Goal: Task Accomplishment & Management: Manage account settings

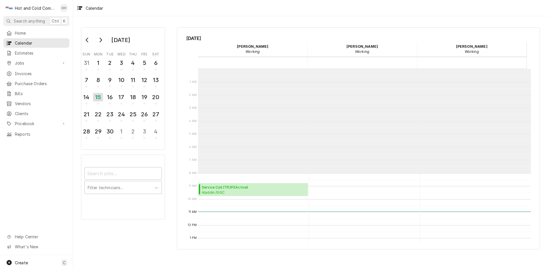
scroll to position [104, 0]
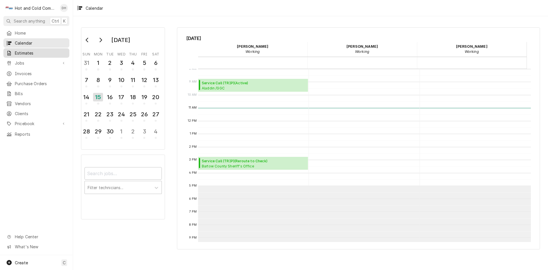
click at [43, 51] on span "Estimates" at bounding box center [41, 53] width 52 height 6
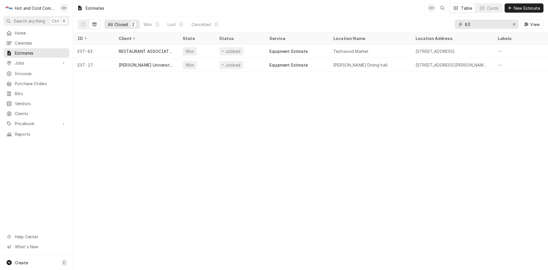
click at [492, 25] on input "83" at bounding box center [486, 24] width 43 height 9
type input "8"
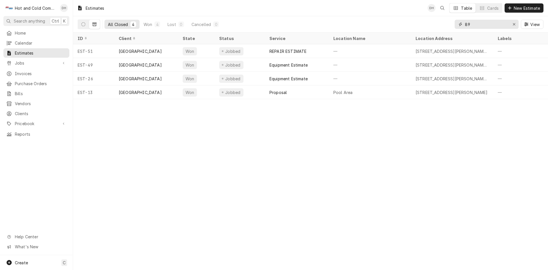
type input "89"
click at [96, 26] on icon "Dynamic Content Wrapper" at bounding box center [94, 24] width 4 height 3
click at [81, 25] on button "Dynamic Content Wrapper" at bounding box center [83, 24] width 11 height 9
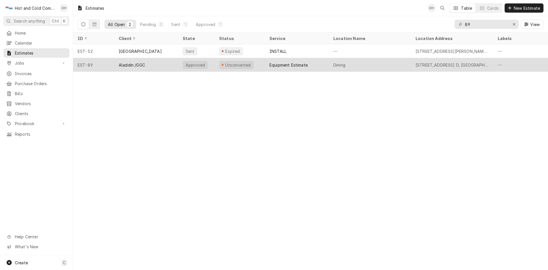
click at [165, 65] on div "Aladdin /GGC" at bounding box center [146, 65] width 64 height 14
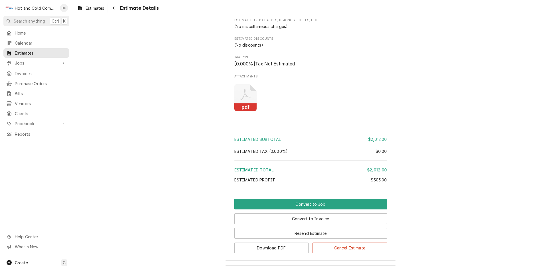
scroll to position [510, 0]
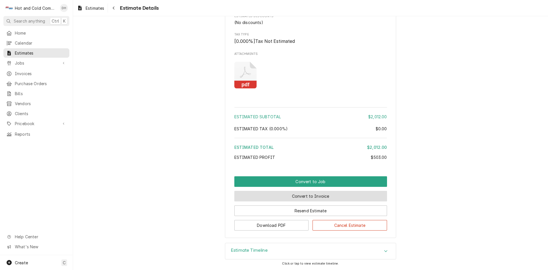
click at [306, 196] on button "Convert to Invoice" at bounding box center [310, 196] width 153 height 11
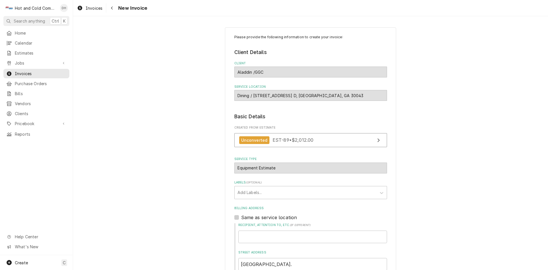
scroll to position [95, 0]
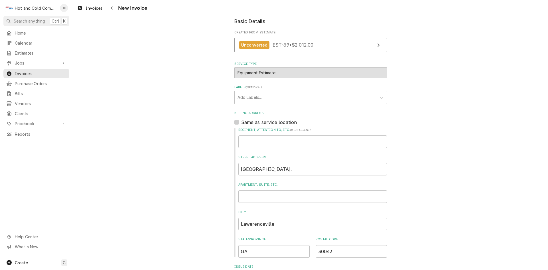
click at [241, 122] on label "Same as service location" at bounding box center [269, 122] width 56 height 7
click at [241, 122] on input "Same as service location" at bounding box center [317, 125] width 153 height 13
checkbox input "true"
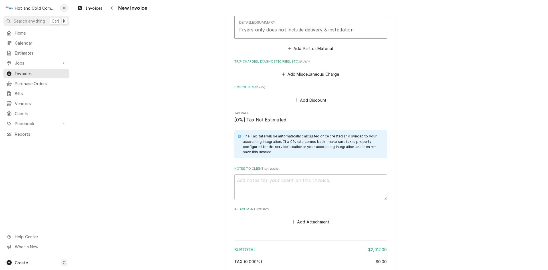
scroll to position [552, 0]
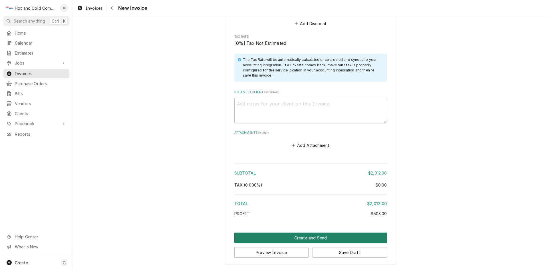
click at [303, 237] on button "Create and Send" at bounding box center [310, 237] width 153 height 11
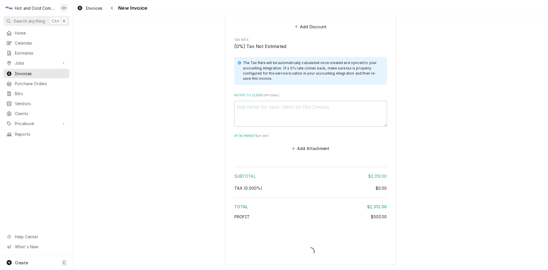
type textarea "x"
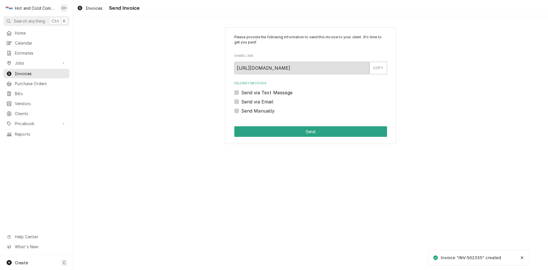
click at [241, 102] on label "Send via Email" at bounding box center [257, 101] width 32 height 7
click at [241, 102] on input "Send via Email" at bounding box center [317, 104] width 153 height 13
checkbox input "true"
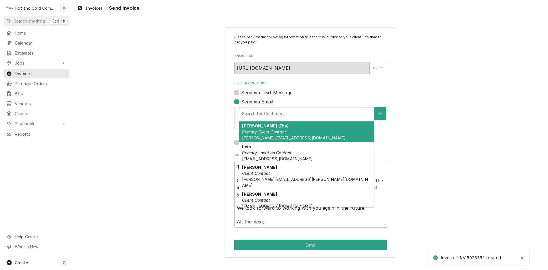
click at [277, 114] on div "Delivery Methods" at bounding box center [306, 113] width 129 height 10
click at [275, 125] on strong "Ibrahim Yildirm (Ibo)" at bounding box center [265, 125] width 46 height 5
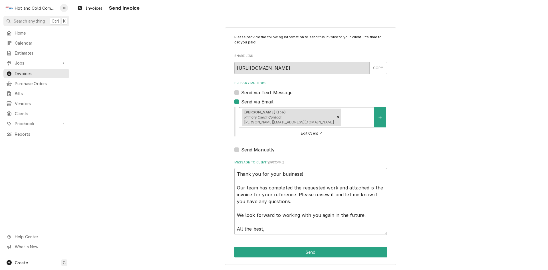
click at [344, 113] on div "Delivery Methods" at bounding box center [356, 117] width 29 height 10
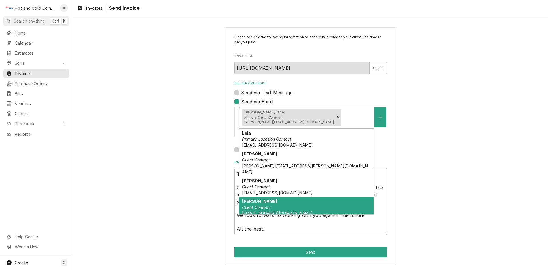
click at [267, 205] on em "Client Contact" at bounding box center [256, 207] width 28 height 5
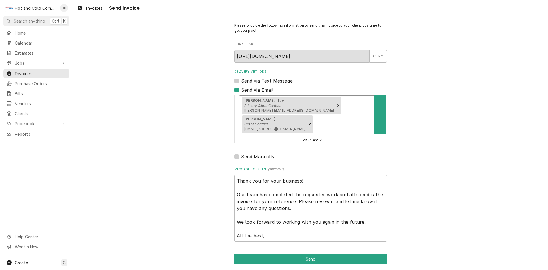
scroll to position [18, 0]
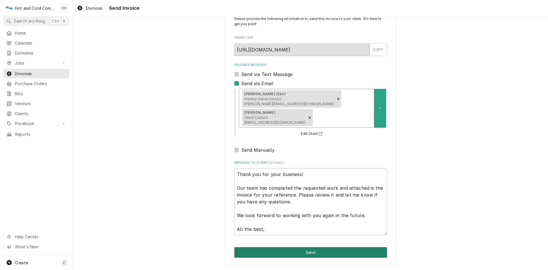
click at [306, 253] on button "Send" at bounding box center [310, 252] width 153 height 11
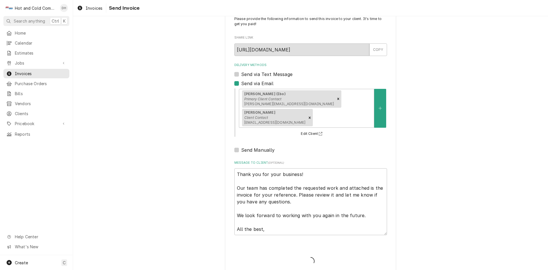
type textarea "x"
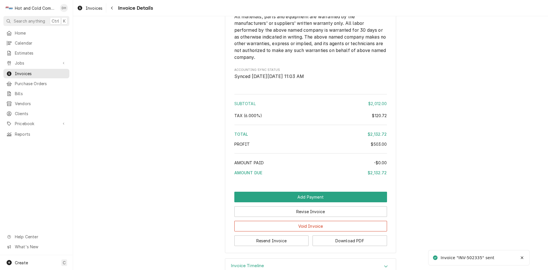
scroll to position [581, 0]
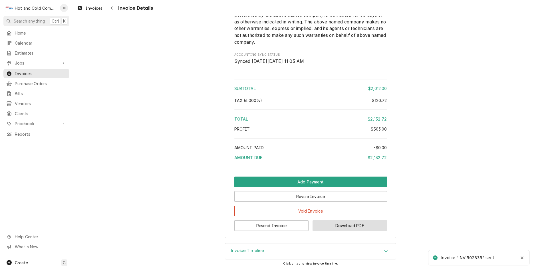
click at [351, 226] on button "Download PDF" at bounding box center [349, 225] width 74 height 11
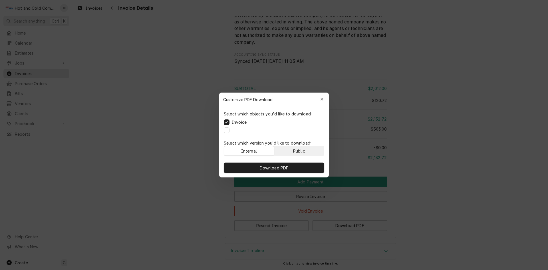
drag, startPoint x: 304, startPoint y: 149, endPoint x: 326, endPoint y: 150, distance: 21.7
click at [305, 149] on div "Public" at bounding box center [299, 151] width 12 height 6
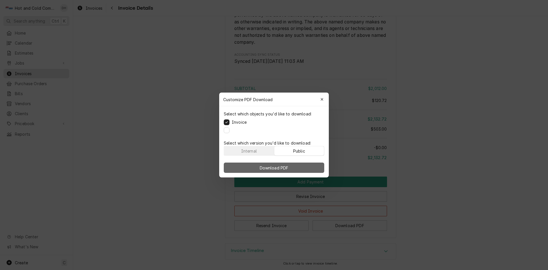
click at [298, 166] on button "Download PDF" at bounding box center [274, 167] width 100 height 10
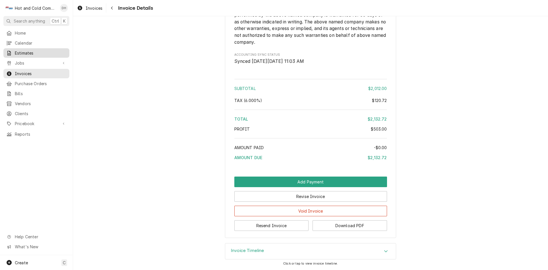
click at [27, 49] on div "Estimates" at bounding box center [37, 52] width 64 height 7
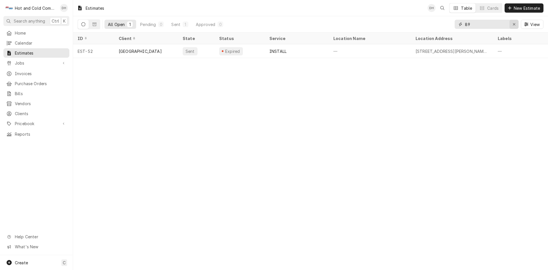
click at [513, 23] on icon "Erase input" at bounding box center [513, 24] width 3 height 4
click at [480, 25] on input "88" at bounding box center [486, 24] width 43 height 9
type input "8"
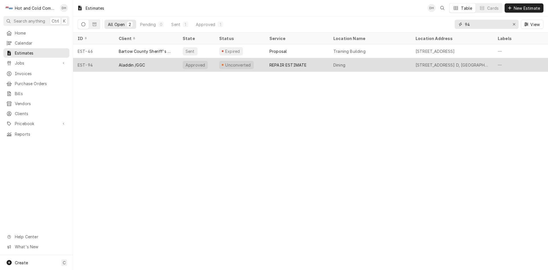
type input "94"
click at [377, 63] on div "Dining" at bounding box center [370, 65] width 82 height 14
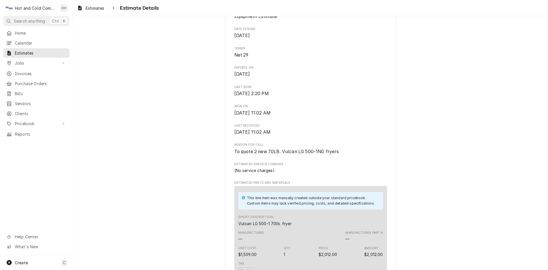
scroll to position [476, 0]
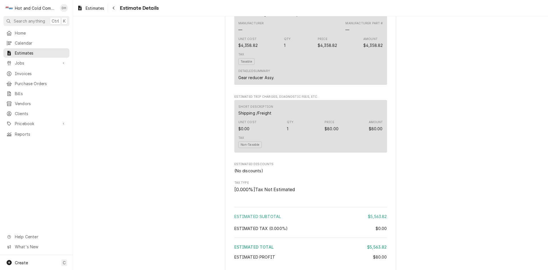
scroll to position [571, 0]
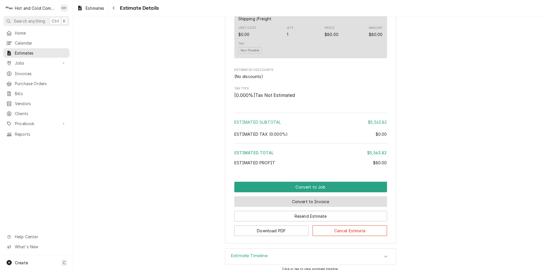
click at [312, 207] on button "Convert to Invoice" at bounding box center [310, 201] width 153 height 11
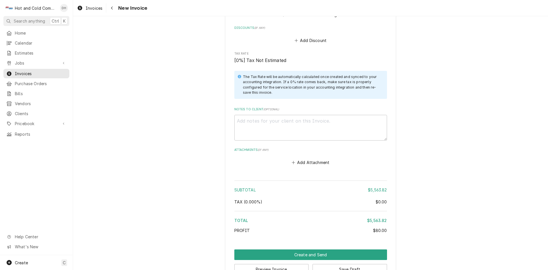
scroll to position [845, 0]
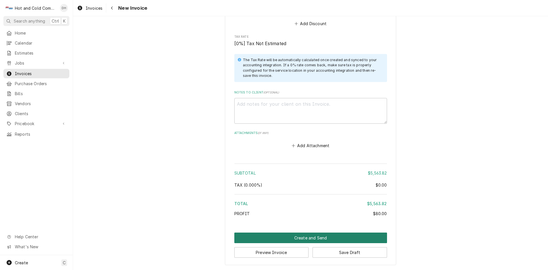
click at [298, 237] on button "Create and Send" at bounding box center [310, 237] width 153 height 11
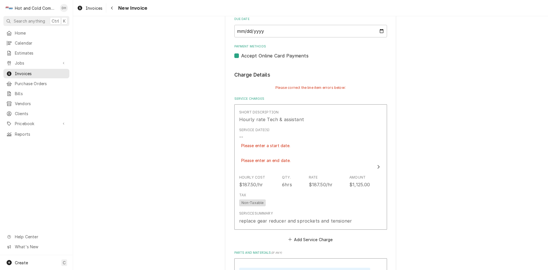
scroll to position [380, 0]
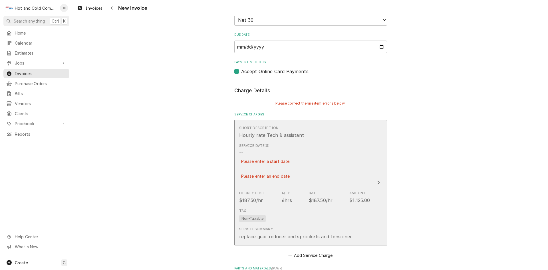
click at [334, 142] on div "Service Date(s) -- Please enter a start date. Please enter an end date." at bounding box center [304, 164] width 131 height 47
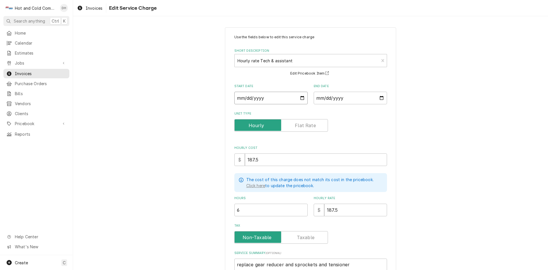
click at [301, 98] on input "Start Date" at bounding box center [270, 98] width 73 height 13
type textarea "x"
type input "2025-09-10"
click at [381, 97] on input "End Date" at bounding box center [350, 98] width 73 height 13
type textarea "x"
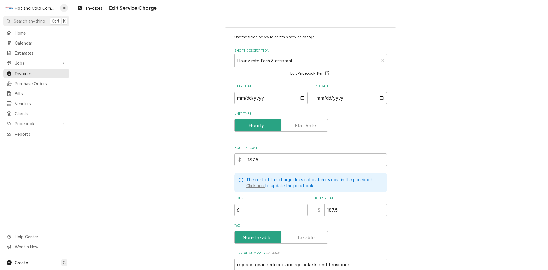
type input "2025-09-19"
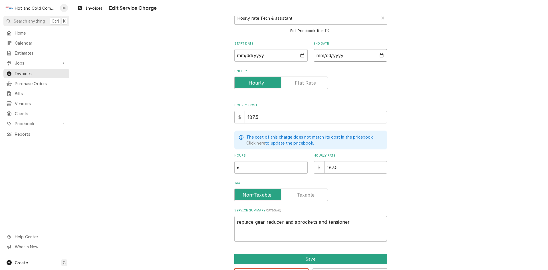
scroll to position [63, 0]
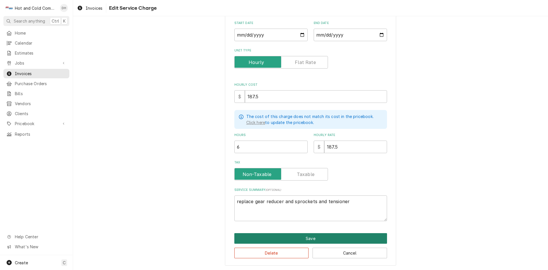
click at [303, 237] on button "Save" at bounding box center [310, 238] width 153 height 11
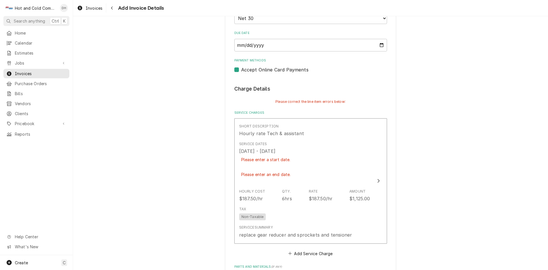
scroll to position [468, 0]
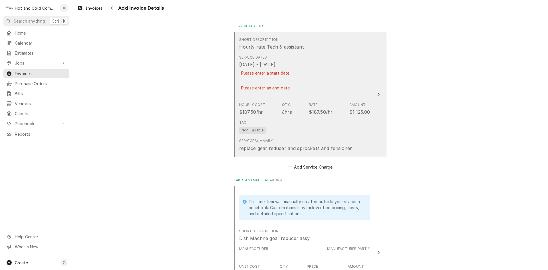
click at [344, 87] on div "Service Dates Sep 10, 2025 - Sep 19, 2025 Please enter a start date. Please ent…" at bounding box center [304, 75] width 131 height 47
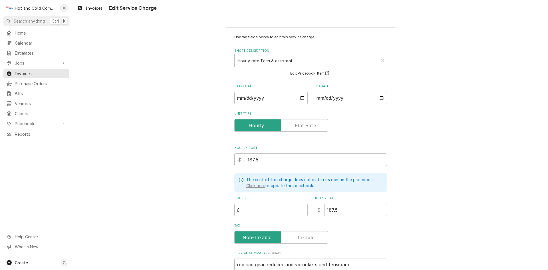
scroll to position [63, 0]
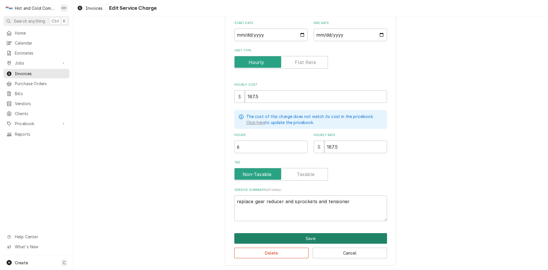
click at [312, 233] on button "Save" at bounding box center [310, 238] width 153 height 11
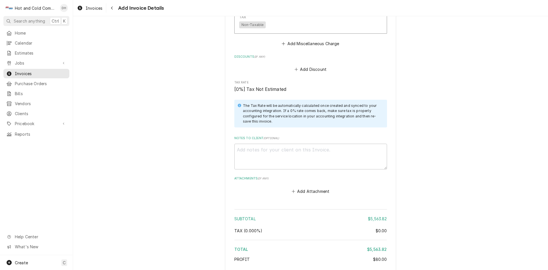
scroll to position [887, 0]
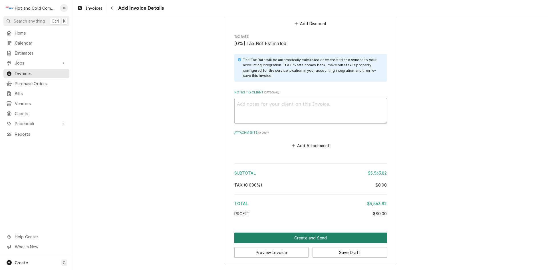
click at [312, 238] on button "Create and Send" at bounding box center [310, 237] width 153 height 11
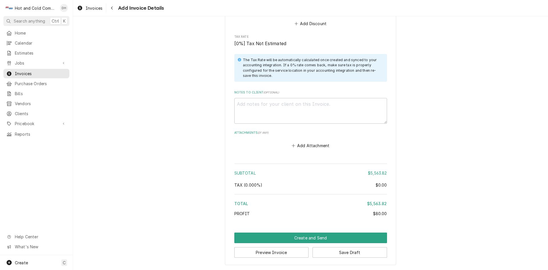
scroll to position [871, 0]
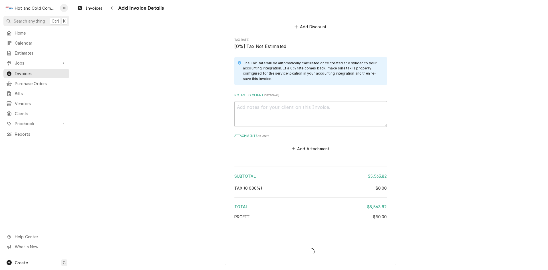
type textarea "x"
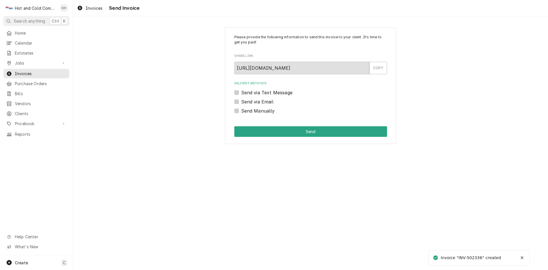
click at [241, 101] on label "Send via Email" at bounding box center [257, 101] width 32 height 7
click at [241, 101] on input "Send via Email" at bounding box center [317, 104] width 153 height 13
checkbox input "true"
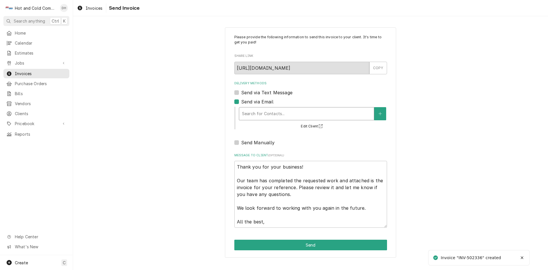
click at [265, 112] on div "Delivery Methods" at bounding box center [306, 113] width 129 height 10
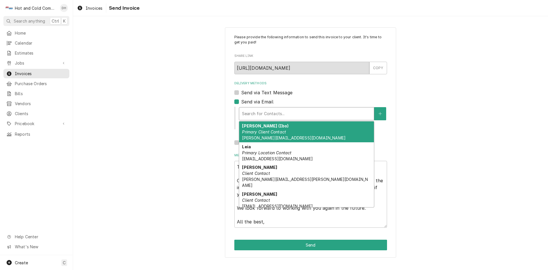
click at [262, 134] on em "Primary Client Contact" at bounding box center [264, 131] width 44 height 5
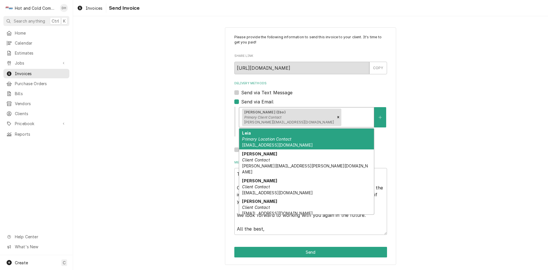
click at [342, 117] on div "Delivery Methods" at bounding box center [356, 117] width 29 height 10
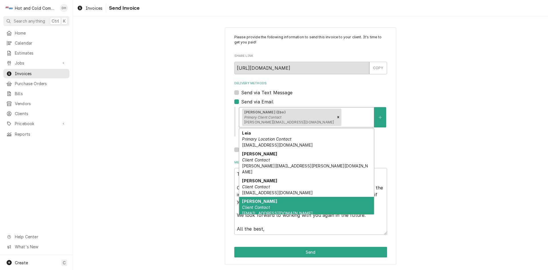
click at [263, 197] on div "NATASHA Client Contact NATASHA.RIVERA1@ELIOR-NA.COM" at bounding box center [306, 207] width 135 height 21
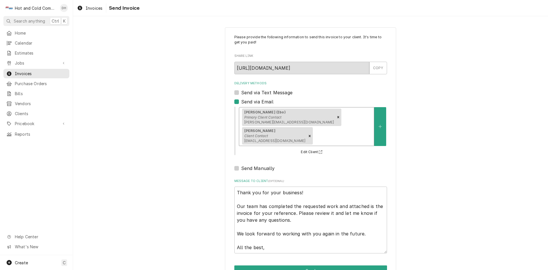
scroll to position [18, 0]
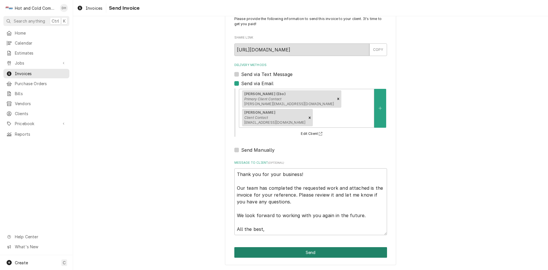
click at [323, 252] on button "Send" at bounding box center [310, 252] width 153 height 11
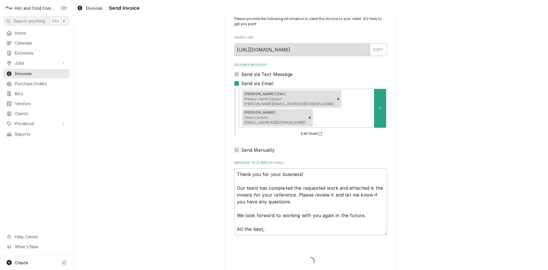
type textarea "x"
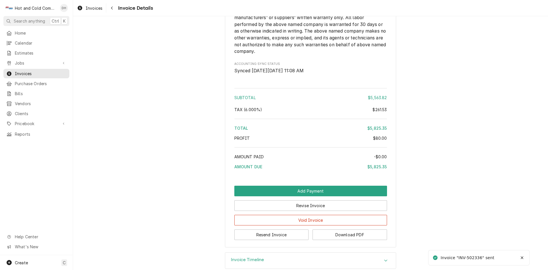
scroll to position [710, 0]
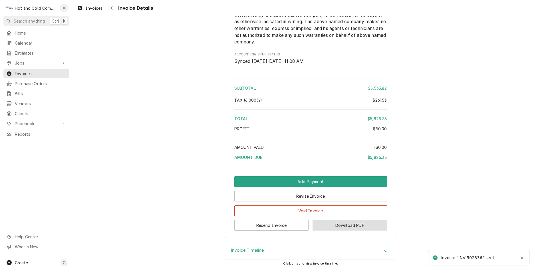
click at [337, 226] on button "Download PDF" at bounding box center [349, 225] width 74 height 11
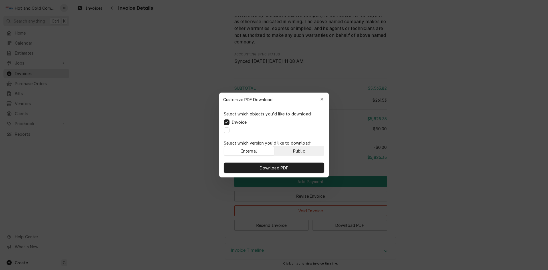
click at [300, 149] on div "Public" at bounding box center [299, 151] width 12 height 6
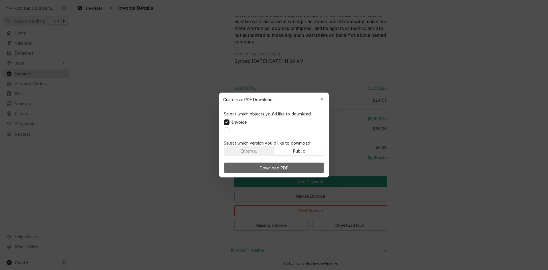
click at [288, 169] on span "Download PDF" at bounding box center [273, 168] width 31 height 6
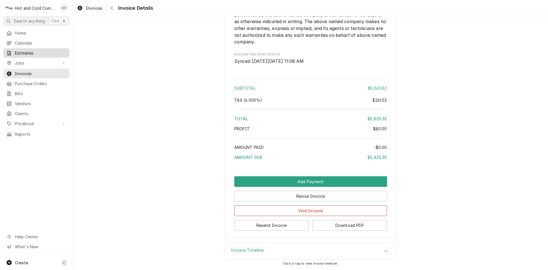
click at [40, 52] on span "Estimates" at bounding box center [41, 53] width 52 height 6
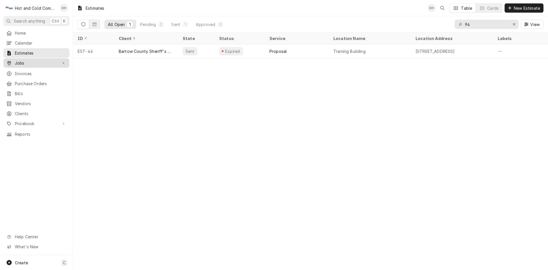
click at [32, 61] on span "Jobs" at bounding box center [36, 63] width 43 height 6
click at [24, 70] on span "Jobs" at bounding box center [41, 73] width 52 height 6
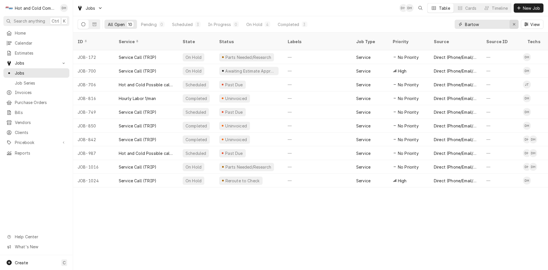
click at [515, 24] on div "Erase input" at bounding box center [514, 24] width 6 height 6
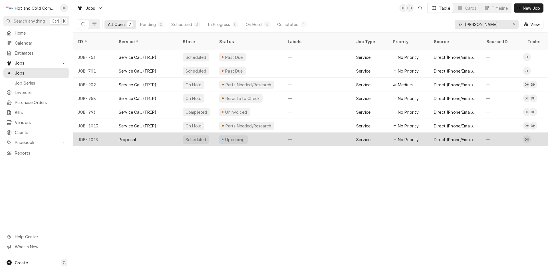
type input "Drew"
click at [265, 132] on div "Upcoming" at bounding box center [249, 139] width 68 height 14
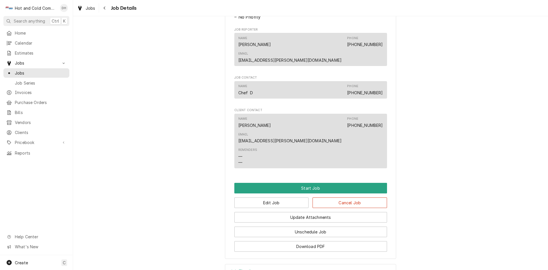
scroll to position [342, 0]
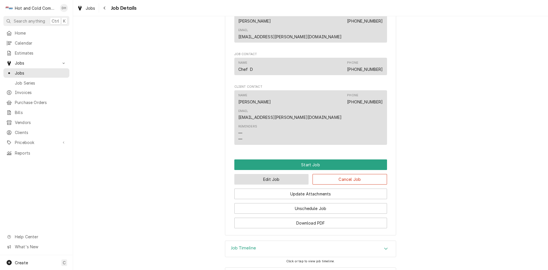
click at [266, 174] on button "Edit Job" at bounding box center [271, 179] width 74 height 11
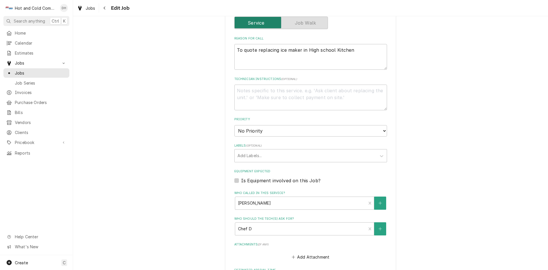
scroll to position [274, 0]
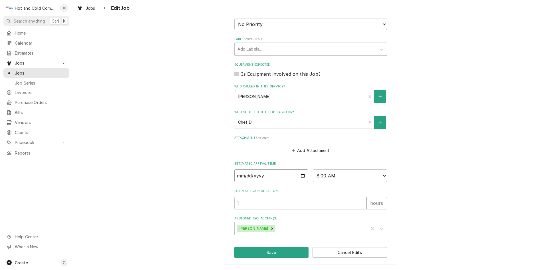
click at [302, 174] on input "2025-09-16" at bounding box center [271, 175] width 74 height 13
type textarea "x"
type input "2025-09-17"
click at [268, 252] on button "Save" at bounding box center [271, 252] width 74 height 11
type textarea "x"
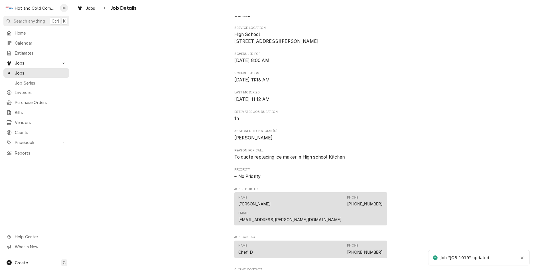
scroll to position [342, 0]
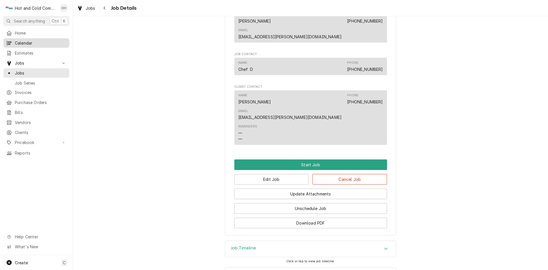
click at [34, 40] on span "Calendar" at bounding box center [41, 43] width 52 height 6
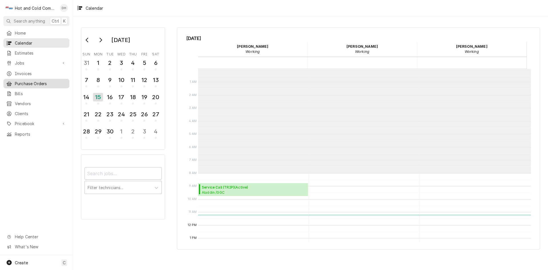
scroll to position [104, 0]
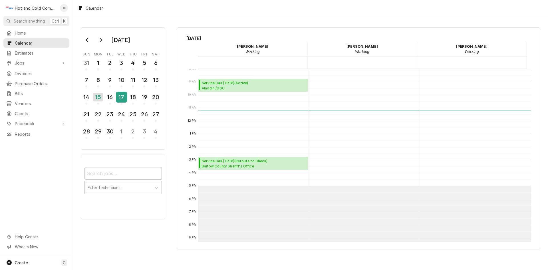
click at [126, 101] on button "17" at bounding box center [121, 98] width 11 height 15
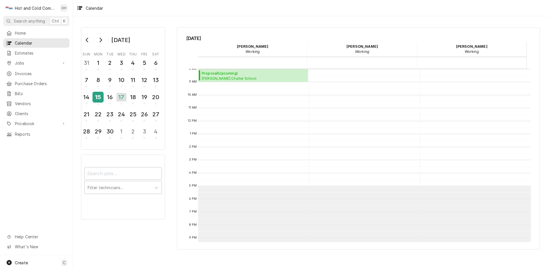
click at [97, 99] on div "15" at bounding box center [98, 97] width 10 height 10
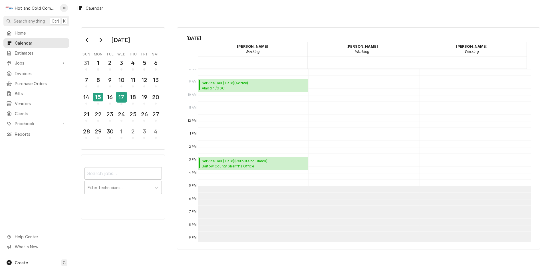
click at [120, 99] on div "17" at bounding box center [121, 97] width 10 height 10
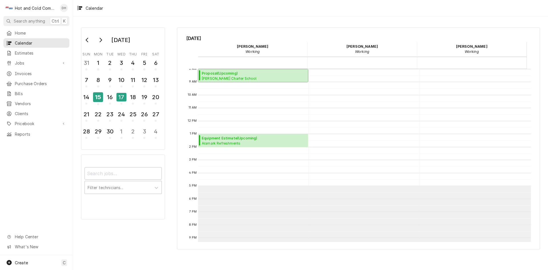
click at [247, 75] on span "Proposal ( Upcoming )" at bounding box center [245, 73] width 86 height 5
click at [24, 263] on span "Create" at bounding box center [21, 262] width 13 height 5
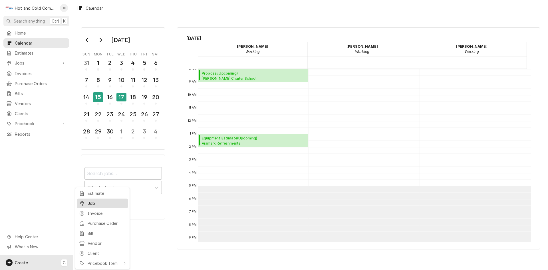
click at [113, 204] on div "Job" at bounding box center [107, 203] width 38 height 6
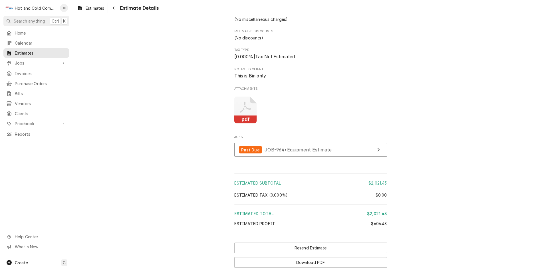
scroll to position [522, 0]
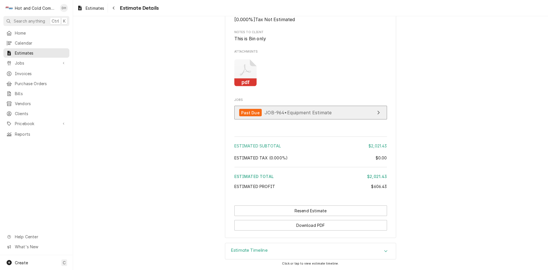
click at [342, 111] on link "Past Due JOB-964 • Equipment Estimate" at bounding box center [310, 113] width 153 height 14
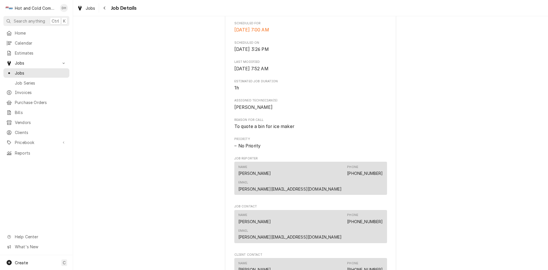
scroll to position [285, 0]
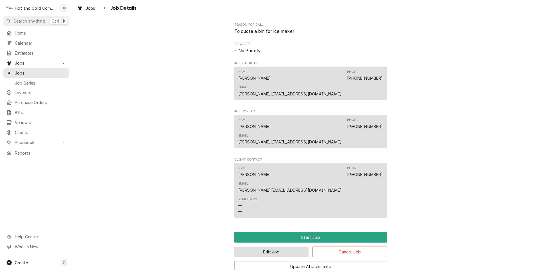
click at [269, 246] on button "Edit Job" at bounding box center [271, 251] width 74 height 11
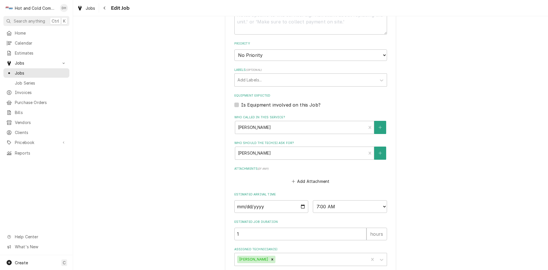
scroll to position [274, 0]
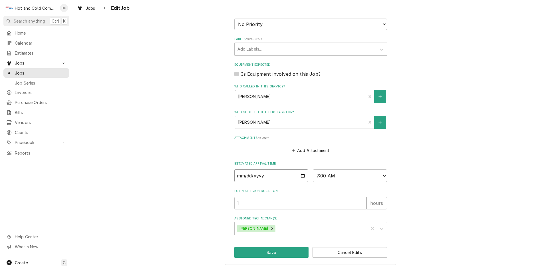
click at [300, 175] on input "[DATE]" at bounding box center [271, 175] width 74 height 13
type textarea "x"
type input "[DATE]"
type textarea "x"
type input "[DATE]"
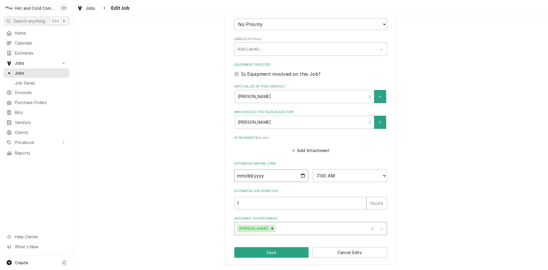
type textarea "x"
click at [384, 175] on select "AM / PM 6:00 AM 6:15 AM 6:30 AM 6:45 AM 7:00 AM 7:15 AM 7:30 AM 7:45 AM 8:00 AM…" at bounding box center [350, 175] width 74 height 13
select select "13:00:00"
click at [313, 169] on select "AM / PM 6:00 AM 6:15 AM 6:30 AM 6:45 AM 7:00 AM 7:15 AM 7:30 AM 7:45 AM 8:00 AM…" at bounding box center [350, 175] width 74 height 13
click at [270, 251] on button "Save" at bounding box center [271, 252] width 74 height 11
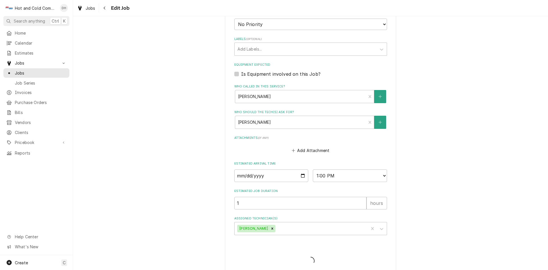
type textarea "x"
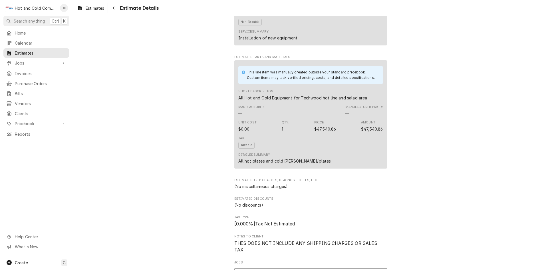
scroll to position [555, 0]
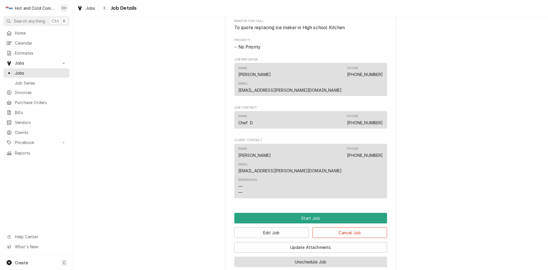
scroll to position [342, 0]
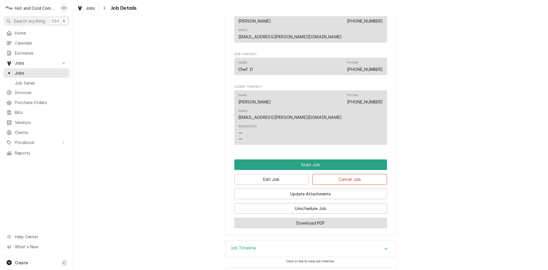
click at [314, 217] on button "Download PDF" at bounding box center [310, 222] width 153 height 11
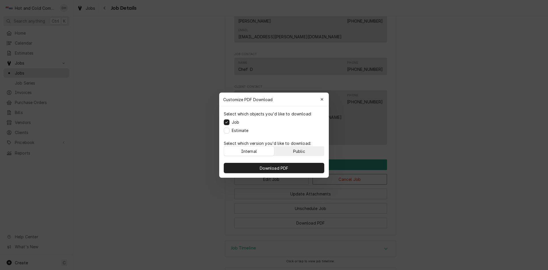
click at [311, 151] on button "Public" at bounding box center [299, 150] width 50 height 9
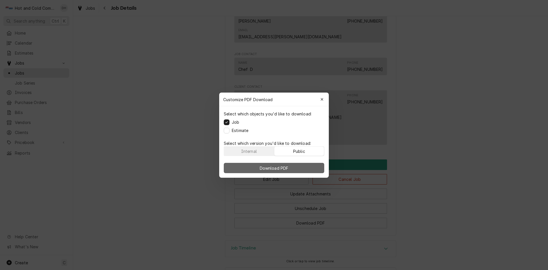
click at [291, 168] on button "Download PDF" at bounding box center [274, 168] width 100 height 10
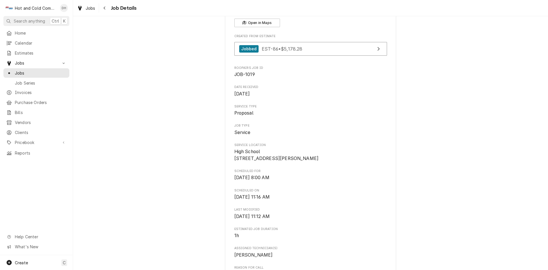
scroll to position [0, 0]
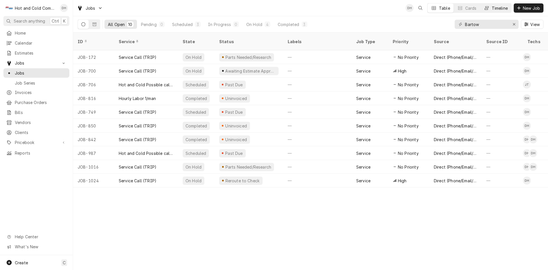
click at [500, 8] on div "Timeline" at bounding box center [500, 8] width 16 height 6
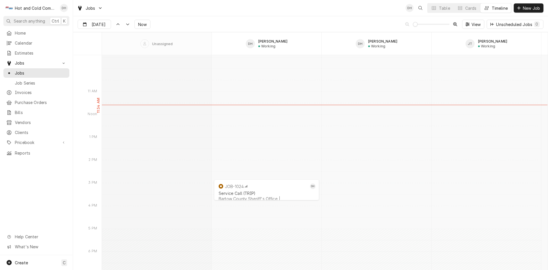
scroll to position [4369, 0]
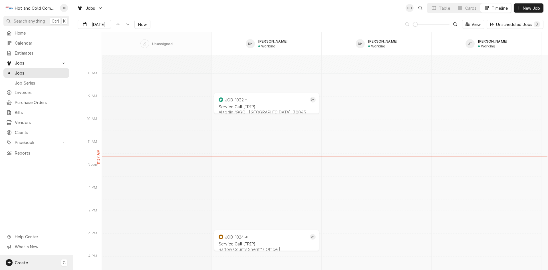
click at [25, 262] on span "Create" at bounding box center [21, 262] width 13 height 5
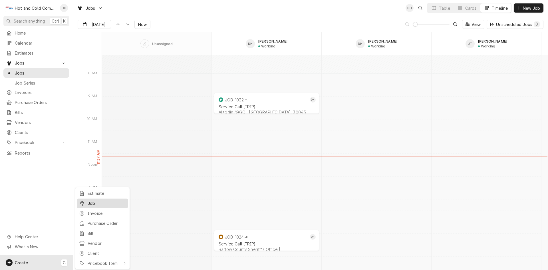
click at [112, 203] on div "Job" at bounding box center [107, 203] width 38 height 6
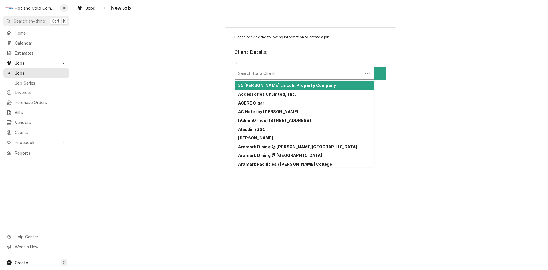
drag, startPoint x: 313, startPoint y: 74, endPoint x: 327, endPoint y: 72, distance: 14.1
click at [313, 73] on div "Client" at bounding box center [299, 73] width 122 height 10
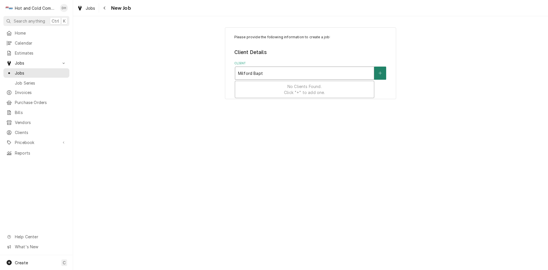
type input "Milford Bapt"
click at [380, 71] on icon "Create New Client" at bounding box center [379, 73] width 3 height 4
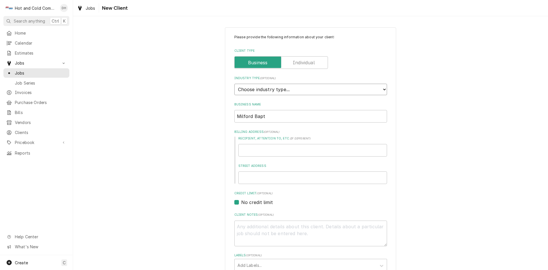
click at [317, 88] on select "Choose industry type... Residential Commercial Industrial Government" at bounding box center [310, 89] width 153 height 11
select select "2"
click at [234, 84] on select "Choose industry type... Residential Commercial Industrial Government" at bounding box center [310, 89] width 153 height 11
click at [315, 115] on input "Milford Bapt" at bounding box center [310, 116] width 153 height 13
type textarea "x"
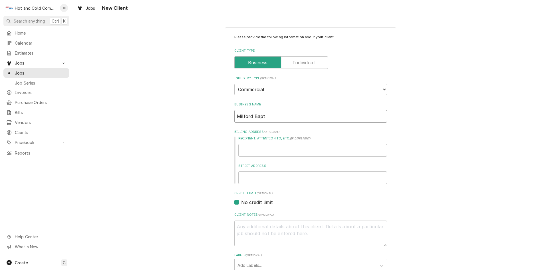
type input "Milford Bapti"
type textarea "x"
type input "Milford Baptis"
type textarea "x"
type input "Milford Baptist"
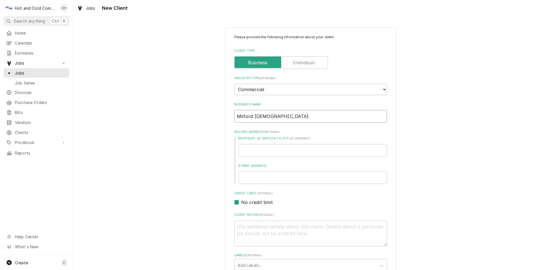
type textarea "x"
type input "Milford Baptist"
type textarea "x"
type input "Milford Baptist C"
type textarea "x"
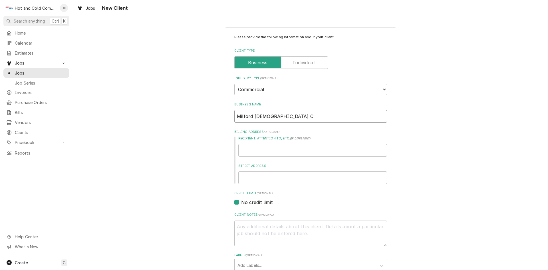
type input "Milford Baptist Ch"
type textarea "x"
type input "Milford Baptist Chu"
type textarea "x"
type input "Milford Baptist Chur"
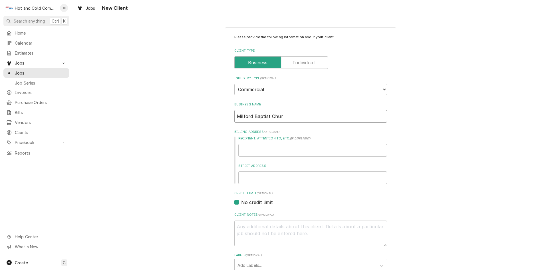
type textarea "x"
type input "Milford Baptist Churc"
type textarea "x"
type input "Milford Baptist Church"
type textarea "x"
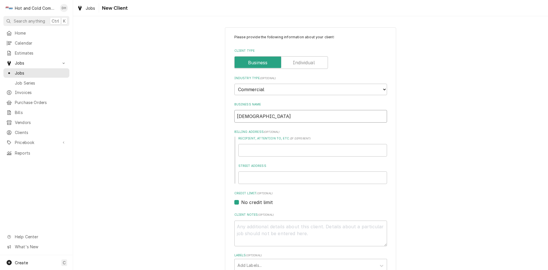
type input "Milford Baptist Church"
type textarea "x"
type input "B"
type textarea "x"
type input "Br"
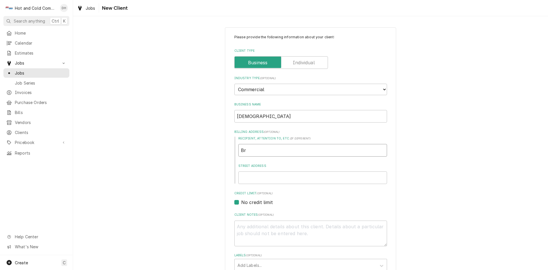
type textarea "x"
type input "Bre"
type textarea "x"
type input "Bren"
type textarea "x"
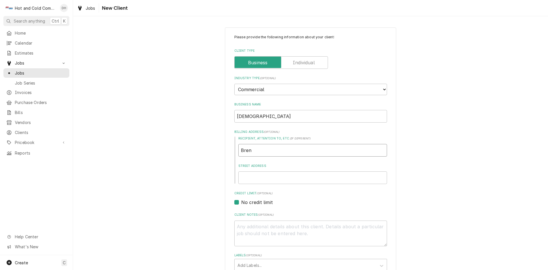
type input "Brend"
type textarea "x"
type input "[PERSON_NAME]"
type textarea "x"
type input "[PERSON_NAME]"
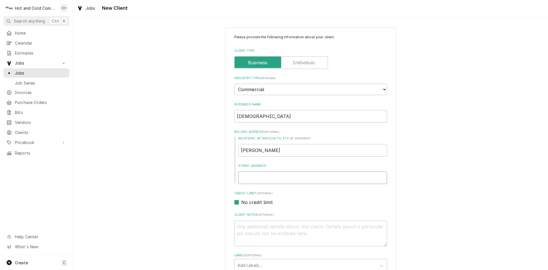
click at [266, 178] on input "Street Address" at bounding box center [312, 177] width 149 height 13
type textarea "x"
type input "1"
type textarea "x"
type input "10"
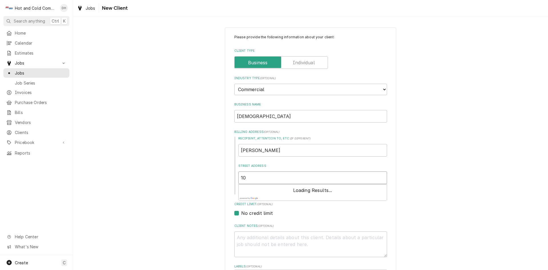
type textarea "x"
type input "103"
type textarea "x"
type input "1030"
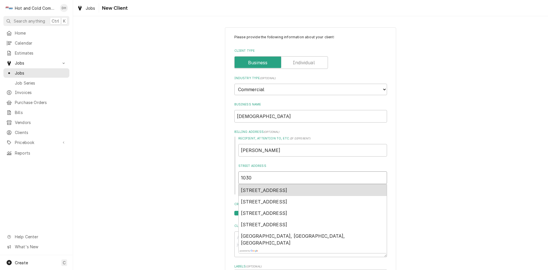
type textarea "x"
type input "1030"
type textarea "x"
type input "1030 M"
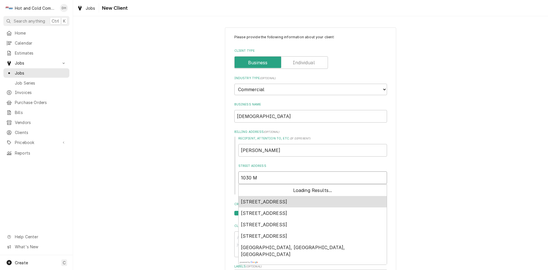
type textarea "x"
type input "1030 Mi"
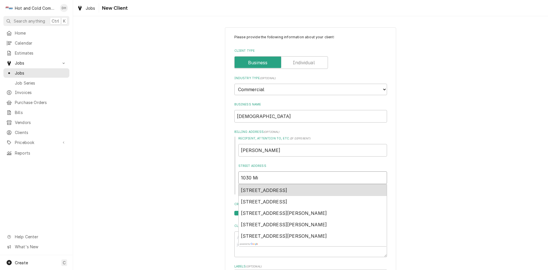
type textarea "x"
type input "1030 Mil"
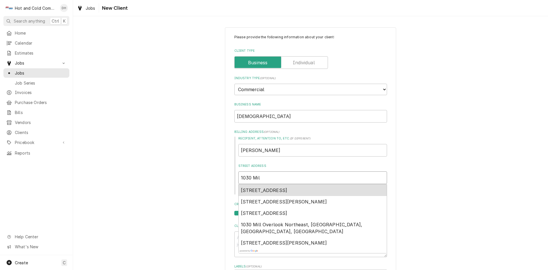
type textarea "x"
type input "1030 Milf"
type textarea "x"
type input "1030 Milfo"
type textarea "x"
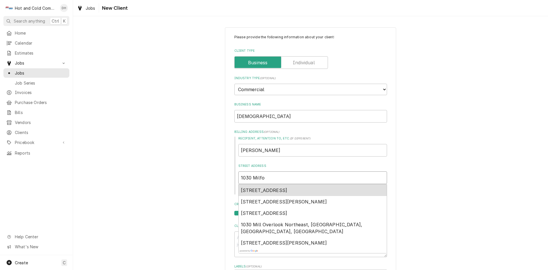
type input "1030 Milfor"
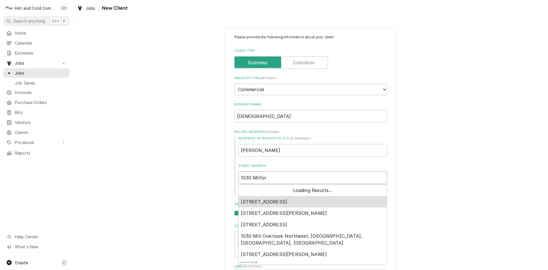
type textarea "x"
type input "1030 Milford"
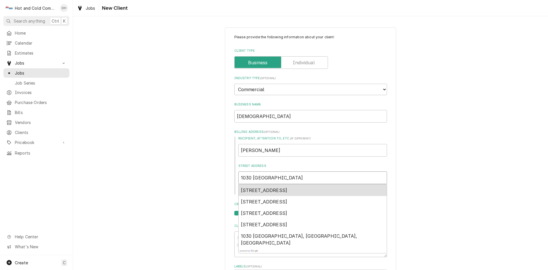
type textarea "x"
type input "1030 Milford"
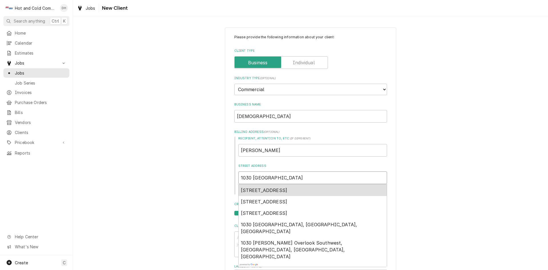
type textarea "x"
type input "1030 Milford c"
type textarea "x"
type input "1030 Milford ch"
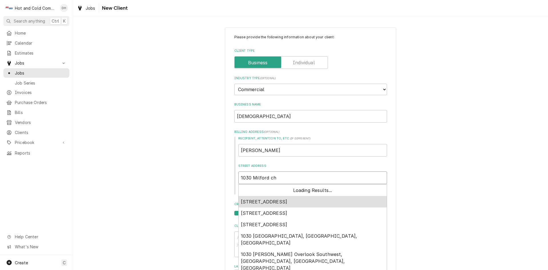
type textarea "x"
type input "1030 Milford chu"
type textarea "x"
type input "1030 Milford chur"
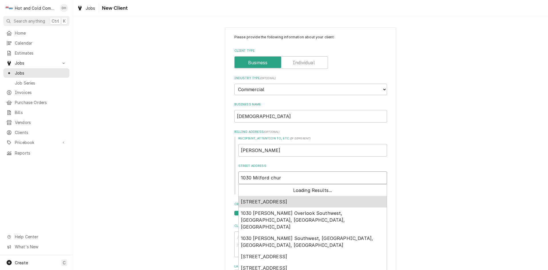
type textarea "x"
type input "1030 Milford churc"
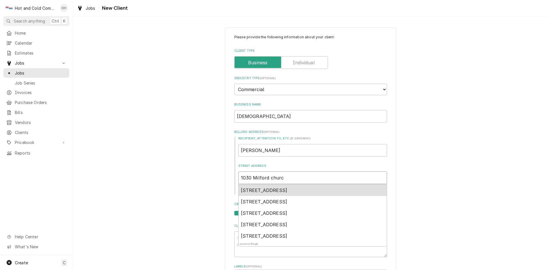
type textarea "x"
type input "1030 Milford church"
type textarea "x"
type input "1030 Milford church"
drag, startPoint x: 330, startPoint y: 190, endPoint x: 384, endPoint y: 165, distance: 59.5
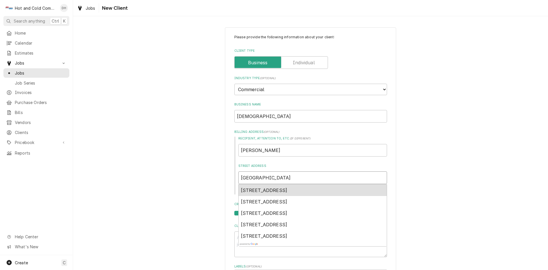
click at [287, 189] on span "1030 Milford Church Road Southwest, Marietta, GA, USA" at bounding box center [264, 190] width 46 height 6
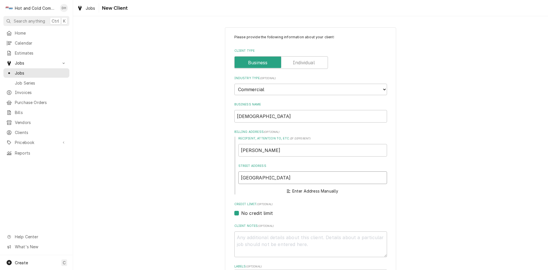
type textarea "x"
type input "1030 Milford Church Rd SW"
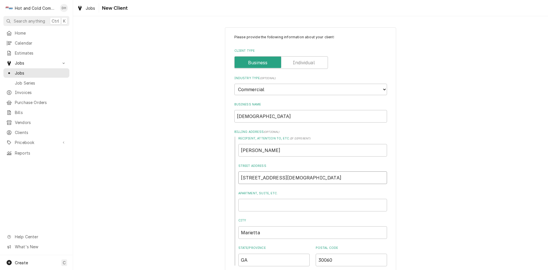
type textarea "x"
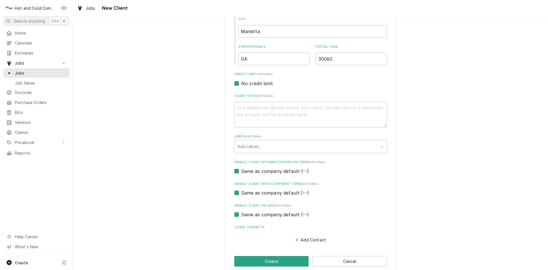
scroll to position [210, 0]
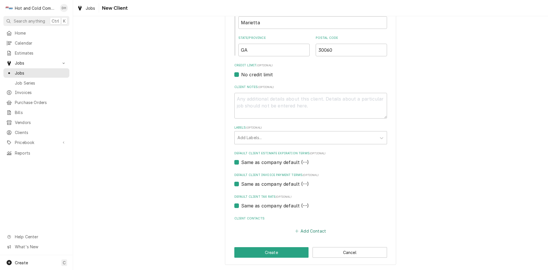
type input "1030 Milford Church Rd SW"
click at [315, 231] on button "Add Contact" at bounding box center [310, 231] width 33 height 8
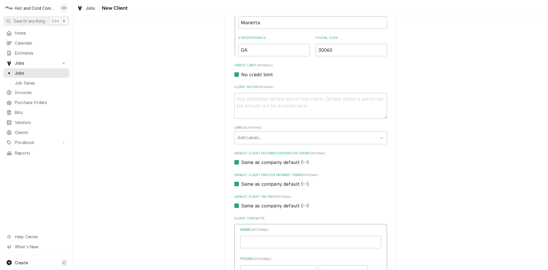
type textarea "x"
click at [312, 239] on input "Business Name" at bounding box center [310, 241] width 141 height 13
type input "Brenda"
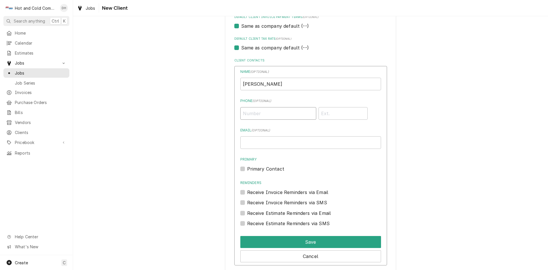
scroll to position [401, 0]
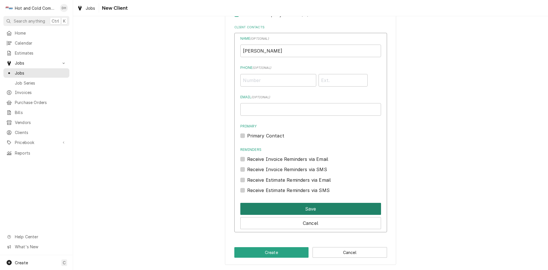
click at [307, 207] on button "Save" at bounding box center [310, 209] width 141 height 12
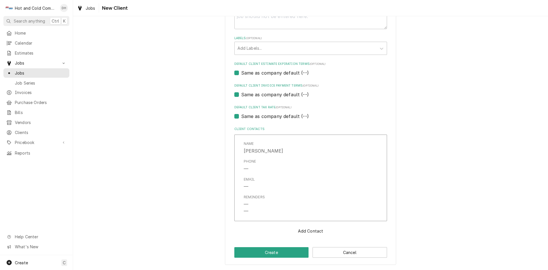
scroll to position [299, 0]
click at [276, 254] on button "Create" at bounding box center [271, 252] width 74 height 11
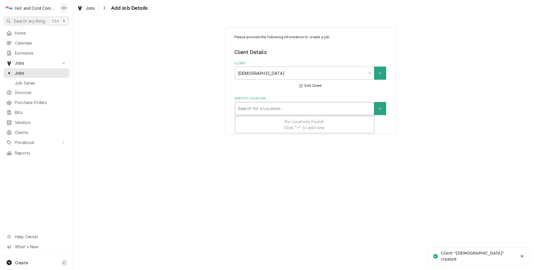
click at [298, 109] on div "Service Location" at bounding box center [304, 108] width 133 height 10
click at [383, 108] on button "Service Location" at bounding box center [380, 108] width 12 height 13
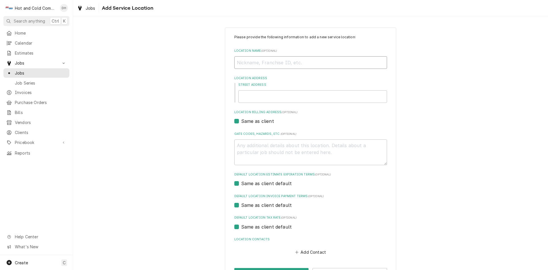
click at [282, 65] on input "Location Name ( optional )" at bounding box center [310, 62] width 153 height 13
type textarea "x"
type input "M"
type textarea "x"
type input "Mi"
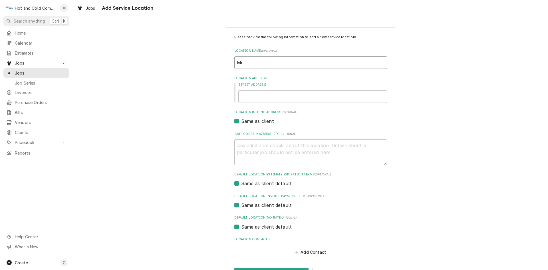
type textarea "x"
type input "Mil"
type textarea "x"
type input "Milf"
type textarea "x"
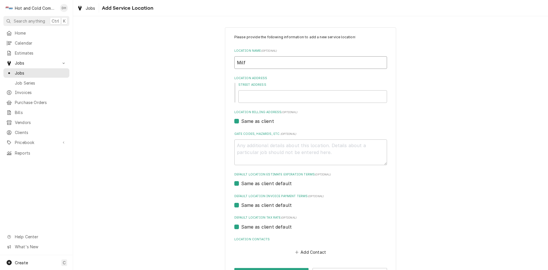
type input "Milfo"
type textarea "x"
type input "Milfor"
type textarea "x"
type input "Milford"
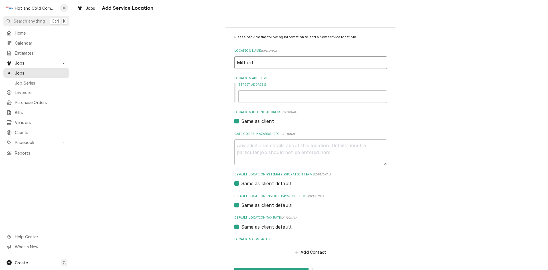
type textarea "x"
type input "Milford"
type textarea "x"
type input "Milford B"
type textarea "x"
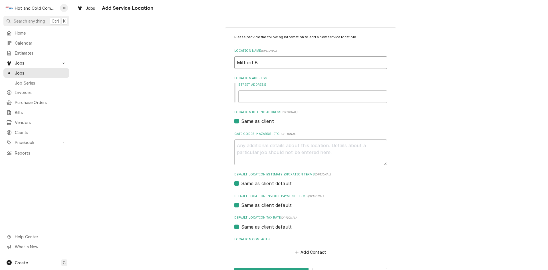
type input "Milford Ba"
type textarea "x"
type input "Milford Bap"
type textarea "x"
type input "Milford Bapt"
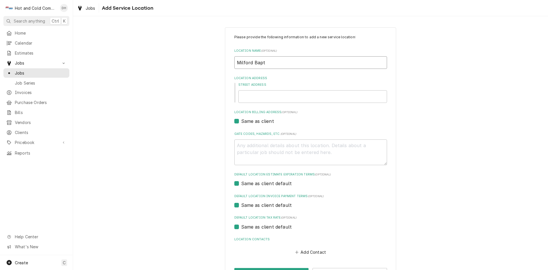
type textarea "x"
type input "Milford Bapti"
type textarea "x"
type input "Milford Baptis"
type textarea "x"
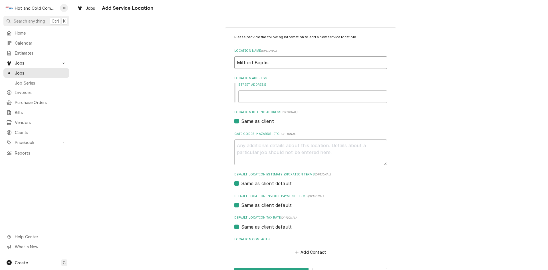
type input "Milford Baptist"
type textarea "x"
type input "Milford Baptist"
type textarea "x"
type input "Milford Baptist C"
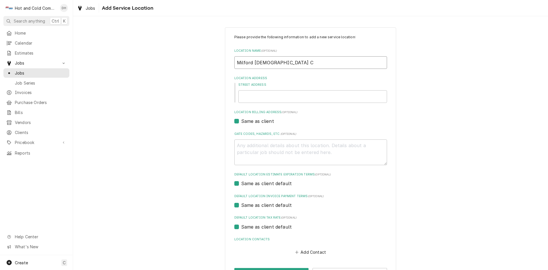
type textarea "x"
type input "Milford Baptist Ch"
type textarea "x"
type input "Milford Baptist Chu"
type textarea "x"
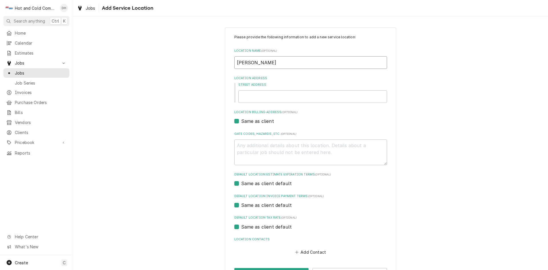
type input "Milford Baptist Chur"
type textarea "x"
type input "Milford Baptist Churc"
type textarea "x"
type input "Milford Baptist Church"
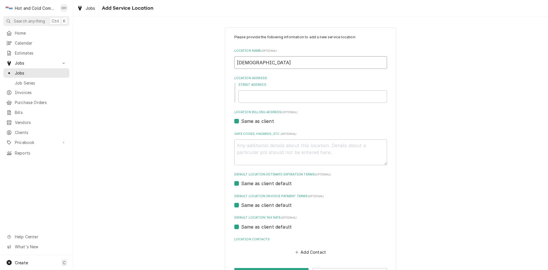
type textarea "x"
type input "Milford Baptist Church"
click at [273, 88] on div "Street Address" at bounding box center [312, 92] width 149 height 20
drag, startPoint x: 271, startPoint y: 99, endPoint x: 265, endPoint y: 102, distance: 6.4
click at [270, 100] on input "Street Address" at bounding box center [312, 96] width 149 height 13
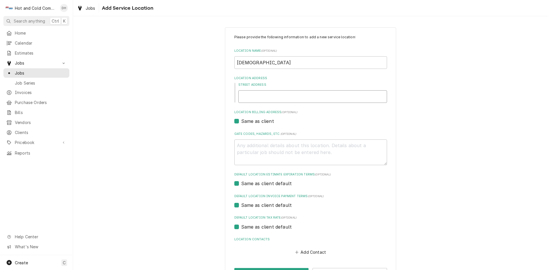
type textarea "x"
type input "1"
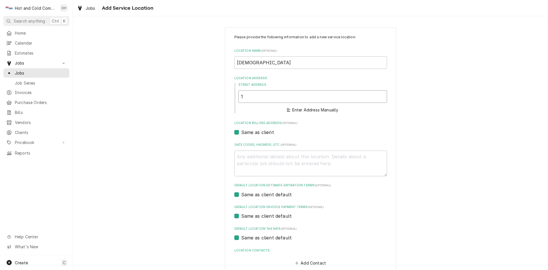
type textarea "x"
type input "10"
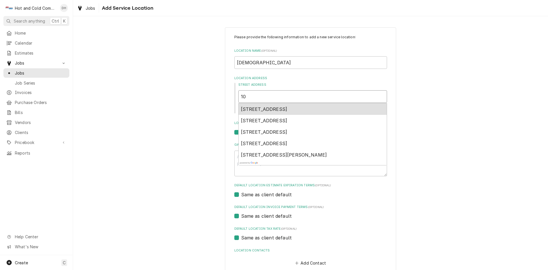
type textarea "x"
type input "103"
type textarea "x"
type input "1030"
type textarea "x"
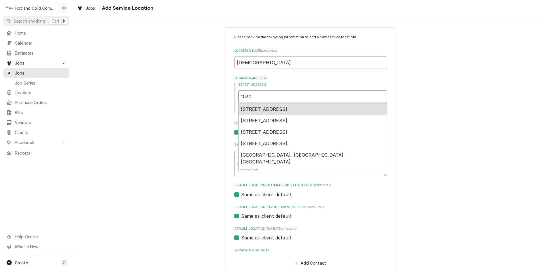
type input "1030"
type textarea "x"
type input "1030 M"
type textarea "x"
type input "1030 Mi"
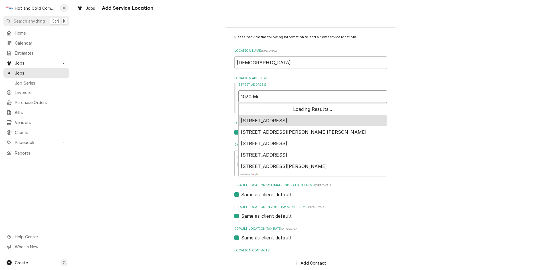
type textarea "x"
type input "1030 Mil"
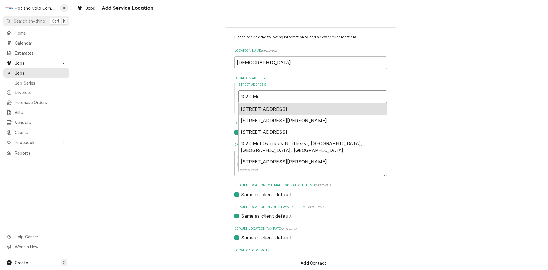
drag, startPoint x: 353, startPoint y: 106, endPoint x: 356, endPoint y: 108, distance: 3.2
click at [287, 106] on span "1030 Milford Church Road Southwest, Marietta, GA, USA" at bounding box center [264, 109] width 46 height 6
type textarea "x"
type input "1030 Milford Church Rd SW"
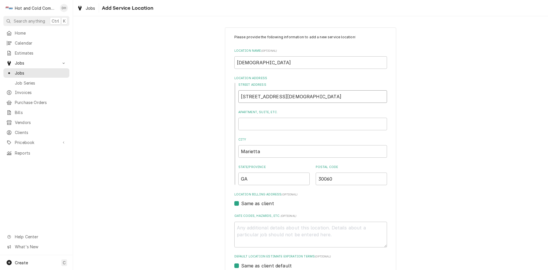
type textarea "x"
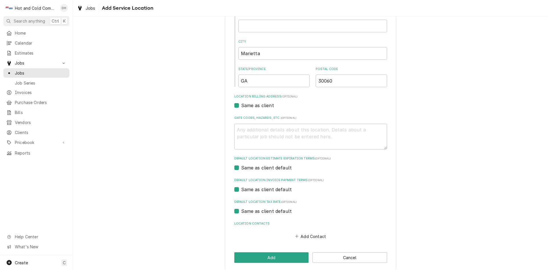
scroll to position [103, 0]
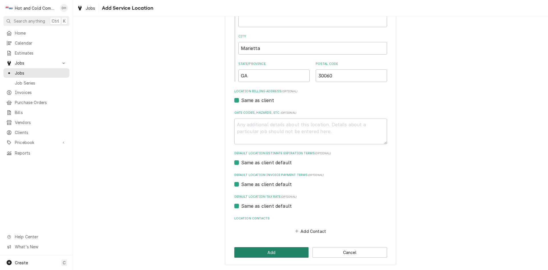
type input "1030 Milford Church Rd SW"
drag, startPoint x: 274, startPoint y: 253, endPoint x: 304, endPoint y: 244, distance: 31.5
click at [274, 253] on button "Add" at bounding box center [271, 252] width 74 height 11
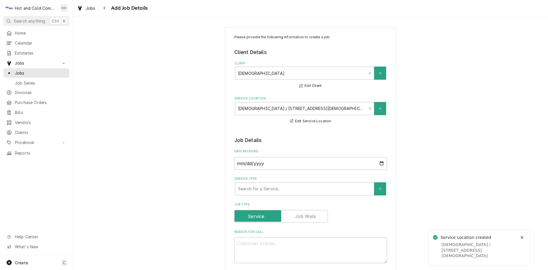
type textarea "x"
click at [380, 163] on input "2025-09-15" at bounding box center [310, 163] width 153 height 13
type input "2025-09-09"
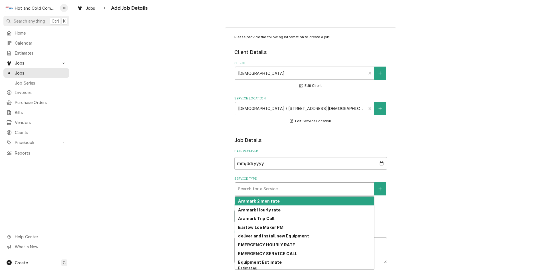
drag, startPoint x: 349, startPoint y: 187, endPoint x: 348, endPoint y: 183, distance: 3.8
click at [349, 186] on div "Service Type" at bounding box center [304, 188] width 133 height 10
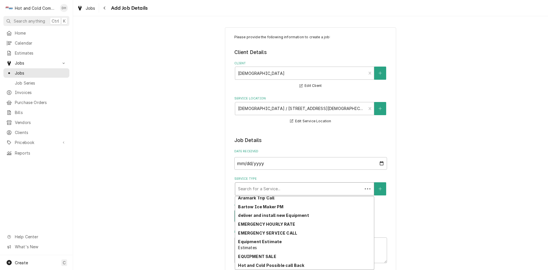
scroll to position [160, 0]
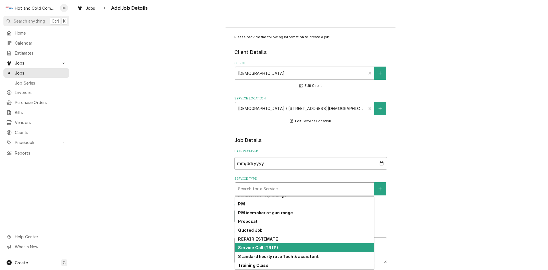
drag, startPoint x: 304, startPoint y: 247, endPoint x: 331, endPoint y: 240, distance: 27.3
click at [305, 247] on div "Service Call (TRIP)" at bounding box center [304, 247] width 139 height 9
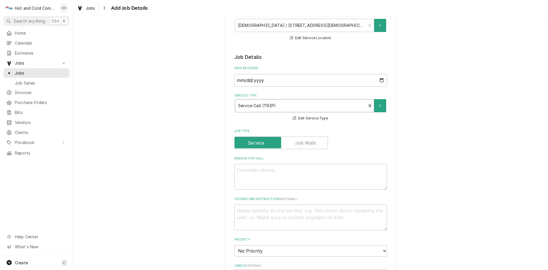
scroll to position [95, 0]
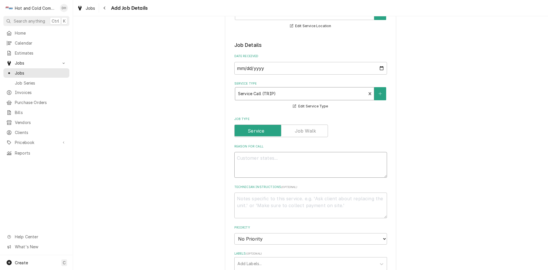
click at [263, 161] on textarea "Reason For Call" at bounding box center [310, 165] width 153 height 26
type textarea "x"
type textarea "D"
type textarea "x"
type textarea "Do"
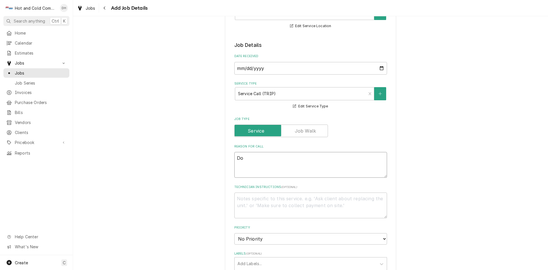
type textarea "x"
type textarea "Doo"
type textarea "x"
type textarea "Door"
type textarea "x"
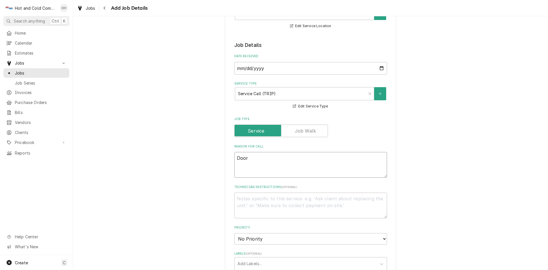
type textarea "Door"
type textarea "x"
type textarea "Door s"
type textarea "x"
type textarea "Door sw"
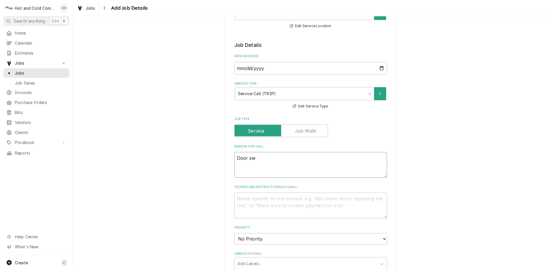
type textarea "x"
type textarea "Door swe"
type textarea "x"
type textarea "Door swee"
type textarea "x"
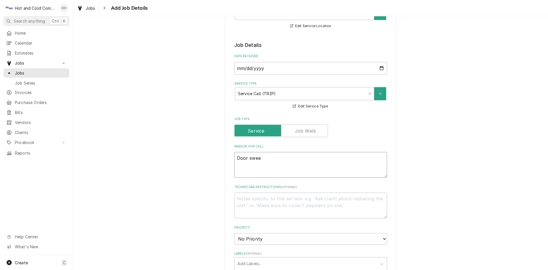
type textarea "Door sweep"
type textarea "x"
type textarea "Door sweep"
type textarea "x"
type textarea "Door sweep o"
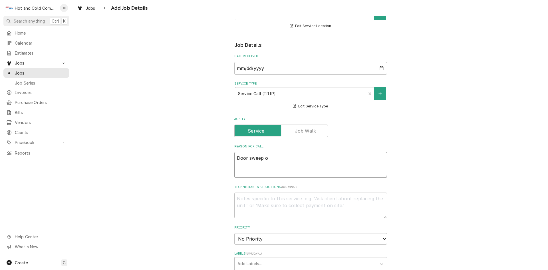
type textarea "x"
type textarea "Door sweep on"
type textarea "x"
type textarea "Door sweep on"
type textarea "x"
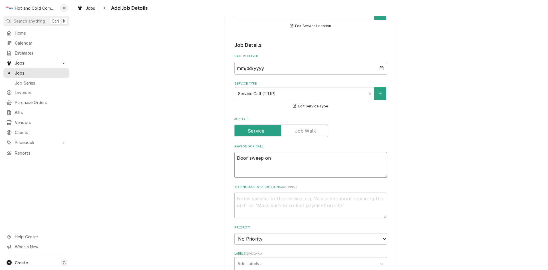
type textarea "Door sweep on w"
type textarea "x"
type textarea "Door sweep on wa"
type textarea "x"
type textarea "Door sweep on wal"
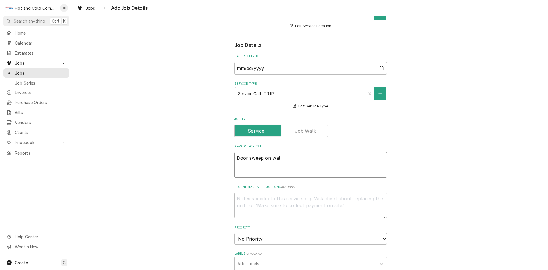
type textarea "x"
type textarea "Door sweep on walk"
type textarea "x"
type textarea "Door sweep on walk"
type textarea "x"
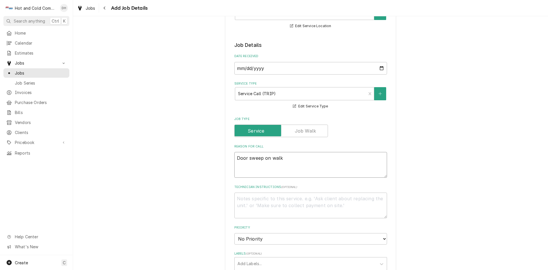
type textarea "Door sweep on walk i"
type textarea "x"
type textarea "Door sweep on walk in"
type textarea "x"
type textarea "Door sweep on walk in"
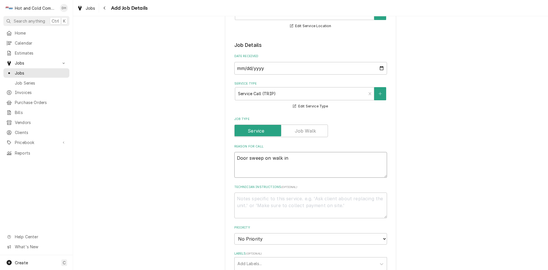
type textarea "x"
type textarea "Door sweep on walk in c"
type textarea "x"
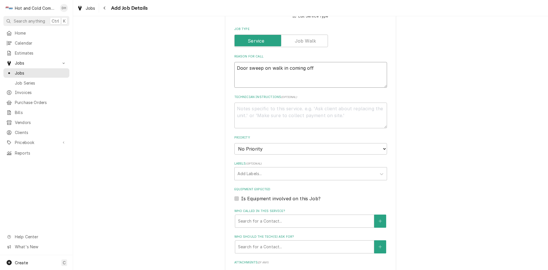
scroll to position [190, 0]
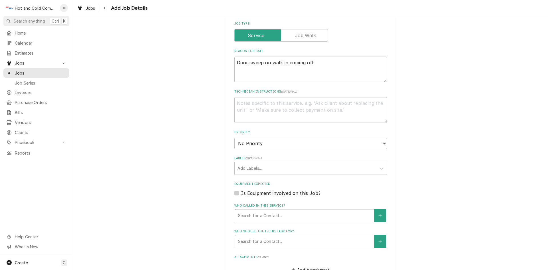
click at [243, 215] on div "Who called in this service?" at bounding box center [304, 215] width 133 height 10
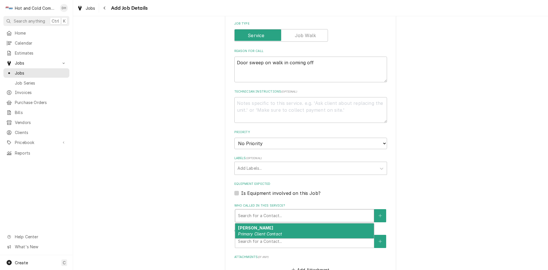
click at [255, 230] on div "Brenda Primary Client Contact" at bounding box center [304, 230] width 139 height 15
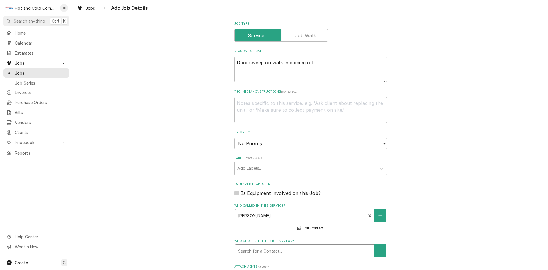
click at [300, 252] on div "Who should the tech(s) ask for?" at bounding box center [304, 250] width 133 height 10
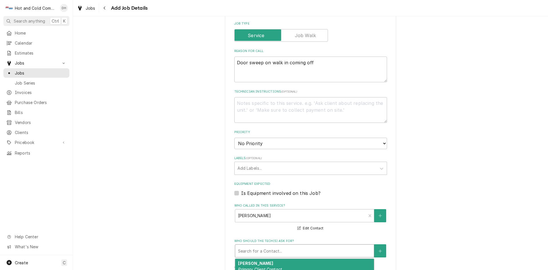
click at [267, 261] on div "Brenda Primary Client Contact" at bounding box center [304, 265] width 139 height 15
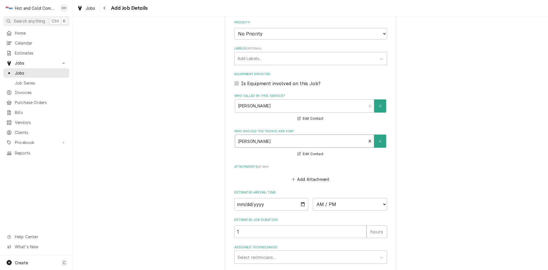
scroll to position [343, 0]
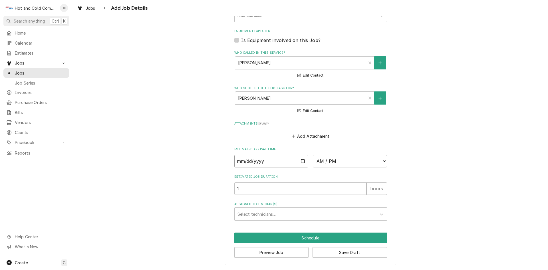
click at [302, 160] on input "Date" at bounding box center [271, 161] width 74 height 13
click at [383, 159] on select "AM / PM 6:00 AM 6:15 AM 6:30 AM 6:45 AM 7:00 AM 7:15 AM 7:30 AM 7:45 AM 8:00 AM…" at bounding box center [350, 161] width 74 height 13
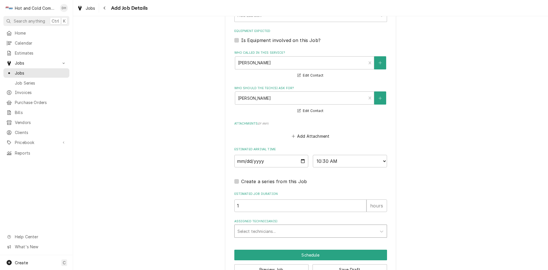
click at [295, 228] on div "Assigned Technician(s)" at bounding box center [305, 231] width 136 height 10
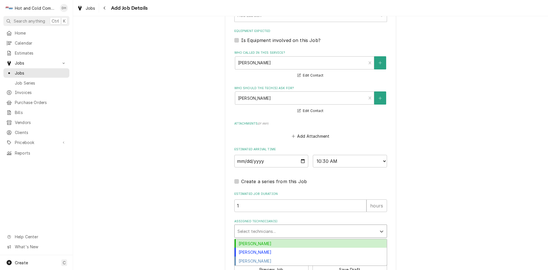
click at [264, 243] on div "[PERSON_NAME]" at bounding box center [310, 243] width 152 height 9
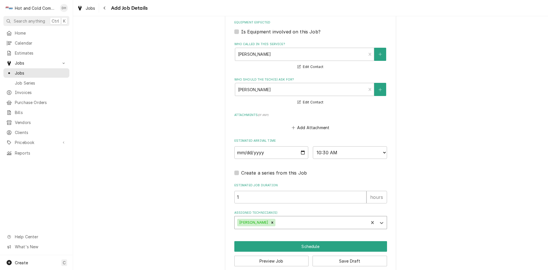
scroll to position [360, 0]
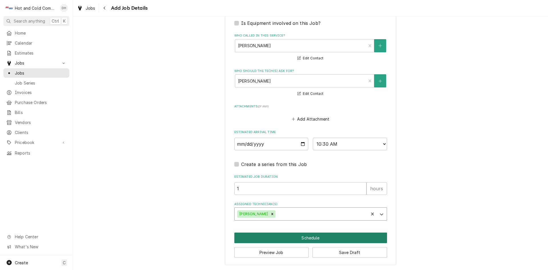
click at [310, 235] on button "Schedule" at bounding box center [310, 237] width 153 height 11
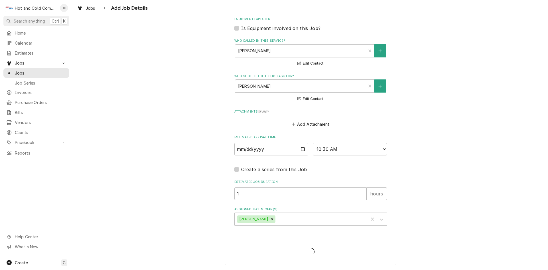
scroll to position [355, 0]
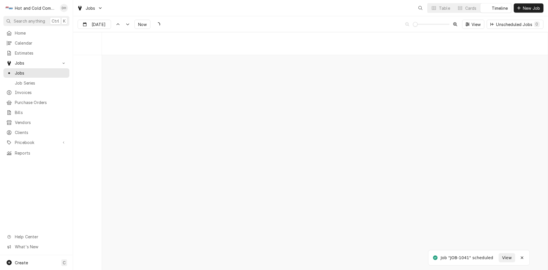
scroll to position [4466, 0]
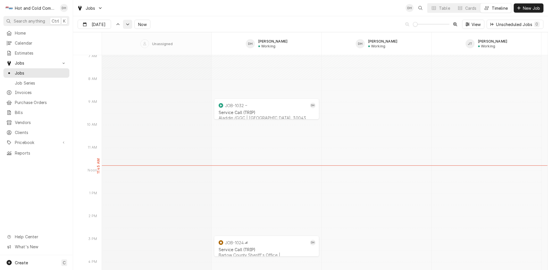
click at [128, 25] on icon "Dynamic Content Wrapper" at bounding box center [128, 24] width 4 height 3
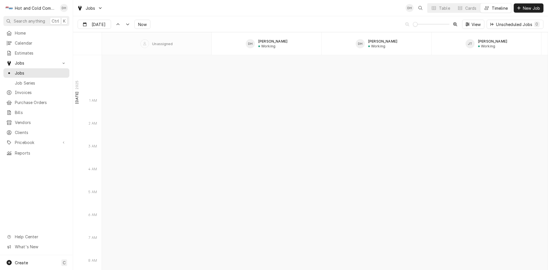
scroll to position [4933, 0]
type input "[DATE]"
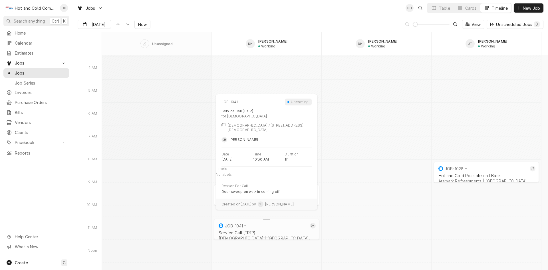
click at [243, 231] on div "Service Call (TRIP)" at bounding box center [267, 232] width 96 height 5
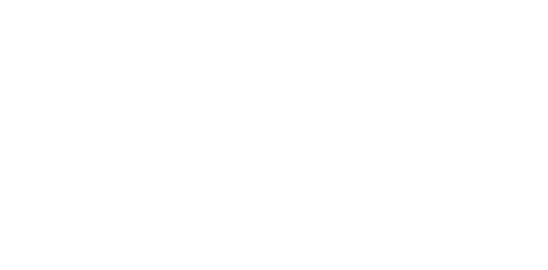
click at [272, 230] on div "Dynamic Content Wrapper" at bounding box center [274, 135] width 548 height 270
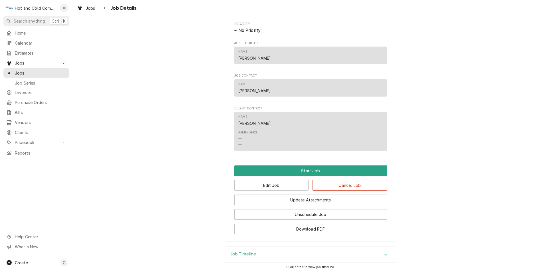
scroll to position [285, 0]
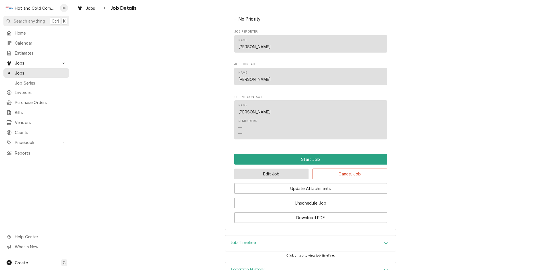
click at [278, 179] on button "Edit Job" at bounding box center [271, 173] width 74 height 11
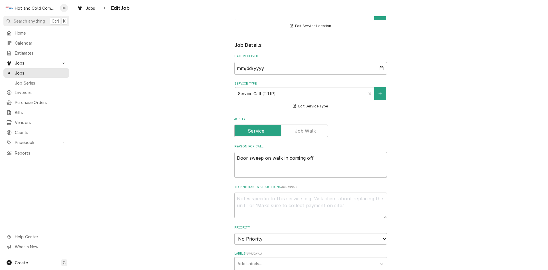
scroll to position [190, 0]
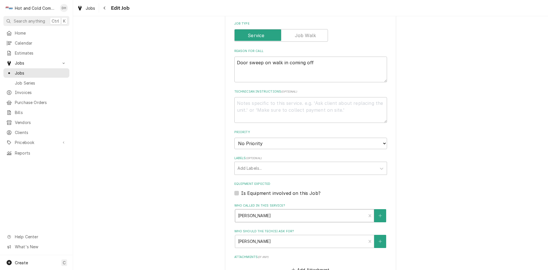
click at [327, 213] on div "Who called in this service?" at bounding box center [300, 215] width 125 height 10
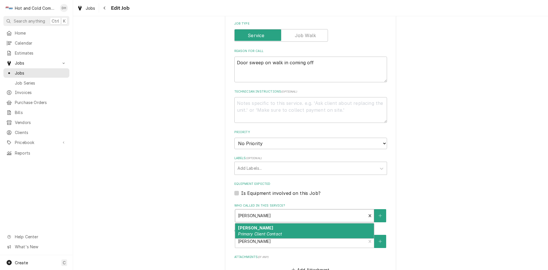
scroll to position [285, 0]
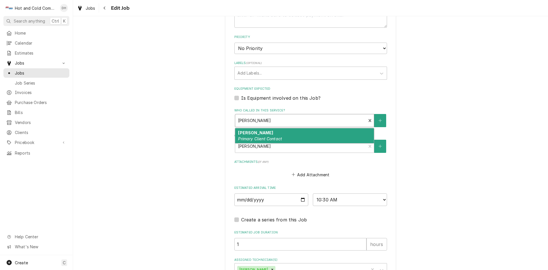
click at [257, 137] on em "Primary Client Contact" at bounding box center [260, 138] width 44 height 5
type textarea "x"
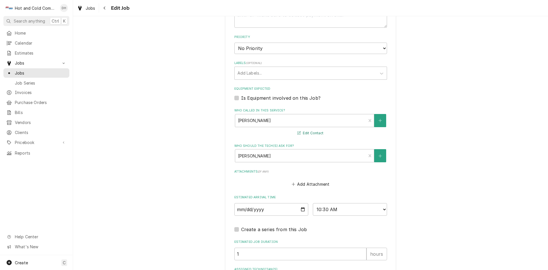
click at [306, 132] on button "Edit Contact" at bounding box center [310, 133] width 28 height 7
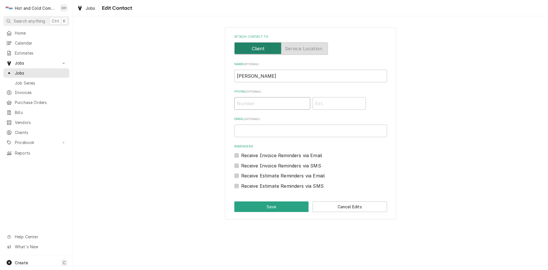
drag, startPoint x: 258, startPoint y: 104, endPoint x: 262, endPoint y: 107, distance: 4.6
click at [259, 104] on input "Phone ( optional )" at bounding box center [272, 103] width 76 height 13
type input "[PHONE_NUMBER]"
drag, startPoint x: 283, startPoint y: 206, endPoint x: 345, endPoint y: 175, distance: 69.5
click at [284, 206] on button "Save" at bounding box center [271, 206] width 74 height 11
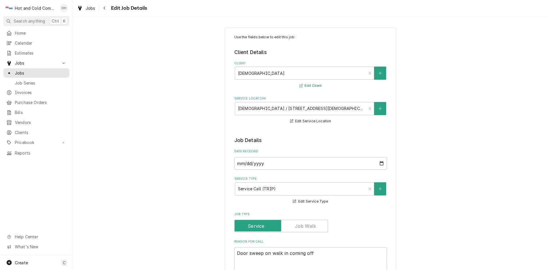
click at [313, 82] on button "Edit Client" at bounding box center [310, 85] width 24 height 7
type textarea "x"
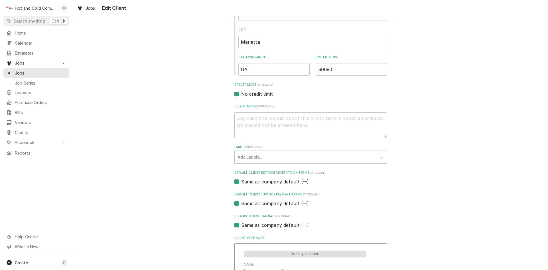
scroll to position [285, 0]
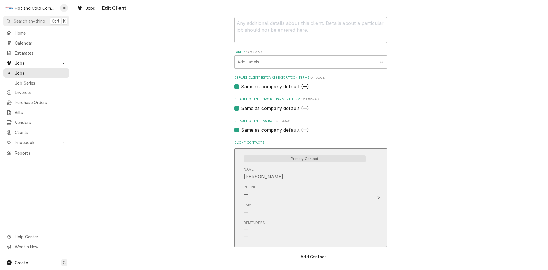
click at [322, 160] on span "Primary Contact" at bounding box center [305, 158] width 122 height 7
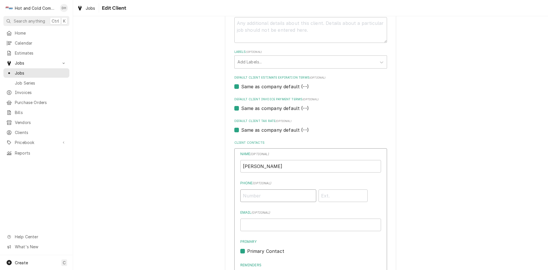
click at [258, 196] on input "Phone ( optional )" at bounding box center [278, 195] width 76 height 13
type input "(770) 435-8720"
click at [346, 194] on input "Phone" at bounding box center [342, 195] width 49 height 13
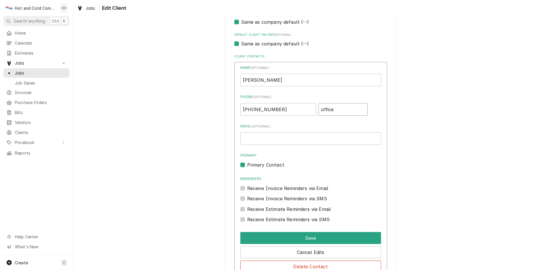
scroll to position [426, 0]
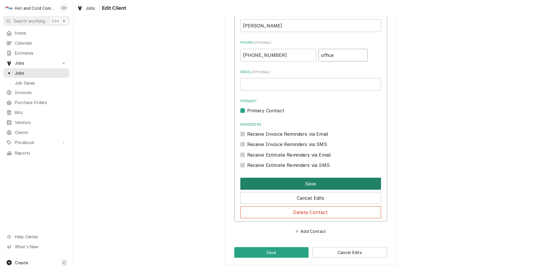
type input "office"
click at [319, 186] on button "Save" at bounding box center [310, 183] width 141 height 12
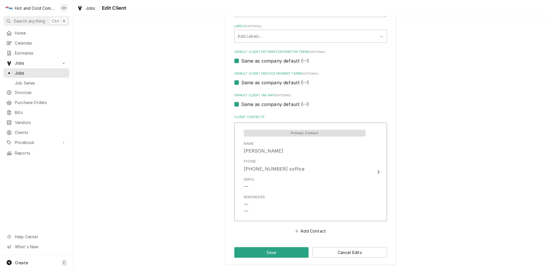
scroll to position [311, 0]
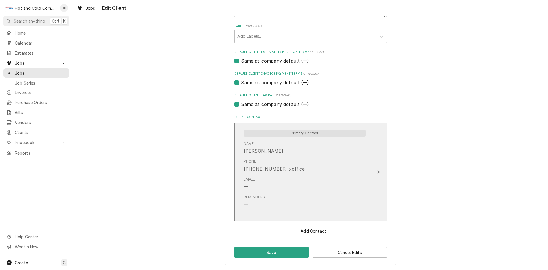
click at [341, 167] on div "Phone (770) 435-8720 xoffice" at bounding box center [305, 165] width 122 height 18
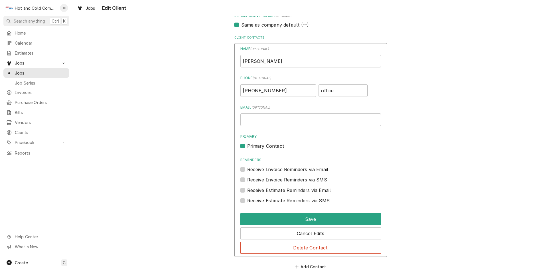
scroll to position [426, 0]
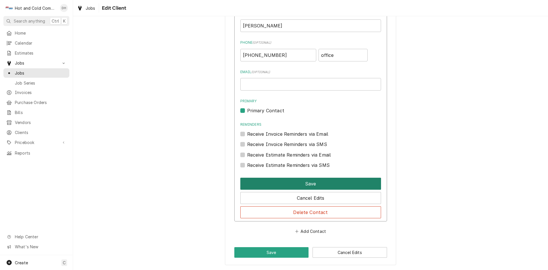
click at [315, 183] on button "Save" at bounding box center [310, 183] width 141 height 12
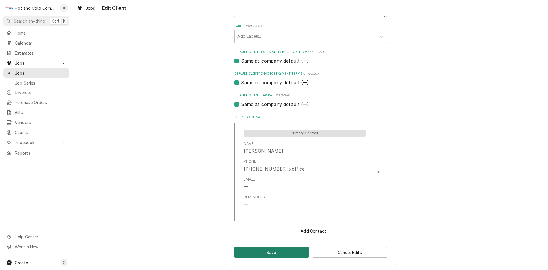
click at [277, 249] on button "Save" at bounding box center [271, 252] width 74 height 11
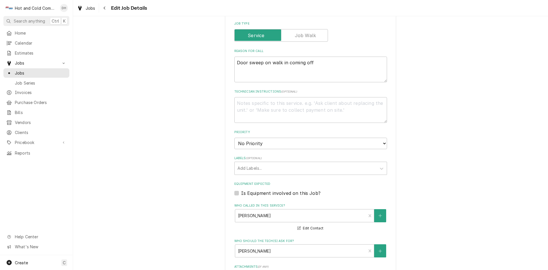
scroll to position [336, 0]
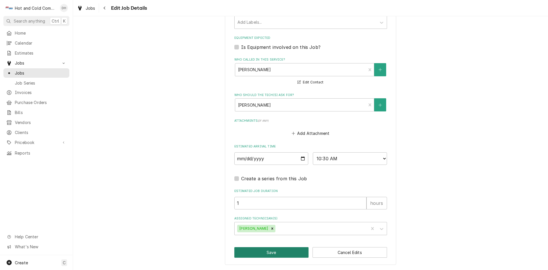
drag, startPoint x: 267, startPoint y: 253, endPoint x: 276, endPoint y: 249, distance: 9.7
click at [268, 252] on button "Save" at bounding box center [271, 252] width 74 height 11
type textarea "x"
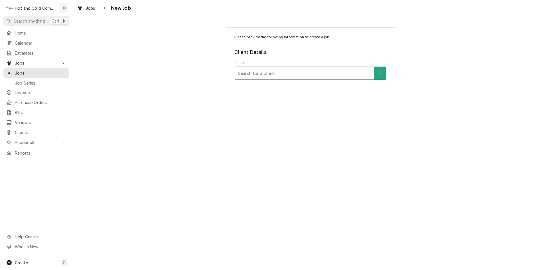
click at [363, 75] on div "Search for a Client..." at bounding box center [304, 72] width 139 height 13
type input "Aramark"
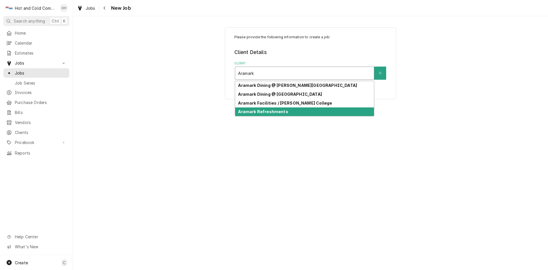
click at [302, 113] on div "Aramark Refreshments" at bounding box center [304, 111] width 139 height 9
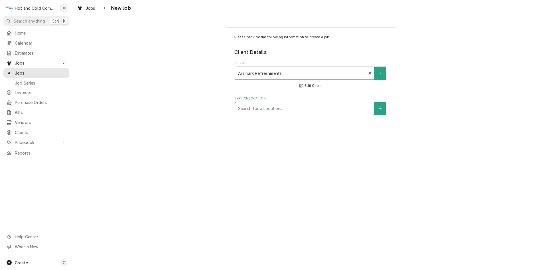
click at [352, 106] on div "Service Location" at bounding box center [304, 108] width 133 height 10
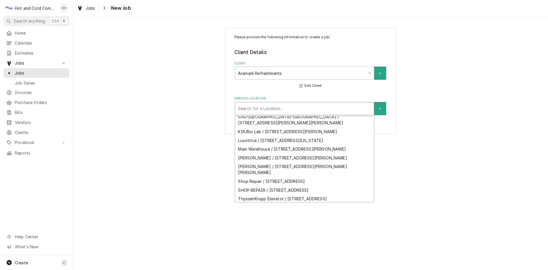
scroll to position [103, 0]
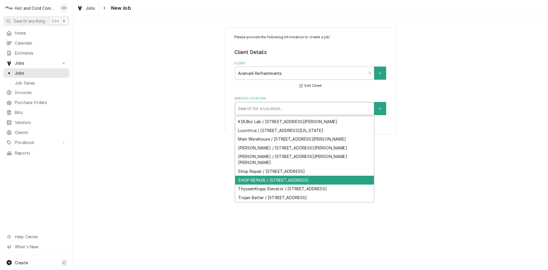
click at [348, 184] on div "SHOP REPAIR / [STREET_ADDRESS]" at bounding box center [304, 179] width 139 height 9
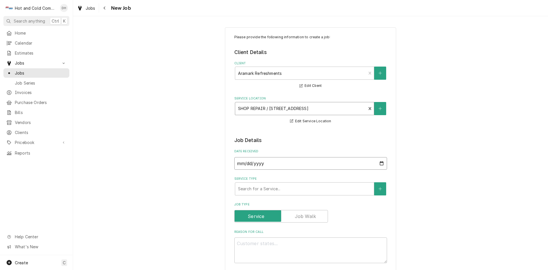
click at [379, 160] on input "2025-09-15" at bounding box center [310, 163] width 153 height 13
type textarea "x"
type input "2025-08-15"
type textarea "x"
type input "2025-08-08"
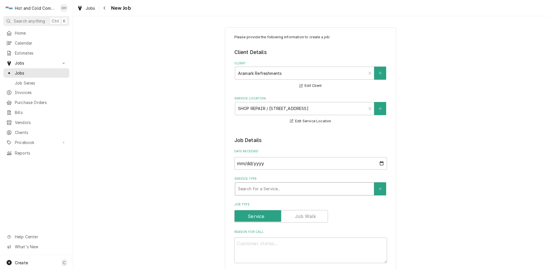
drag, startPoint x: 253, startPoint y: 188, endPoint x: 256, endPoint y: 189, distance: 4.1
click at [254, 188] on div "Service Type" at bounding box center [304, 188] width 133 height 10
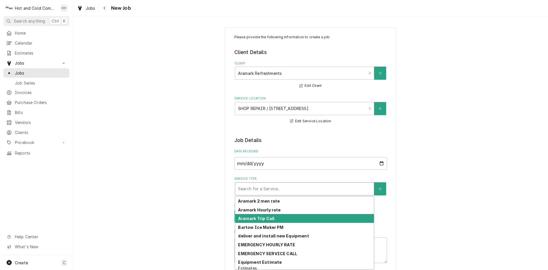
click at [278, 218] on div "Aramark Trip Call" at bounding box center [304, 218] width 139 height 9
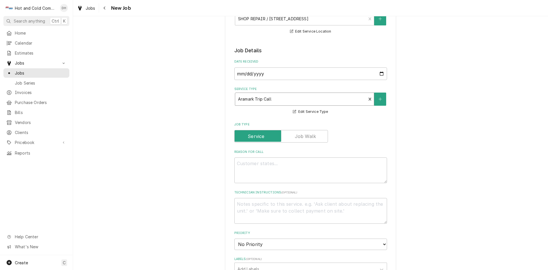
scroll to position [95, 0]
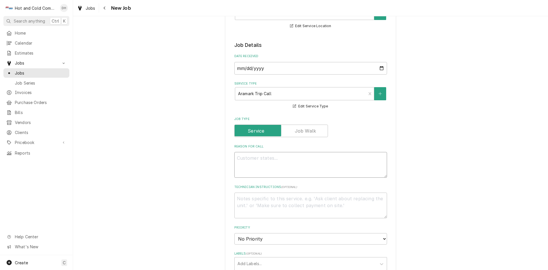
drag, startPoint x: 276, startPoint y: 162, endPoint x: 336, endPoint y: 190, distance: 66.2
click at [277, 162] on textarea "Reason For Call" at bounding box center [310, 165] width 153 height 26
type textarea "x"
type textarea "P"
type textarea "x"
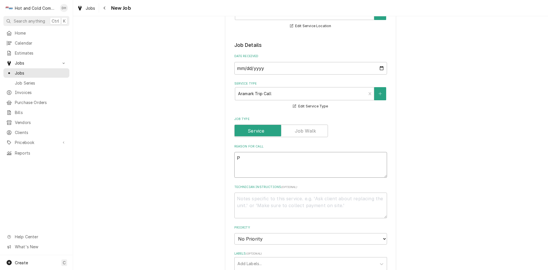
type textarea "Pi"
type textarea "x"
type textarea "Pic"
type textarea "x"
type textarea "Pick"
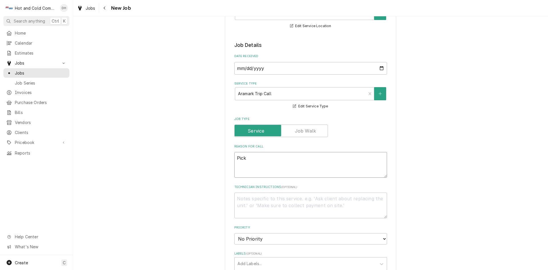
type textarea "x"
type textarea "Pick"
type textarea "x"
type textarea "Pick u"
type textarea "x"
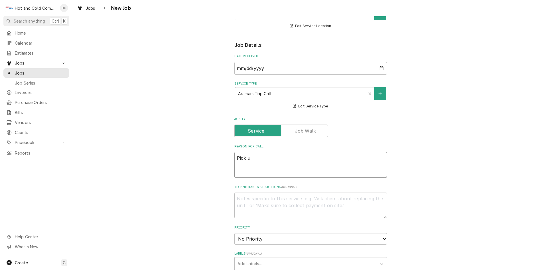
type textarea "Pick up"
type textarea "x"
type textarea "Pick up"
type textarea "x"
type textarea "Pick up i"
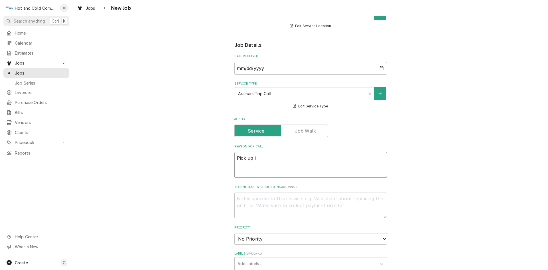
type textarea "x"
type textarea "Pick up ic"
type textarea "x"
type textarea "Pick up ice"
type textarea "x"
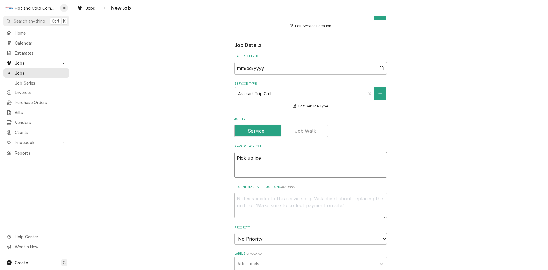
type textarea "Pick up ice"
type textarea "x"
type textarea "Pick up ice a"
type textarea "x"
type textarea "Pick up ice an"
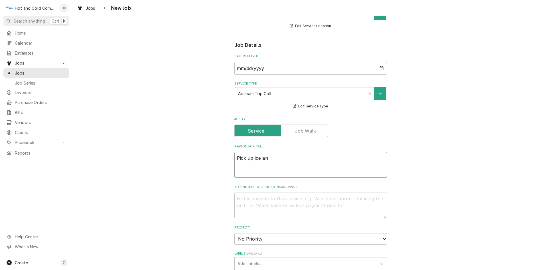
type textarea "x"
type textarea "Pick up ice and"
type textarea "x"
type textarea "Pick up ice and"
type textarea "x"
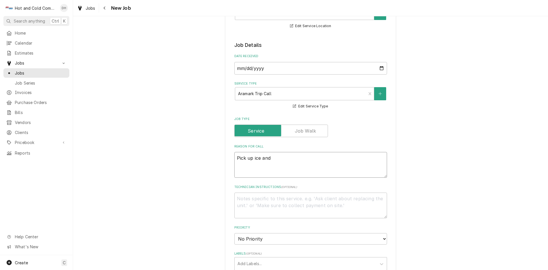
type textarea "Pick up ice and w"
type textarea "x"
type textarea "Pick up ice and wa"
type textarea "x"
type textarea "Pick up ice and wat"
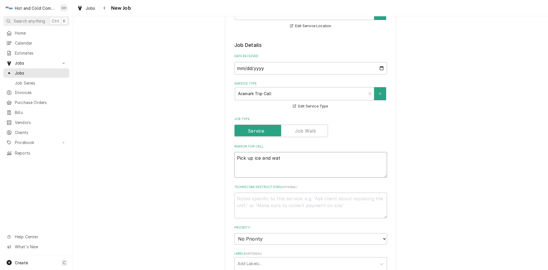
type textarea "x"
type textarea "Pick up ice and wate"
type textarea "x"
type textarea "Pick up ice and water"
type textarea "x"
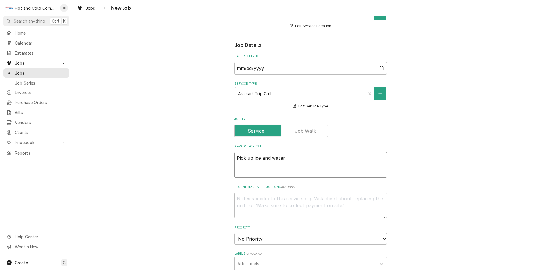
type textarea "Pick up ice and water"
type textarea "x"
type textarea "Pick up ice and water f"
type textarea "x"
type textarea "Pick up ice and water for"
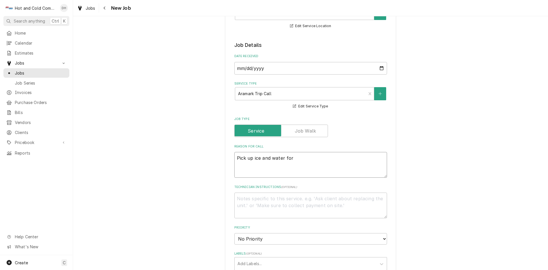
type textarea "x"
type textarea "Pick up ice and water for"
type textarea "x"
type textarea "Pick up ice and water for s"
type textarea "x"
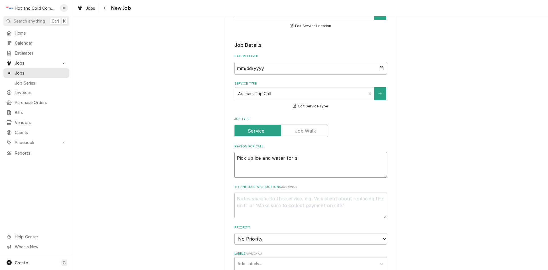
type textarea "Pick up ice and water for se"
type textarea "x"
type textarea "Pick up ice and water for ser"
type textarea "x"
type textarea "Pick up ice and water for serv"
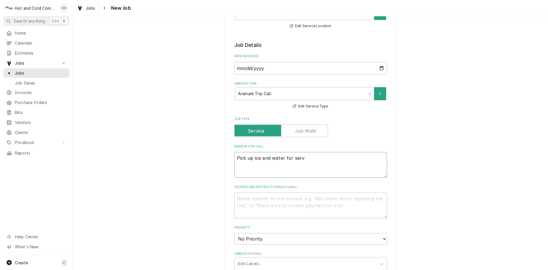
type textarea "x"
type textarea "Pick up ice and water for servi"
type textarea "x"
type textarea "Pick up ice and water for servic"
type textarea "x"
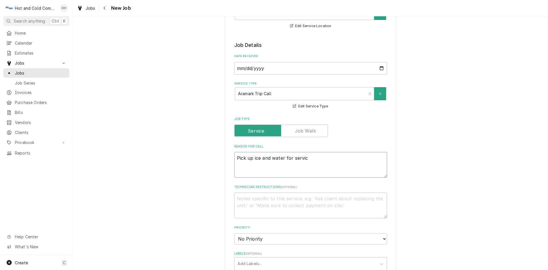
type textarea "Pick up ice and water for service"
type textarea "x"
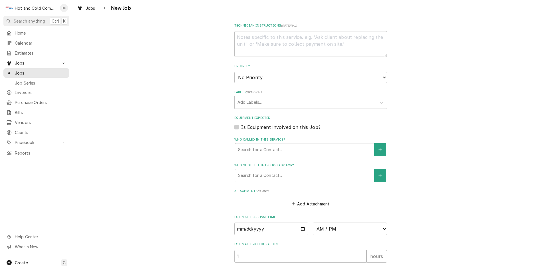
scroll to position [285, 0]
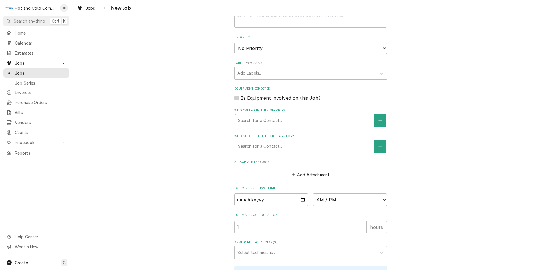
type textarea "Pick up ice and water for service"
click at [283, 118] on div "Who called in this service?" at bounding box center [304, 120] width 133 height 10
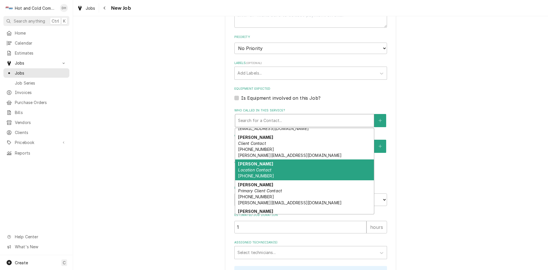
scroll to position [95, 0]
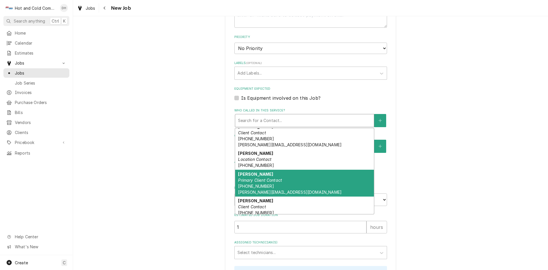
click at [274, 179] on em "Primary Client Contact" at bounding box center [260, 179] width 44 height 5
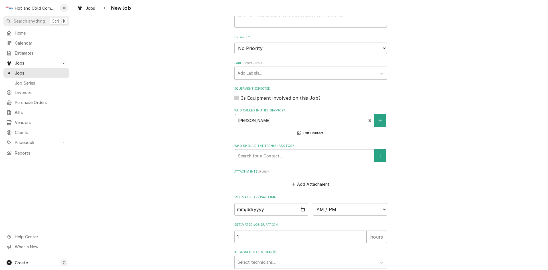
click at [306, 156] on div "Who should the tech(s) ask for?" at bounding box center [304, 155] width 133 height 10
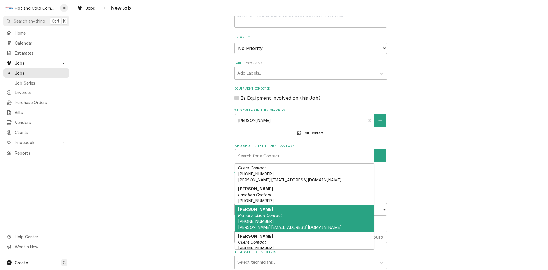
click at [261, 217] on em "Primary Client Contact" at bounding box center [260, 215] width 44 height 5
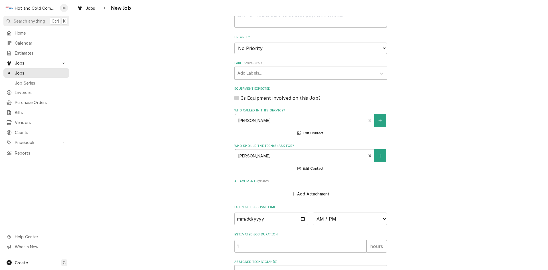
scroll to position [380, 0]
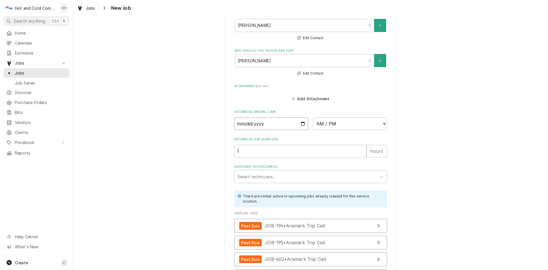
click at [302, 123] on input "Date" at bounding box center [271, 123] width 74 height 13
type textarea "x"
type input "2025-08-15"
type textarea "x"
type input "2025-08-08"
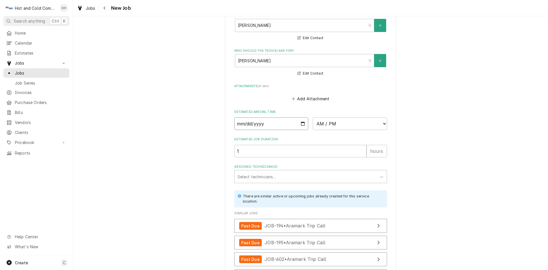
type textarea "x"
click at [382, 122] on select "AM / PM 6:00 AM 6:15 AM 6:30 AM 6:45 AM 7:00 AM 7:15 AM 7:30 AM 7:45 AM 8:00 AM…" at bounding box center [350, 123] width 74 height 13
select select "08:00:00"
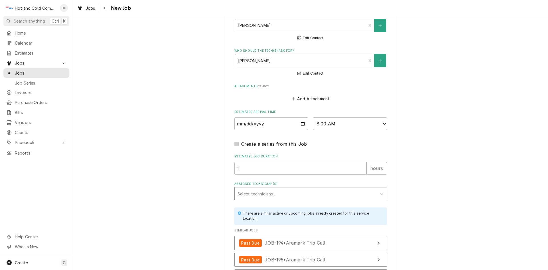
click at [293, 189] on div "Assigned Technician(s)" at bounding box center [305, 193] width 136 height 10
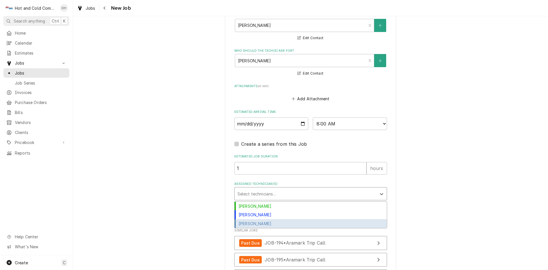
click at [276, 221] on div "Jason Thomason" at bounding box center [310, 223] width 152 height 9
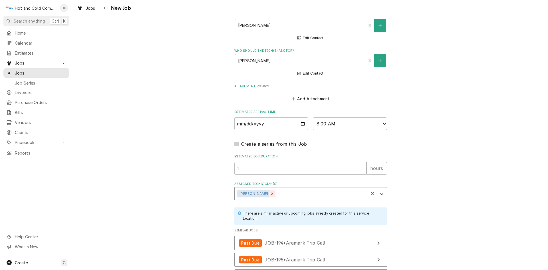
click at [270, 191] on icon "Remove Jason Thomason" at bounding box center [272, 193] width 4 height 4
click at [296, 194] on div "Assigned Technician(s)" at bounding box center [305, 193] width 136 height 10
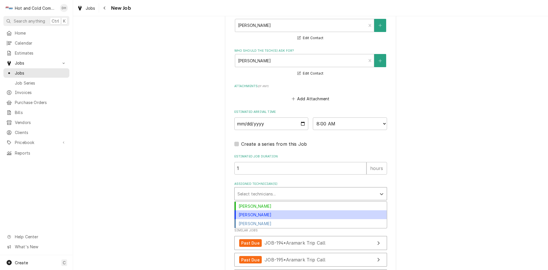
click at [268, 212] on div "David Harris" at bounding box center [310, 214] width 152 height 9
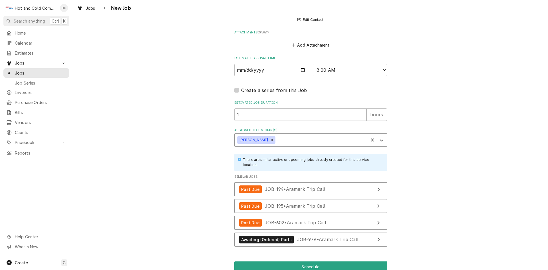
scroll to position [463, 0]
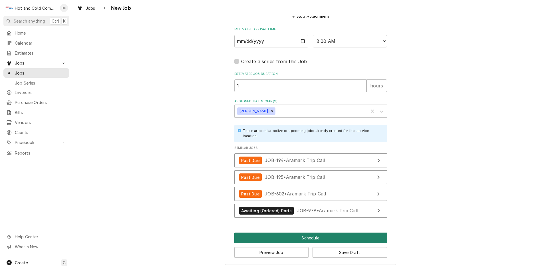
drag, startPoint x: 314, startPoint y: 238, endPoint x: 321, endPoint y: 234, distance: 7.7
click at [315, 238] on button "Schedule" at bounding box center [310, 237] width 153 height 11
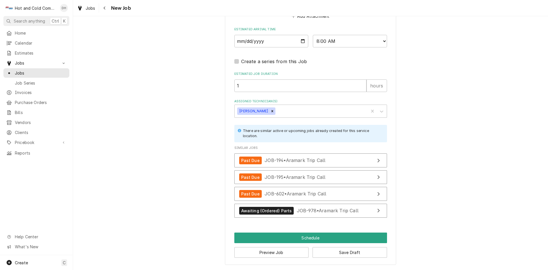
scroll to position [458, 0]
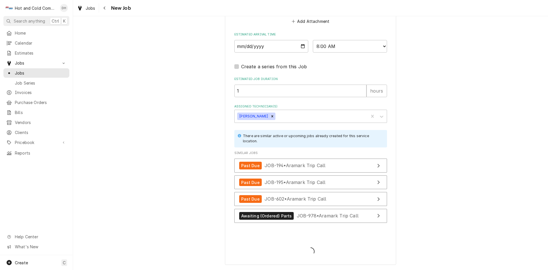
type textarea "x"
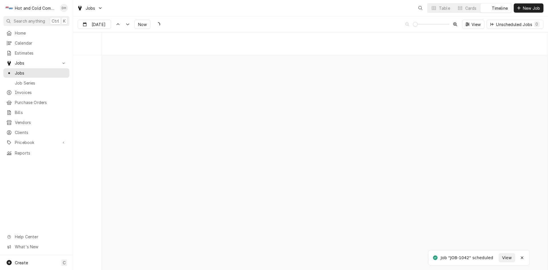
scroll to position [4465, 0]
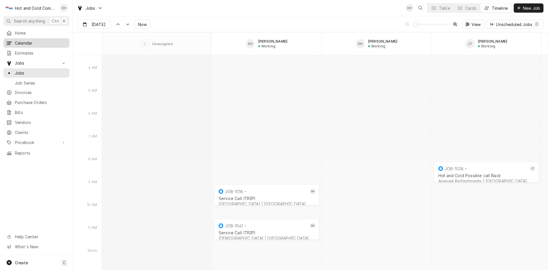
click at [27, 41] on span "Calendar" at bounding box center [41, 43] width 52 height 6
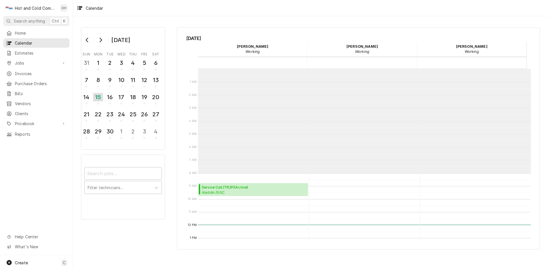
scroll to position [104, 0]
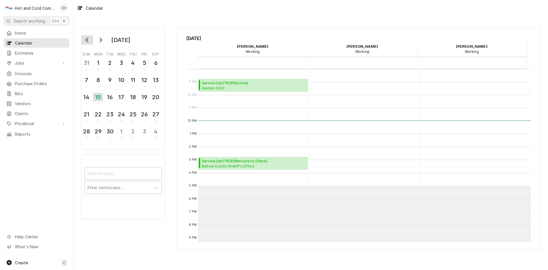
click at [86, 41] on icon "Go to previous month" at bounding box center [87, 40] width 5 height 5
click at [145, 81] on div "8" at bounding box center [144, 80] width 10 height 10
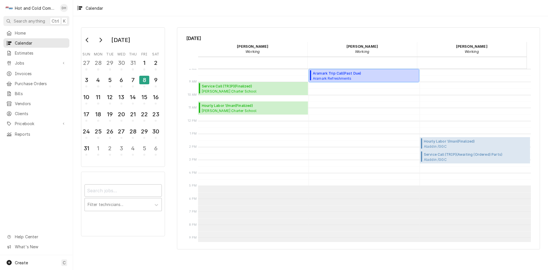
click at [351, 76] on span "Aramark Refreshments SHOP REPAIR / [STREET_ADDRESS]" at bounding box center [343, 78] width 61 height 5
click at [352, 78] on span "Aramark Refreshments SHOP REPAIR / [STREET_ADDRESS]" at bounding box center [343, 78] width 61 height 5
click at [134, 82] on div "7" at bounding box center [133, 80] width 10 height 10
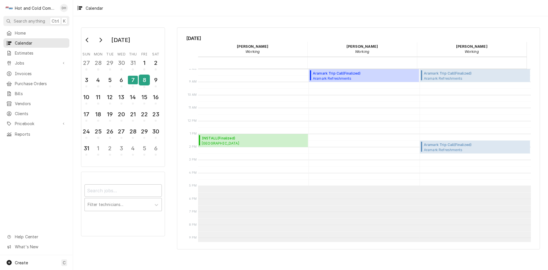
click at [142, 84] on div "8" at bounding box center [144, 80] width 10 height 10
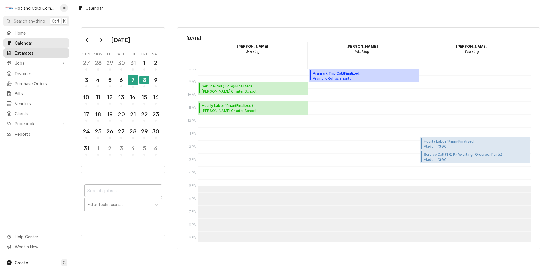
click at [33, 50] on span "Estimates" at bounding box center [41, 53] width 52 height 6
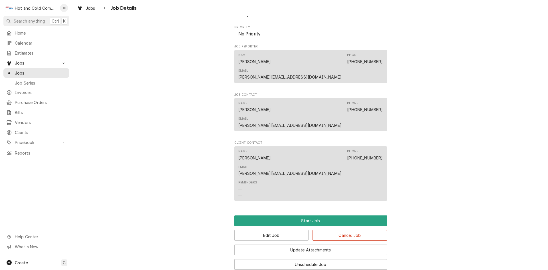
scroll to position [285, 0]
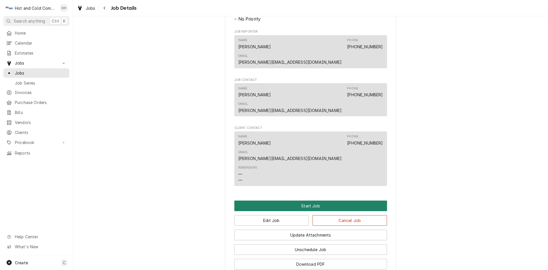
click at [311, 200] on button "Start Job" at bounding box center [310, 205] width 153 height 11
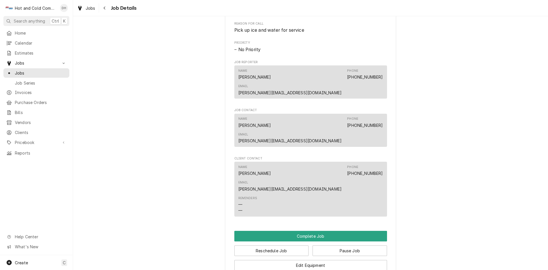
scroll to position [380, 0]
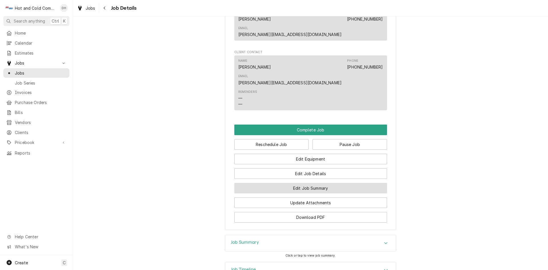
click button "Edit Job Summary"
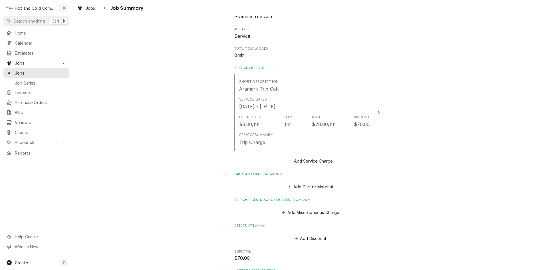
scroll to position [95, 0]
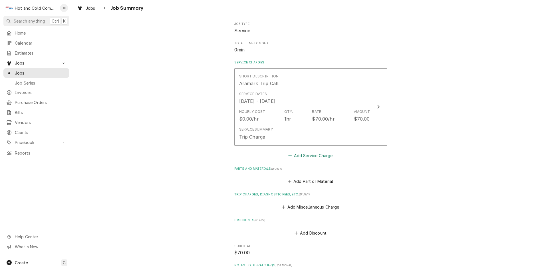
click at [310, 155] on button "Add Service Charge" at bounding box center [310, 155] width 46 height 8
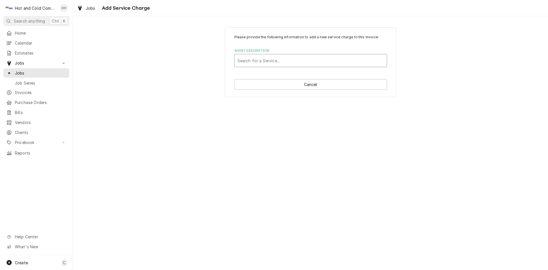
click at [322, 58] on div "Short Description" at bounding box center [310, 60] width 146 height 10
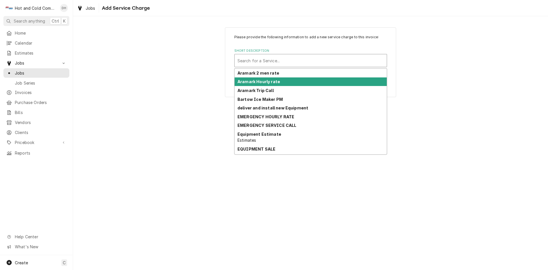
click at [279, 82] on div "Aramark Hourly rate" at bounding box center [310, 81] width 152 height 9
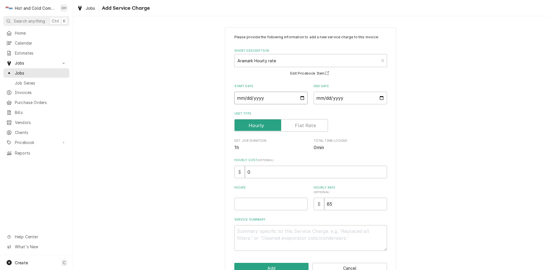
click at [302, 99] on input "Start Date" at bounding box center [270, 98] width 73 height 13
type textarea "x"
type input "[DATE]"
type textarea "x"
type input "[DATE]"
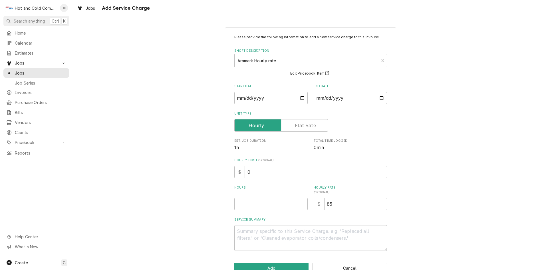
click at [382, 99] on input "End Date" at bounding box center [350, 98] width 73 height 13
type textarea "x"
type input "[DATE]"
click at [277, 202] on input "Hours" at bounding box center [270, 203] width 73 height 13
type textarea "x"
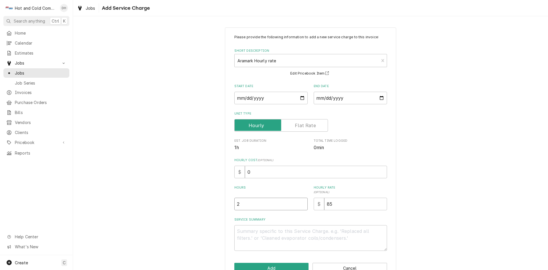
type input "2"
click at [282, 230] on textarea "Service Summary" at bounding box center [310, 238] width 153 height 26
type textarea "x"
type textarea "A"
type textarea "x"
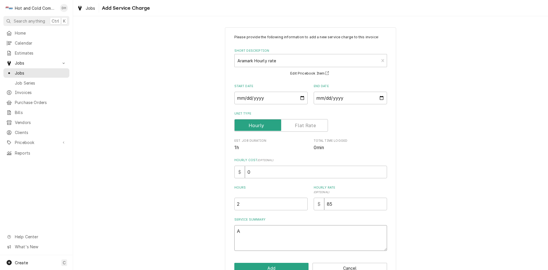
type textarea "As"
type textarea "x"
type textarea "Ass"
type textarea "x"
type textarea "Asse"
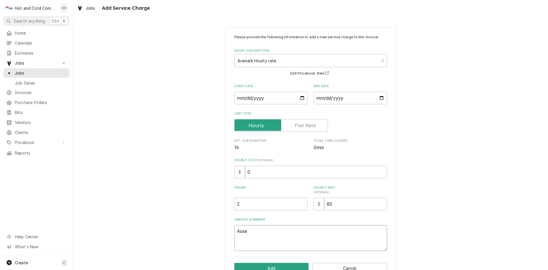
type textarea "x"
type textarea "Asset"
type textarea "x"
type textarea "Asset"
type textarea "x"
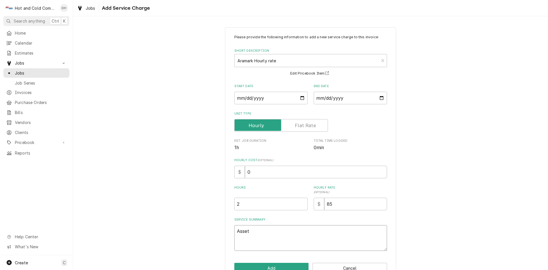
type textarea "Asset 2"
type textarea "x"
type textarea "Asset 26"
type textarea "x"
type textarea "Asset 263"
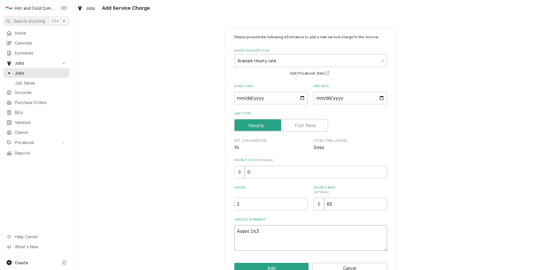
type textarea "x"
type textarea "Asset 2632"
type textarea "x"
type textarea "Asset 26326"
type textarea "x"
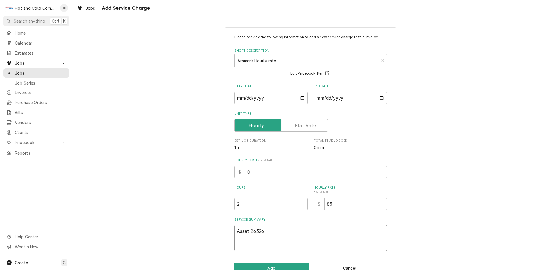
type textarea "Asset 263263"
type textarea "x"
type textarea "Asset 2632630"
type textarea "x"
type textarea "Asset 2632630"
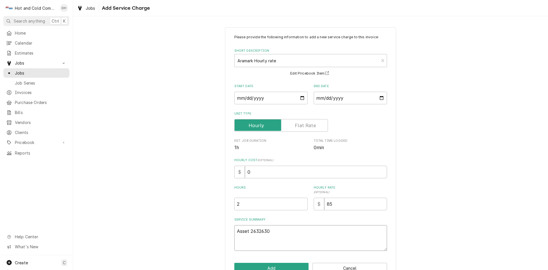
type textarea "x"
type textarea "Asset 2632630"
type textarea "x"
type textarea "Asset 2632630 s"
type textarea "x"
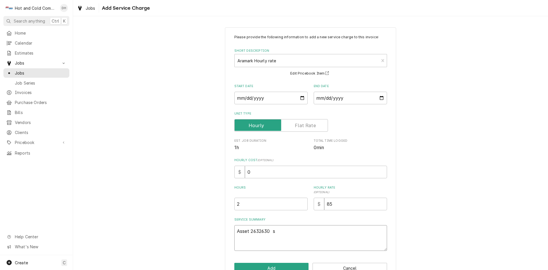
type textarea "Asset 2632630 se"
type textarea "x"
type textarea "Asset 2632630 ser"
type textarea "x"
type textarea "Asset 2632630 seri"
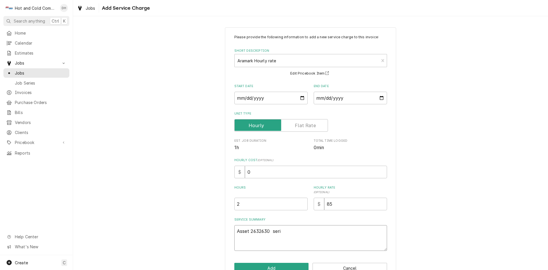
type textarea "x"
type textarea "Asset 2632630 seria"
type textarea "x"
type textarea "Asset 2632630 serial"
type textarea "x"
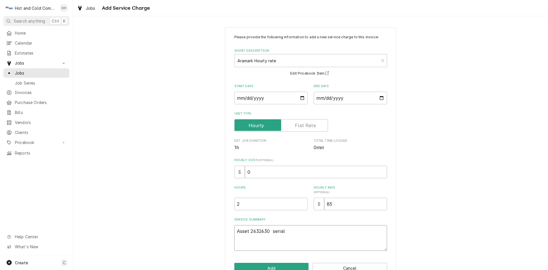
type textarea "Asset 2632630 serial"
type textarea "x"
type textarea "Asset 2632630 serial J"
type textarea "x"
type textarea "Asset 2632630 serial J7"
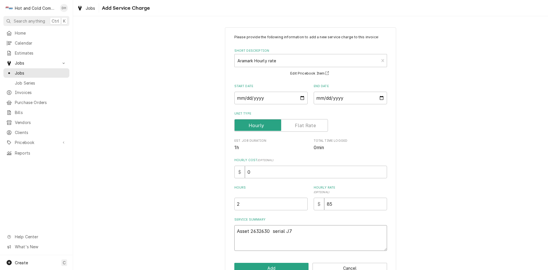
type textarea "x"
type textarea "Asset 2632630 serial J76"
type textarea "x"
type textarea "Asset 2632630 serial J760"
type textarea "x"
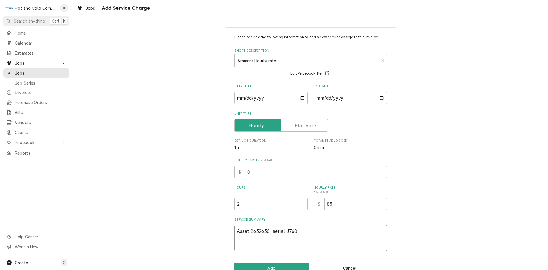
type textarea "Asset 2632630 serial J7605"
type textarea "x"
type textarea "Asset 2632630 serial J76052"
type textarea "x"
type textarea "Asset 2632630 serial J76052-"
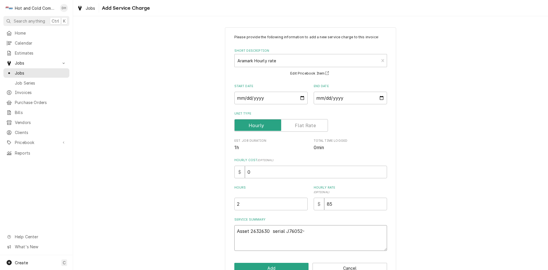
type textarea "x"
type textarea "Asset 2632630 serial J76052-1"
type textarea "x"
type textarea "Asset 2632630 serial J76052-13"
type textarea "x"
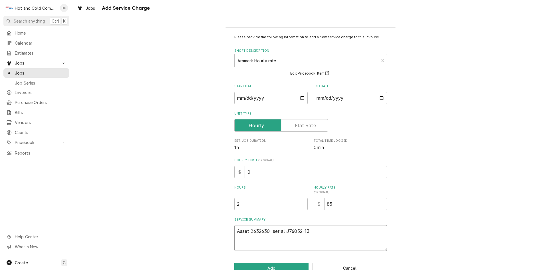
type textarea "Asset 2632630 serial J76052-139"
type textarea "x"
type textarea "Asset 2632630 serial J76052-139-"
type textarea "x"
type textarea "Asset 2632630 serial J76052-139-1"
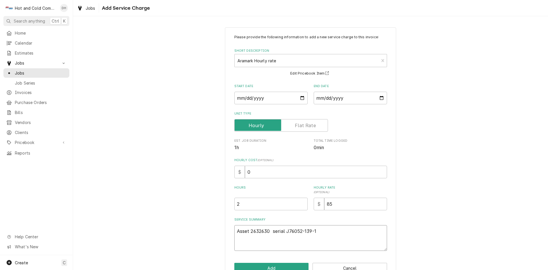
type textarea "x"
type textarea "Asset 2632630 serial J76052-139-17"
type textarea "x"
type textarea "Asset 2632630 serial J76052-139-17"
type textarea "x"
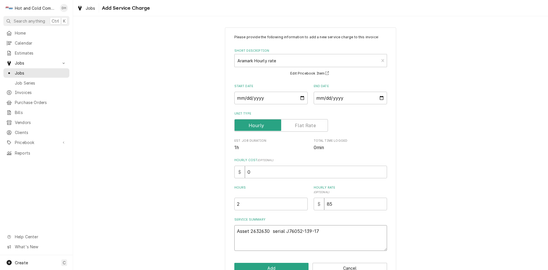
type textarea "Asset 2632630 serial J76052-139-17 8"
type textarea "x"
type textarea "Asset 2632630 serial J76052-139-17 8/"
type textarea "x"
type textarea "Asset 2632630 serial J76052-139-17 8/8"
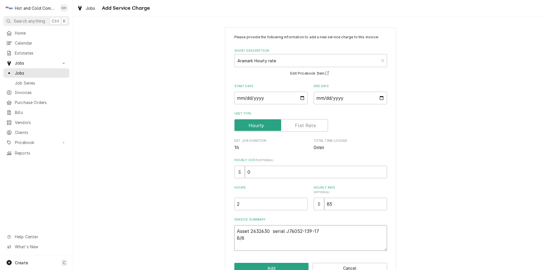
type textarea "x"
type textarea "Asset 2632630 serial J76052-139-17 8/8/"
type textarea "x"
type textarea "Asset 2632630 serial J76052-139-17 8/8/2"
type textarea "x"
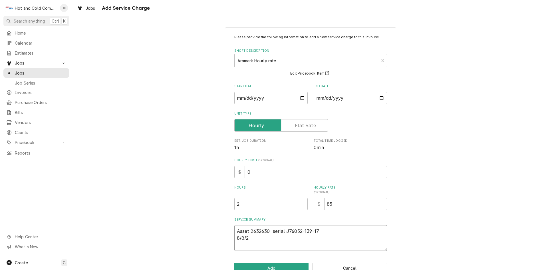
type textarea "Asset 2632630 serial J76052-139-17 8/8/25"
type textarea "x"
type textarea "Asset 2632630 serial J76052-139-17 8/8/25"
type textarea "x"
type textarea "Asset 2632630 serial J76052-139-17 8/8/25 h"
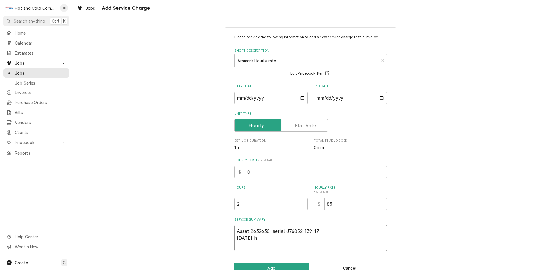
type textarea "x"
type textarea "Asset 2632630 serial J76052-139-17 8/8/25 ho"
type textarea "x"
type textarea "Asset 2632630 serial J76052-139-17 8/8/25 hoo"
type textarea "x"
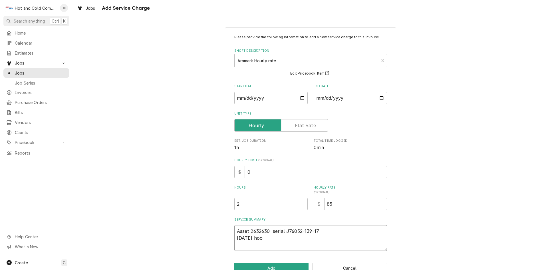
type textarea "Asset 2632630 serial J76052-139-17 8/8/25 hook"
type textarea "x"
type textarea "Asset 2632630 serial J76052-139-17 8/8/25 hooke"
type textarea "x"
type textarea "Asset 2632630 serial J76052-139-17 8/8/25 hooked"
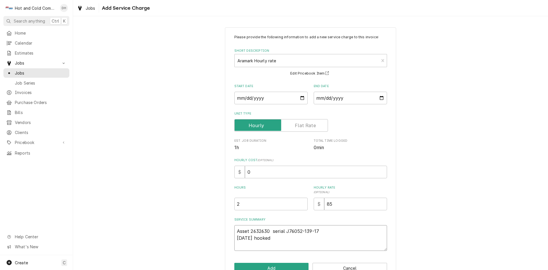
type textarea "x"
type textarea "Asset 2632630 serial J76052-139-17 8/8/25 hooked"
type textarea "x"
type textarea "Asset 2632630 serial J76052-139-17 8/8/25 hooked u"
type textarea "x"
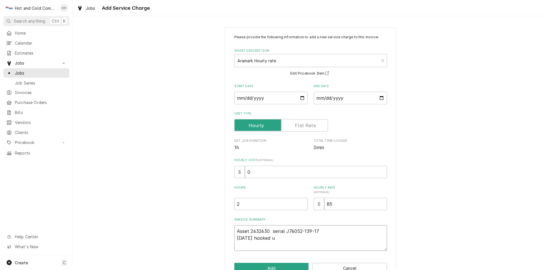
type textarea "Asset 2632630 serial J76052-139-17 8/8/25 hooked up"
type textarea "x"
type textarea "Asset 2632630 serial J76052-139-17 8/8/25 hooked up"
type textarea "x"
type textarea "Asset 2632630 serial J76052-139-17 8/8/25 hooked up m"
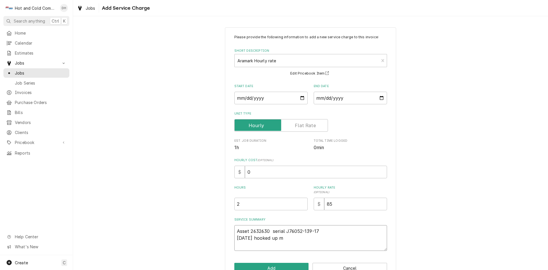
type textarea "x"
type textarea "Asset 2632630 serial J76052-139-17 8/8/25 hooked up ma"
type textarea "x"
type textarea "Asset 2632630 serial J76052-139-17 8/8/25 hooked up mac"
type textarea "x"
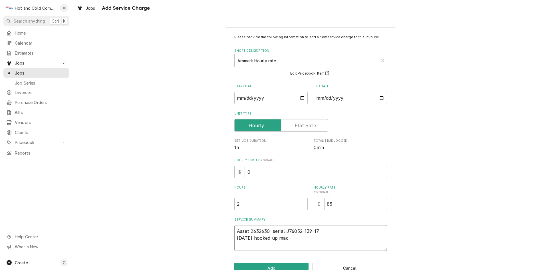
type textarea "Asset 2632630 serial J76052-139-17 8/8/25 hooked up mach"
type textarea "x"
type textarea "Asset 2632630 serial J76052-139-17 8/8/25 hooked up machi"
type textarea "x"
type textarea "Asset 2632630 serial J76052-139-17 8/8/25 hooked up machin"
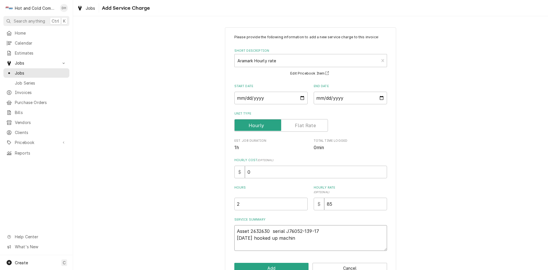
type textarea "x"
type textarea "Asset 2632630 serial J76052-139-17 8/8/25 hooked up machine"
type textarea "x"
type textarea "Asset 2632630 serial J76052-139-17 8/8/25 hooked up machine"
type textarea "x"
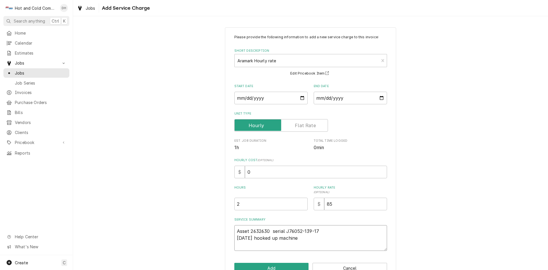
type textarea "Asset 2632630 serial J76052-139-17 8/8/25 hooked up machine p"
type textarea "x"
type textarea "Asset 2632630 serial J76052-139-17 8/8/25 hooked up machine po"
type textarea "x"
type textarea "Asset 2632630 serial J76052-139-17 8/8/25 hooked up machine pou"
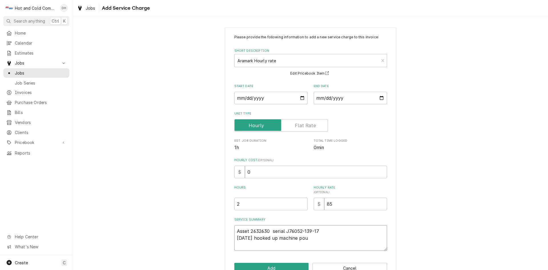
type textarea "x"
type textarea "Asset 2632630 serial J76052-139-17 8/8/25 hooked up machine pour"
type textarea "x"
type textarea "Asset 2632630 serial J76052-139-17 8/8/25 hooked up machine poure"
type textarea "x"
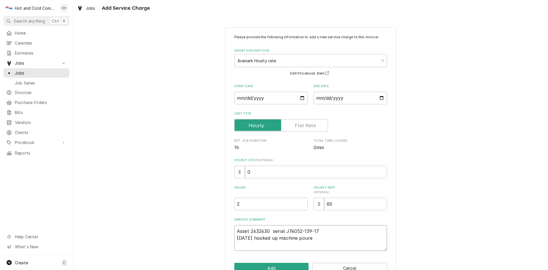
type textarea "Asset 2632630 serial J76052-139-17 8/8/25 hooked up machine poured"
type textarea "x"
type textarea "Asset 2632630 serial J76052-139-17 8/8/25 hooked up machine poured"
type textarea "x"
type textarea "Asset 2632630 serial J76052-139-17 8/8/25 hooked up machine poured h"
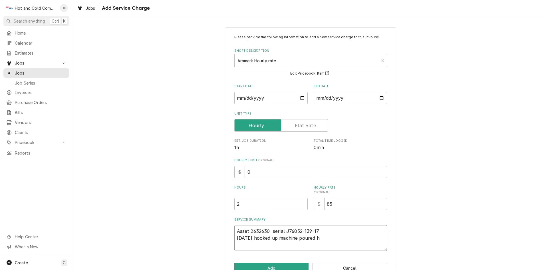
type textarea "x"
type textarea "Asset 2632630 serial J76052-139-17 8/8/25 hooked up machine poured ho"
type textarea "x"
type textarea "Asset 2632630 serial J76052-139-17 8/8/25 hooked up machine poured hot"
type textarea "x"
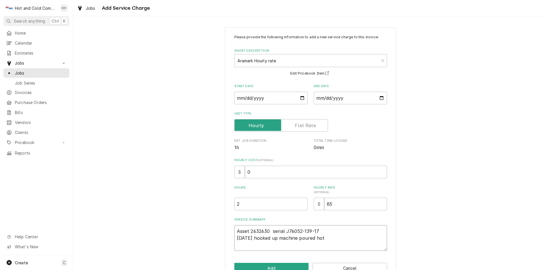
type textarea "Asset 2632630 serial J76052-139-17 8/8/25 hooked up machine poured hot"
type textarea "x"
type textarea "Asset 2632630 serial J76052-139-17 8/8/25 hooked up machine poured hot w"
type textarea "x"
type textarea "Asset 2632630 serial J76052-139-17 8/8/25 hooked up machine poured hot wa"
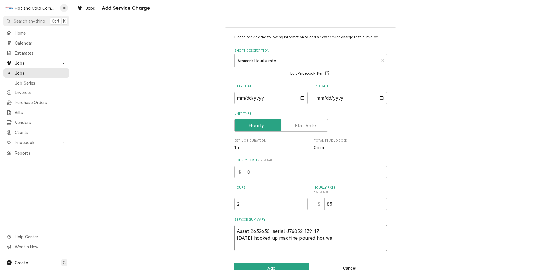
type textarea "x"
type textarea "Asset 2632630 serial J76052-139-17 8/8/25 hooked up machine poured hot wat"
type textarea "x"
type textarea "Asset 2632630 serial J76052-139-17 8/8/25 hooked up machine poured hot wate"
type textarea "x"
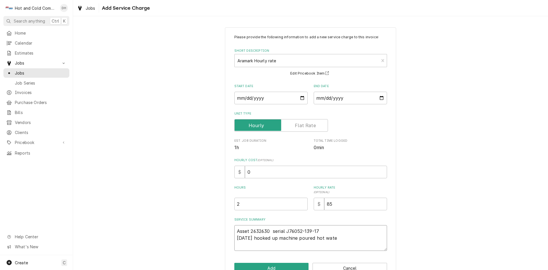
type textarea "Asset 2632630 serial J76052-139-17 8/8/25 hooked up machine poured hot water"
type textarea "x"
type textarea "Asset 2632630 serial J76052-139-17 8/8/25 hooked up machine poured hot water"
type textarea "x"
type textarea "Asset 2632630 serial J76052-139-17 8/8/25 hooked up machine poured hot water i"
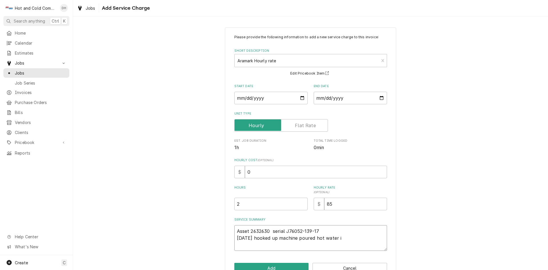
type textarea "x"
type textarea "Asset 2632630 serial J76052-139-17 8/8/25 hooked up machine poured hot water in"
type textarea "x"
type textarea "Asset 2632630 serial J76052-139-17 8/8/25 hooked up machine poured hot water in"
type textarea "x"
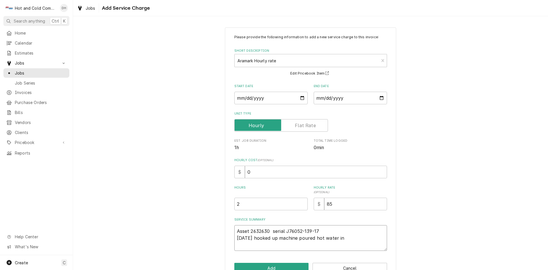
type textarea "Asset 2632630 serial J76052-139-17 8/8/25 hooked up machine poured hot water in…"
type textarea "x"
type textarea "Asset 2632630 serial J76052-139-17 8/8/25 hooked up machine poured hot water in…"
type textarea "x"
type textarea "Asset 2632630 serial J76052-139-17 8/8/25 hooked up machine poured hot water in…"
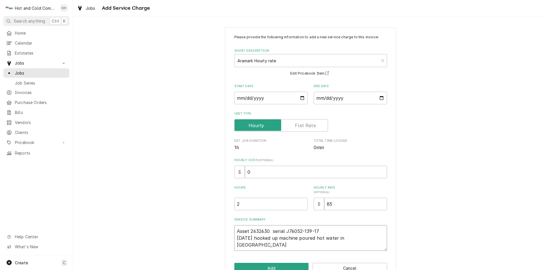
type textarea "x"
type textarea "Asset 2632630 serial J76052-139-17 8/8/25 hooked up machine poured hot water in…"
type textarea "x"
type textarea "Asset 2632630 serial J76052-139-17 8/8/25 hooked up machine poured hot water in…"
type textarea "x"
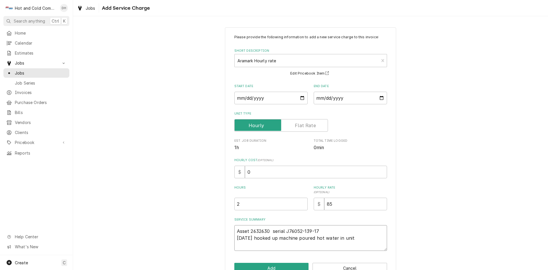
type textarea "Asset 2632630 serial J76052-139-17 8/8/25 hooked up machine poured hot water in…"
type textarea "x"
type textarea "Asset 2632630 serial J76052-139-17 8/8/25 hooked up machine poured hot water in…"
type textarea "x"
type textarea "Asset 2632630 serial J76052-139-17 8/8/25 hooked up machine poured hot water in…"
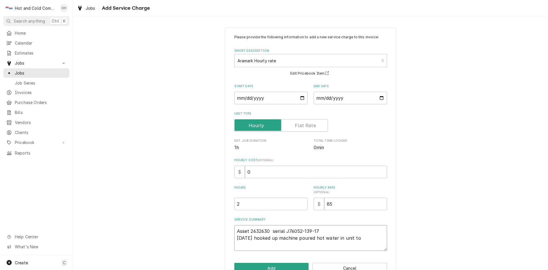
type textarea "x"
type textarea "Asset 2632630 serial J76052-139-17 8/8/25 hooked up machine poured hot water in…"
type textarea "x"
type textarea "Asset 2632630 serial J76052-139-17 8/8/25 hooked up machine poured hot water in…"
type textarea "x"
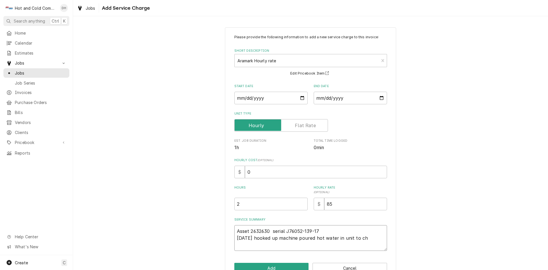
type textarea "Asset 2632630 serial J76052-139-17 8/8/25 hooked up machine poured hot water in…"
type textarea "x"
type textarea "Asset 2632630 serial J76052-139-17 8/8/25 hooked up machine poured hot water in…"
type textarea "x"
type textarea "Asset 2632630 serial J76052-139-17 8/8/25 hooked up machine poured hot water in…"
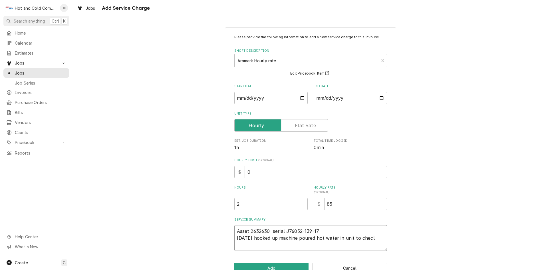
type textarea "x"
type textarea "Asset 2632630 serial J76052-139-17 8/8/25 hooked up machine poured hot water in…"
type textarea "x"
type textarea "Asset 2632630 serial J76052-139-17 8/8/25 hooked up machine poured hot water in…"
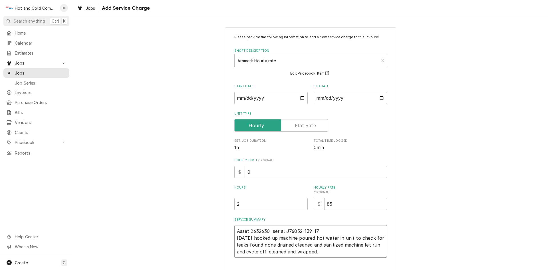
scroll to position [23, 0]
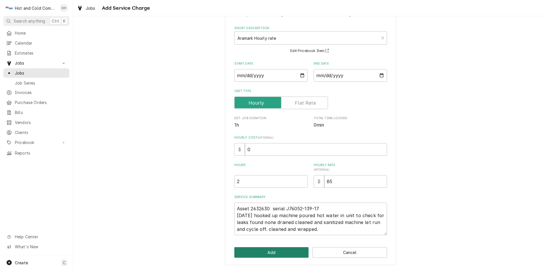
click at [281, 251] on button "Add" at bounding box center [271, 252] width 74 height 11
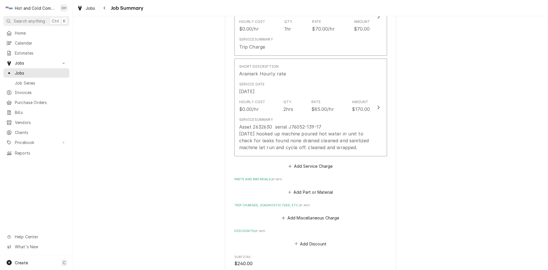
scroll to position [190, 0]
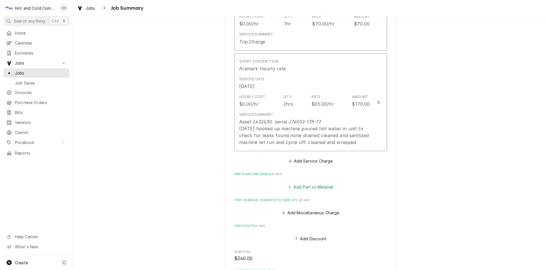
click at [324, 187] on button "Add Part or Material" at bounding box center [310, 187] width 47 height 8
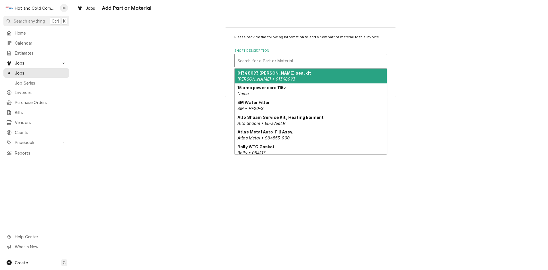
click at [262, 59] on div "Short Description" at bounding box center [310, 60] width 146 height 10
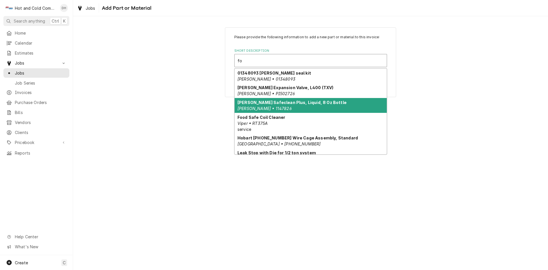
drag, startPoint x: 292, startPoint y: 102, endPoint x: 345, endPoint y: 97, distance: 53.0
click at [293, 102] on strong "Follett Safeclean Plus, Liquid, 8 Oz Bottle" at bounding box center [291, 102] width 109 height 5
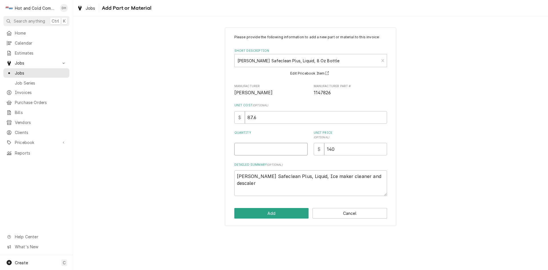
click at [245, 149] on input "Quantity" at bounding box center [270, 149] width 73 height 13
click at [276, 213] on button "Add" at bounding box center [271, 213] width 74 height 11
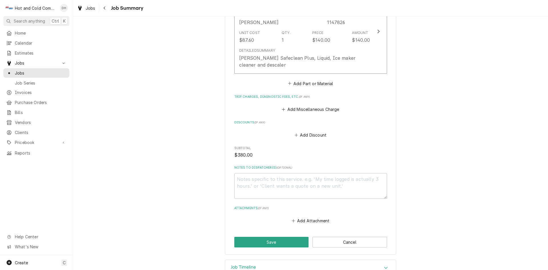
scroll to position [397, 0]
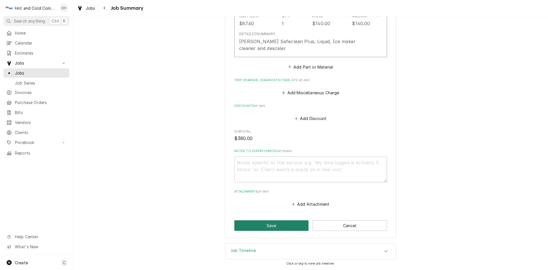
click at [269, 223] on button "Save" at bounding box center [271, 225] width 74 height 11
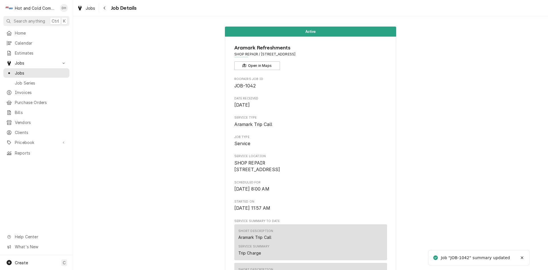
scroll to position [494, 0]
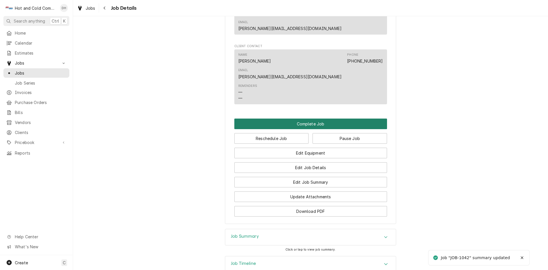
click at [307, 118] on button "Complete Job" at bounding box center [310, 123] width 153 height 11
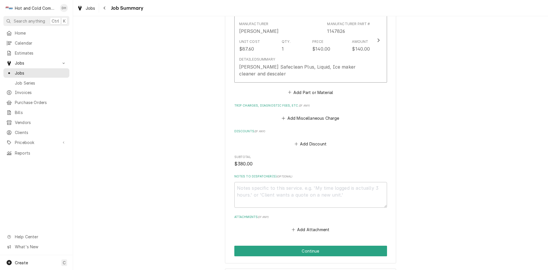
scroll to position [397, 0]
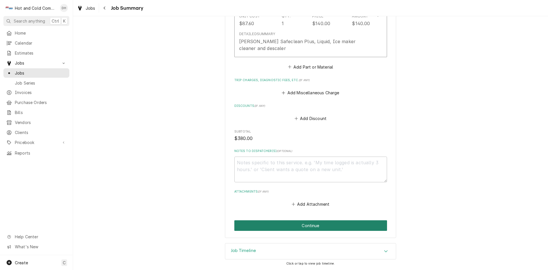
click at [323, 224] on button "Continue" at bounding box center [310, 225] width 153 height 11
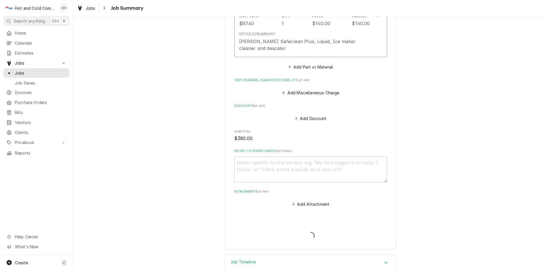
type textarea "x"
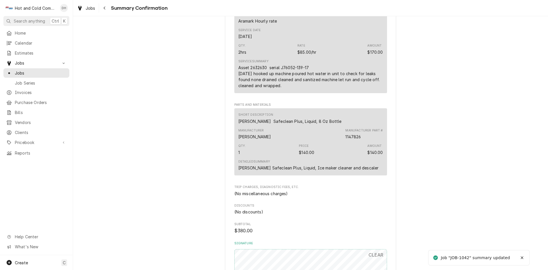
scroll to position [384, 0]
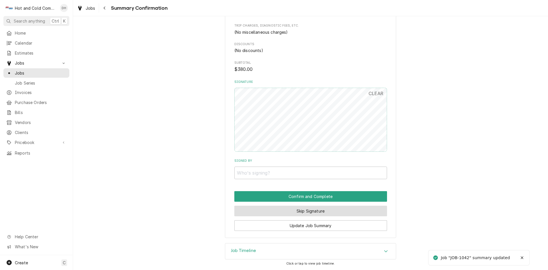
click at [302, 211] on button "Skip Signature" at bounding box center [310, 210] width 153 height 11
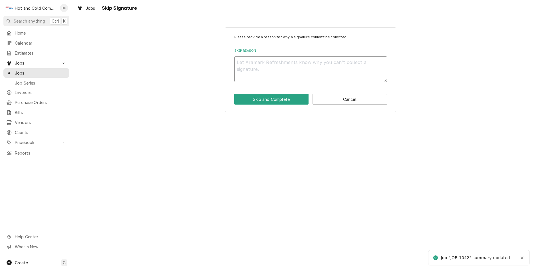
click at [258, 67] on textarea "Skip Reason" at bounding box center [310, 69] width 153 height 26
type textarea "x"
type textarea "E"
type textarea "x"
type textarea "Em"
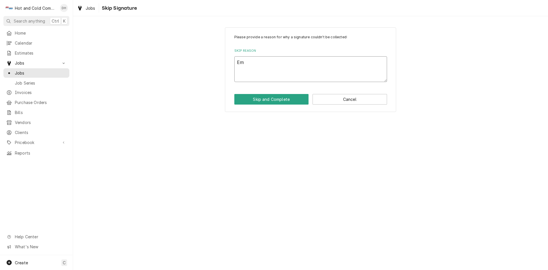
type textarea "x"
type textarea "Ema"
type textarea "x"
type textarea "Emai"
type textarea "x"
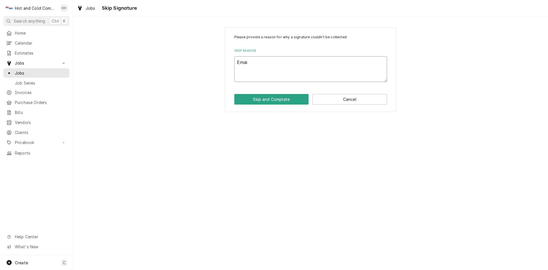
type textarea "Email"
type textarea "x"
type textarea "Emaile"
type textarea "x"
type textarea "Emailed"
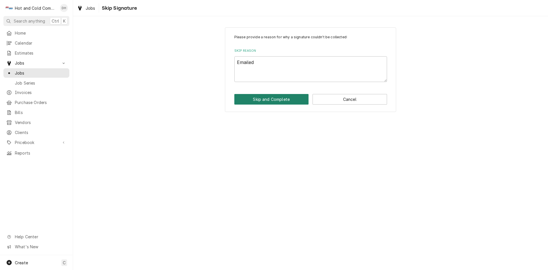
click at [282, 98] on button "Skip and Complete" at bounding box center [271, 99] width 74 height 11
type textarea "x"
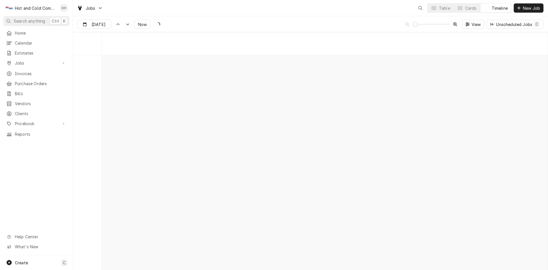
scroll to position [4465, 0]
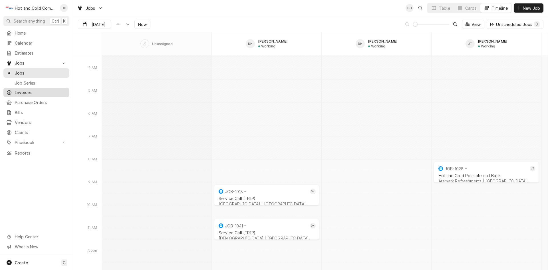
click at [26, 90] on span "Invoices" at bounding box center [41, 92] width 52 height 6
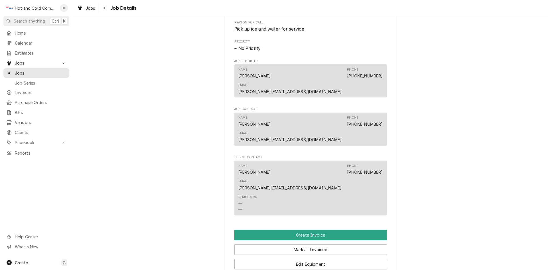
scroll to position [285, 0]
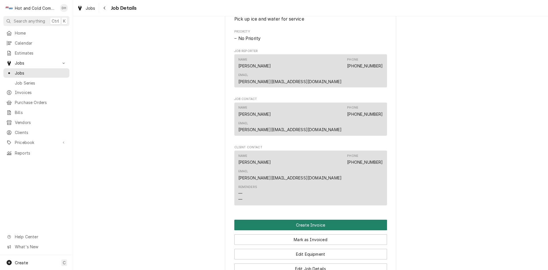
click at [298, 219] on button "Create Invoice" at bounding box center [310, 224] width 153 height 11
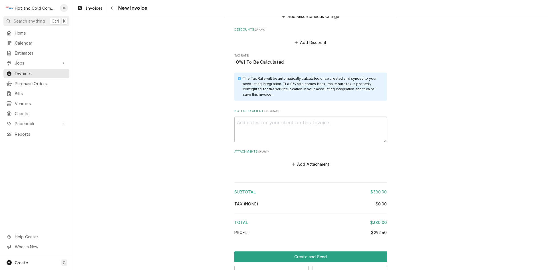
scroll to position [871, 0]
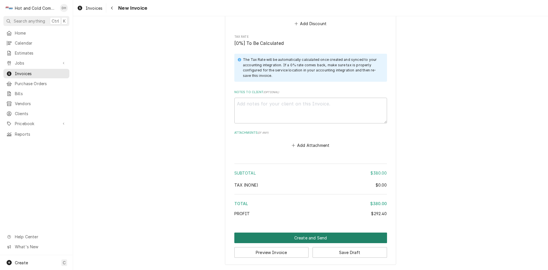
click at [307, 235] on button "Create and Send" at bounding box center [310, 237] width 153 height 11
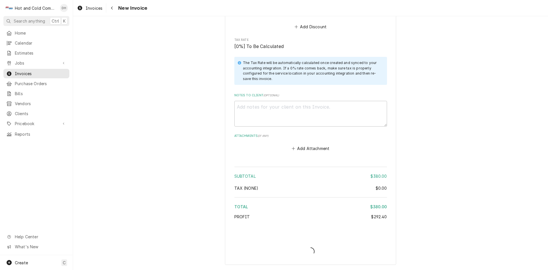
type textarea "x"
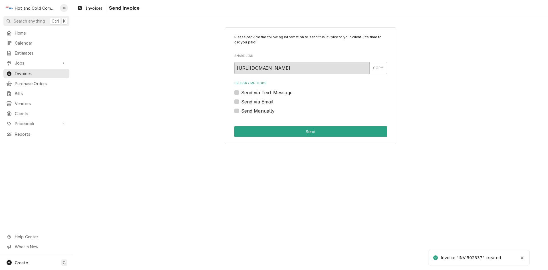
click at [241, 101] on label "Send via Email" at bounding box center [257, 101] width 32 height 7
click at [241, 101] on input "Send via Email" at bounding box center [317, 104] width 153 height 13
checkbox input "true"
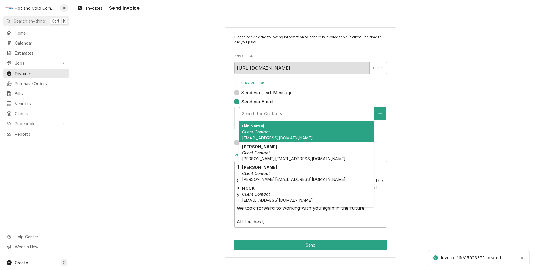
click at [246, 110] on div "Delivery Methods" at bounding box center [306, 113] width 129 height 10
click at [259, 128] on div "(No Name) Client Contact AtlantaCoffee@aramark.com" at bounding box center [306, 131] width 135 height 21
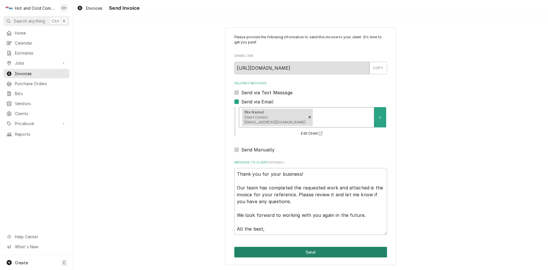
click at [307, 253] on button "Send" at bounding box center [310, 251] width 153 height 11
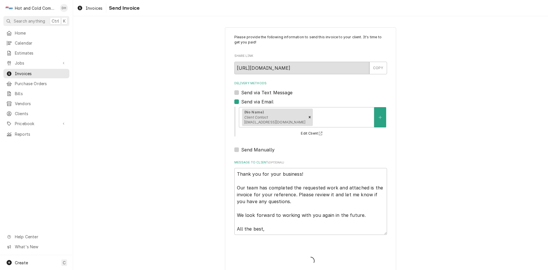
type textarea "x"
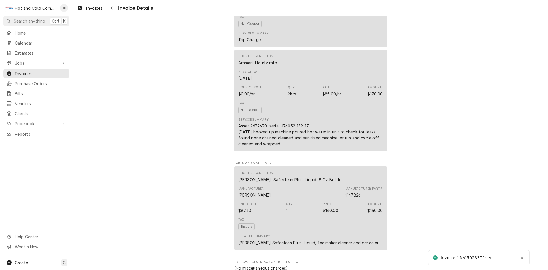
scroll to position [746, 0]
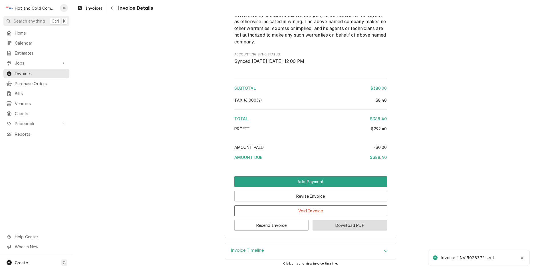
click at [361, 225] on button "Download PDF" at bounding box center [349, 225] width 74 height 11
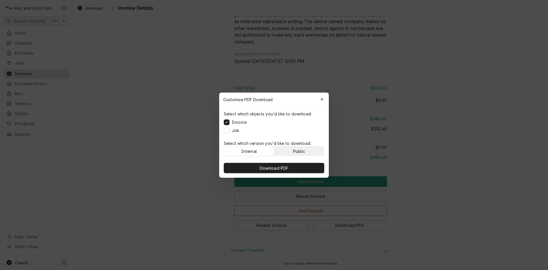
click at [311, 149] on button "Public" at bounding box center [299, 150] width 50 height 9
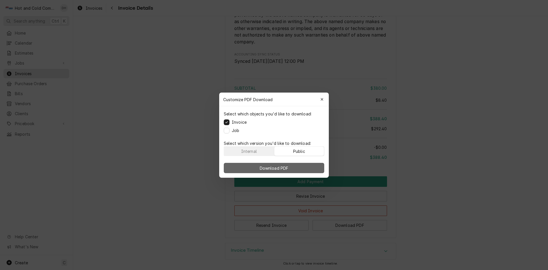
click at [294, 167] on button "Download PDF" at bounding box center [274, 168] width 100 height 10
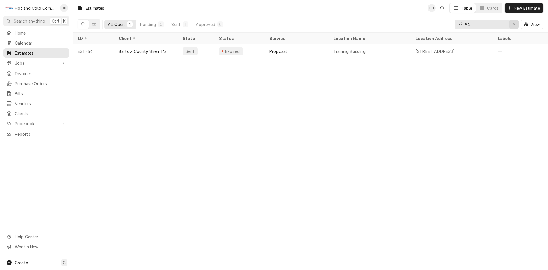
click at [514, 24] on icon "Erase input" at bounding box center [513, 24] width 3 height 4
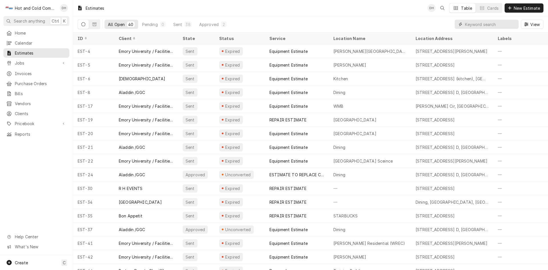
click at [497, 26] on input "Dynamic Content Wrapper" at bounding box center [490, 24] width 51 height 9
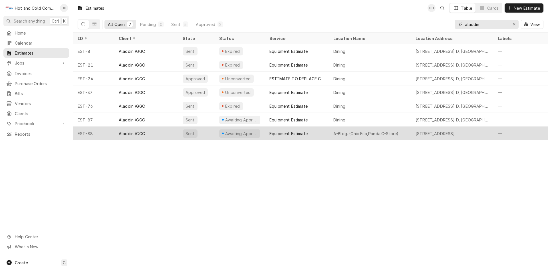
type input "aladdin"
click at [320, 131] on div "Equipment Estimate" at bounding box center [297, 133] width 64 height 14
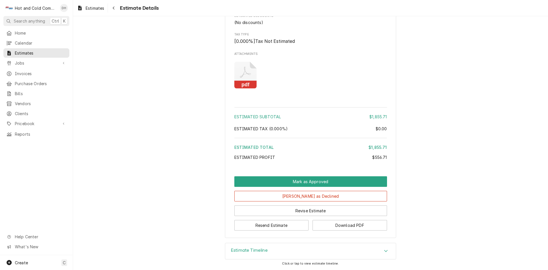
scroll to position [497, 0]
drag, startPoint x: 309, startPoint y: 196, endPoint x: 483, endPoint y: 195, distance: 174.3
click at [316, 195] on button "Mark as Declined" at bounding box center [310, 196] width 153 height 11
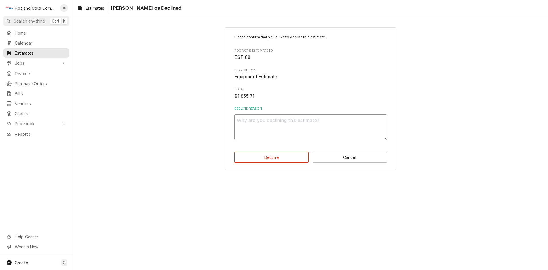
click at [292, 125] on textarea "Decline Reason" at bounding box center [310, 127] width 153 height 26
type textarea "x"
type textarea "M"
type textarea "x"
type textarea "Mo"
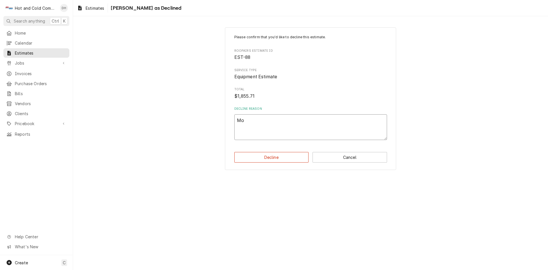
type textarea "x"
type textarea "Mov"
type textarea "x"
type textarea "Movi"
type textarea "x"
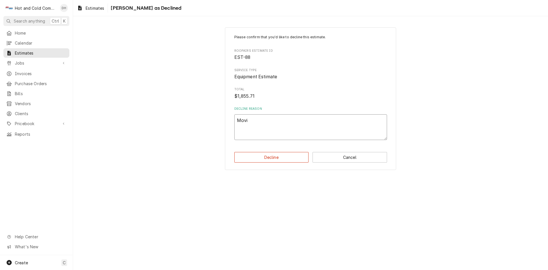
type textarea "Movin"
type textarea "x"
type textarea "Moving"
type textarea "x"
type textarea "Moving"
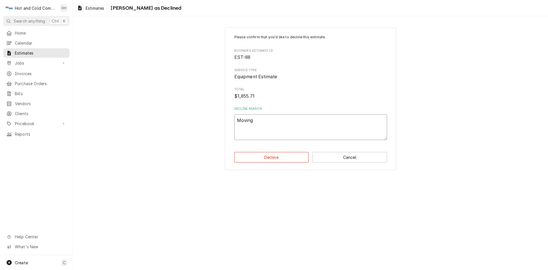
type textarea "x"
type textarea "Moving f"
type textarea "x"
type textarea "Moving fr"
type textarea "x"
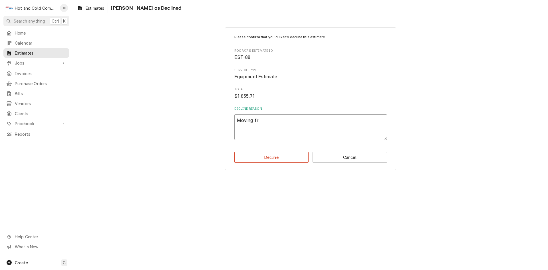
type textarea "Moving fry"
type textarea "x"
type textarea "Moving frye"
type textarea "x"
type textarea "Moving fryer"
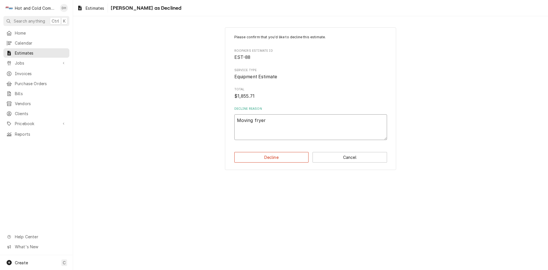
type textarea "x"
type textarea "Moving fryer"
type textarea "x"
type textarea "Moving fryer f"
type textarea "x"
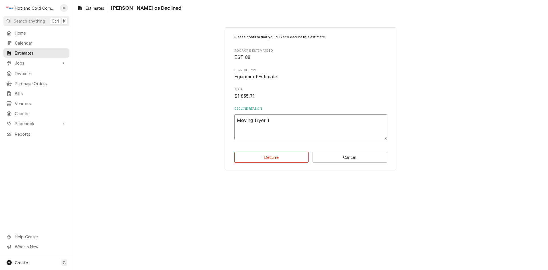
type textarea "Moving fryer fr"
type textarea "x"
type textarea "Moving fryer fro"
type textarea "x"
type textarea "Moving fryer from"
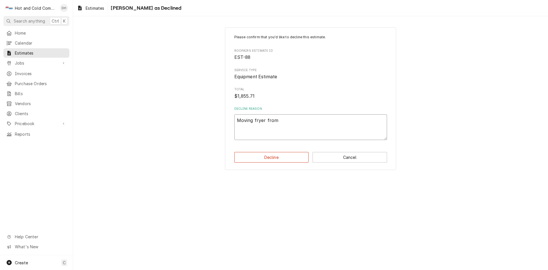
type textarea "x"
type textarea "Moving fryer from"
type textarea "x"
type textarea "Moving fryer from a"
type textarea "x"
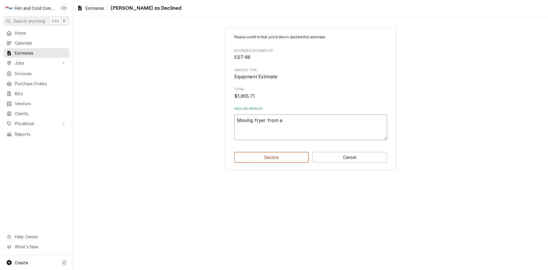
type textarea "Moving fryer from an"
type textarea "x"
type textarea "Moving fryer from ano"
type textarea "x"
type textarea "Moving fryer from anot"
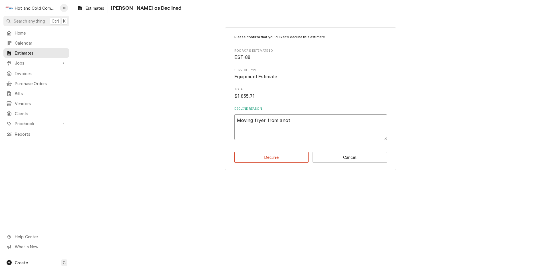
type textarea "x"
type textarea "Moving fryer from anoth"
type textarea "x"
type textarea "Moving fryer from anothe"
type textarea "x"
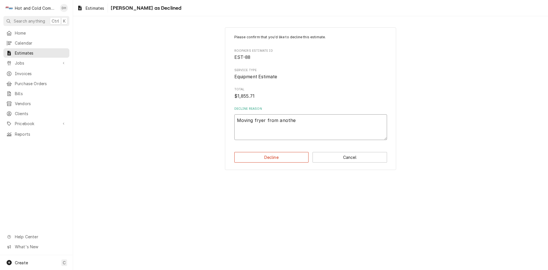
type textarea "Moving fryer from another"
type textarea "x"
type textarea "Moving fryer from another"
type textarea "x"
type textarea "Moving fryer from another l"
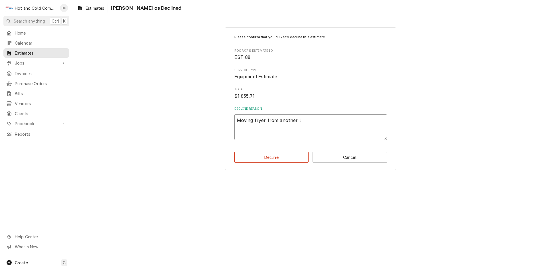
type textarea "x"
type textarea "Moving fryer from another lo"
type textarea "x"
type textarea "Moving fryer from another loc"
type textarea "x"
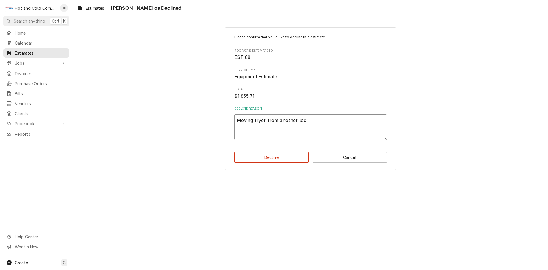
type textarea "Moving fryer from another loca"
type textarea "x"
type textarea "Moving fryer from another locat"
type textarea "x"
type textarea "Moving fryer from another locati"
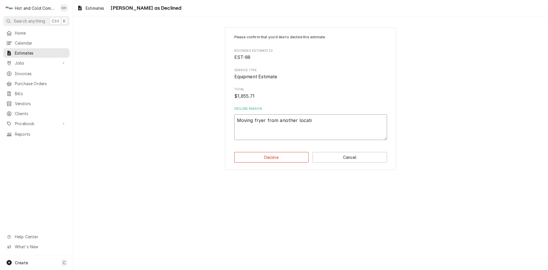
type textarea "x"
type textarea "Moving fryer from another locatio"
type textarea "x"
type textarea "Moving fryer from another location"
click at [272, 157] on button "Decline" at bounding box center [271, 157] width 74 height 11
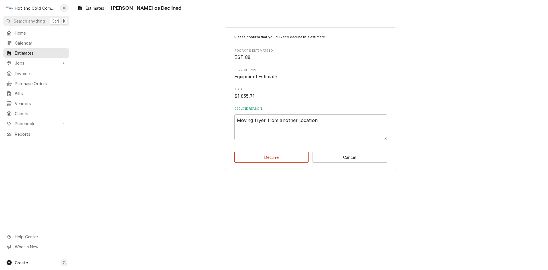
type textarea "x"
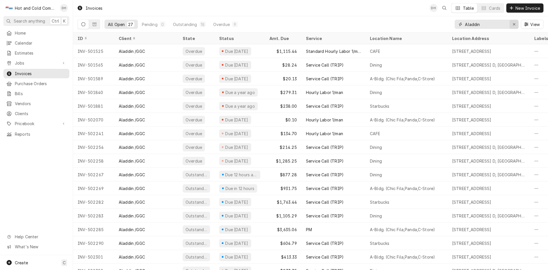
click at [513, 23] on icon "Erase input" at bounding box center [513, 24] width 3 height 4
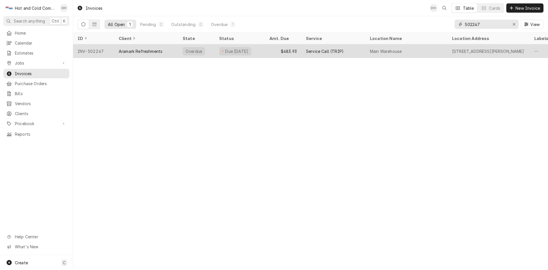
type input "502247"
click at [266, 51] on div "$483.93" at bounding box center [283, 51] width 37 height 14
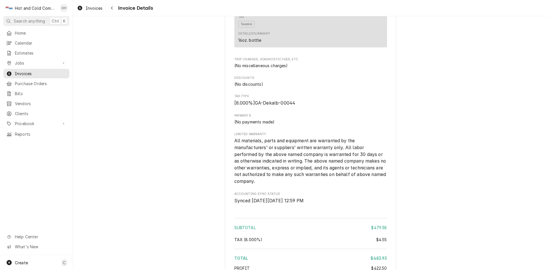
scroll to position [734, 0]
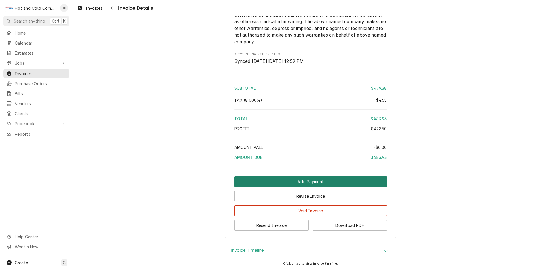
click at [322, 180] on button "Add Payment" at bounding box center [310, 181] width 153 height 11
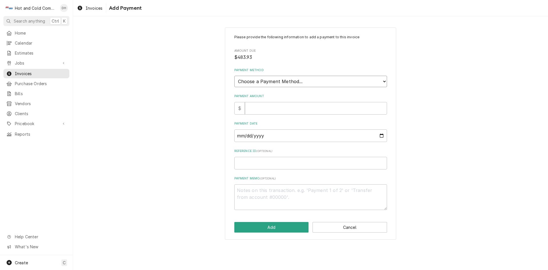
click at [351, 83] on select "Choose a Payment Method... Cash Check Credit/Debit Card ACH/eCheck Other" at bounding box center [310, 81] width 153 height 11
select select "3"
click at [234, 76] on select "Choose a Payment Method... Cash Check Credit/Debit Card ACH/eCheck Other" at bounding box center [310, 81] width 153 height 11
type textarea "x"
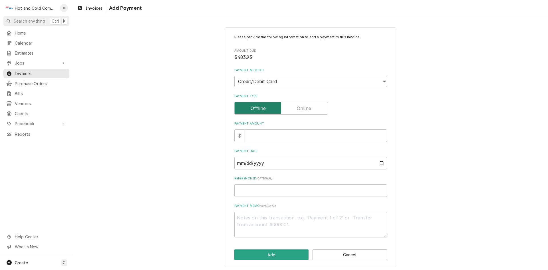
click at [312, 108] on input "Payment Type" at bounding box center [281, 108] width 88 height 13
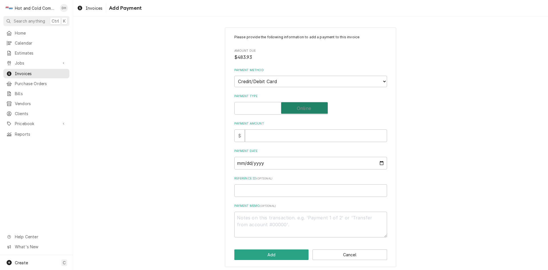
checkbox input "true"
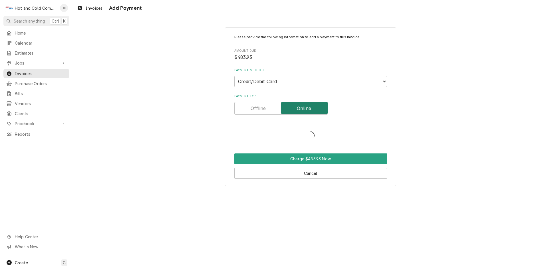
type textarea "x"
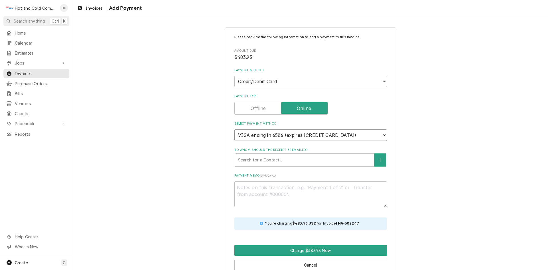
click at [382, 134] on select "VISA ending in 6586 (expires 10/2025) VISA ending in 8167 (expires 9/2025) VISA…" at bounding box center [310, 134] width 153 height 11
select select "new_card"
click at [234, 129] on select "VISA ending in 6586 (expires 10/2025) VISA ending in 8167 (expires 9/2025) VISA…" at bounding box center [310, 134] width 153 height 11
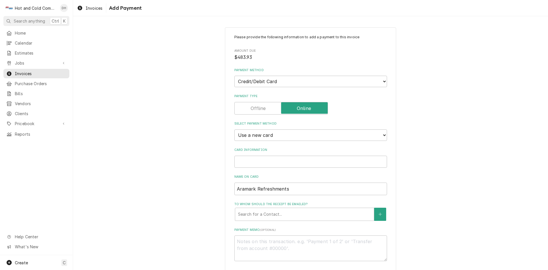
scroll to position [67, 0]
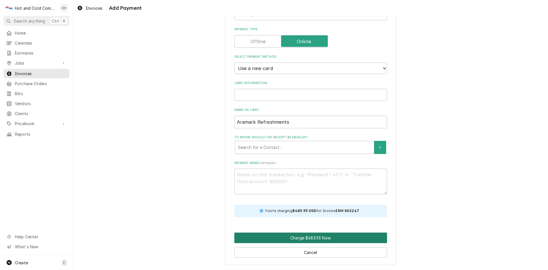
click at [298, 238] on button "Charge $483.93 Now" at bounding box center [310, 237] width 153 height 11
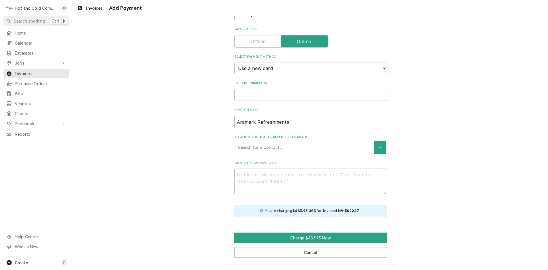
scroll to position [62, 0]
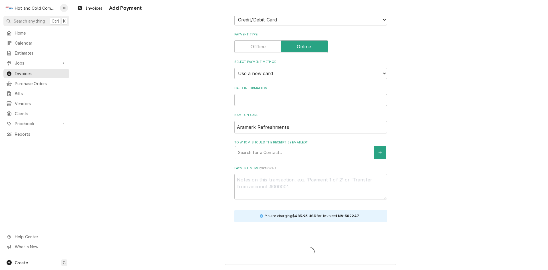
type textarea "x"
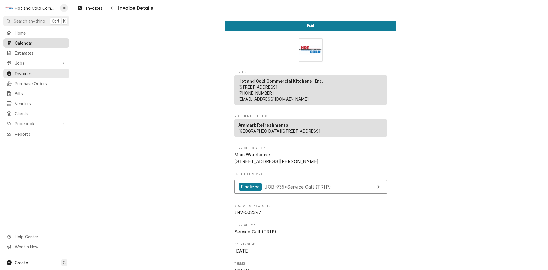
click at [33, 43] on span "Calendar" at bounding box center [41, 43] width 52 height 6
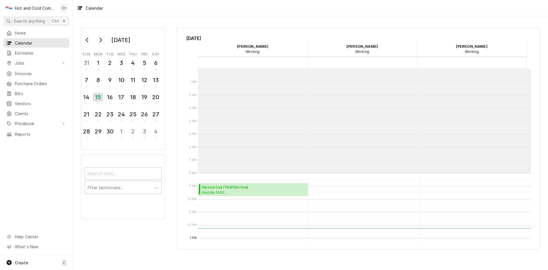
scroll to position [104, 0]
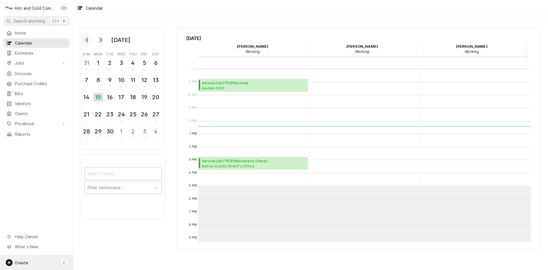
click at [22, 260] on span "Create" at bounding box center [21, 262] width 13 height 5
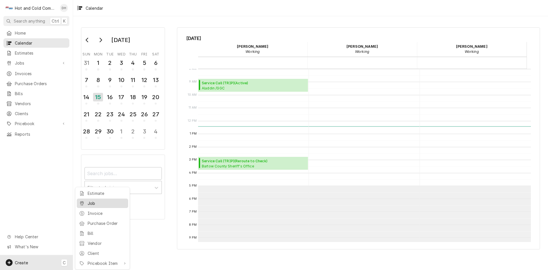
click at [105, 202] on div "Job" at bounding box center [107, 203] width 38 height 6
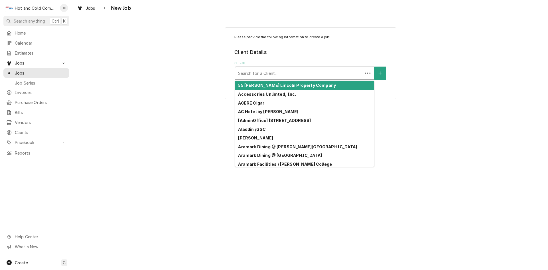
click at [276, 74] on div "Client" at bounding box center [299, 73] width 122 height 10
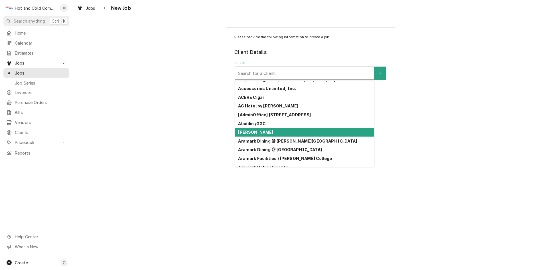
scroll to position [11, 0]
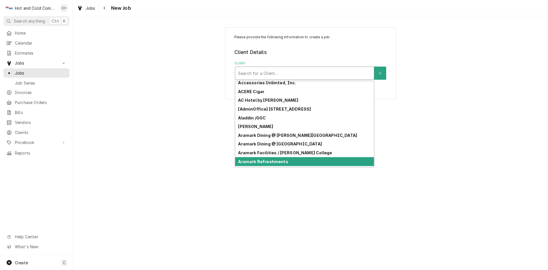
click at [348, 162] on div "Aramark Refreshments" at bounding box center [304, 161] width 139 height 9
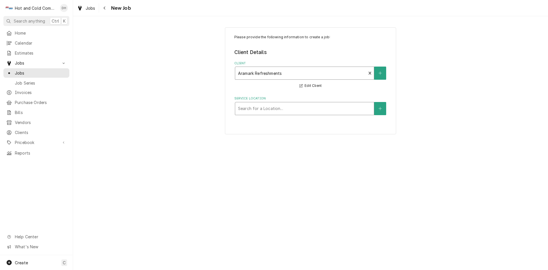
click at [332, 108] on div "Service Location" at bounding box center [304, 108] width 133 height 10
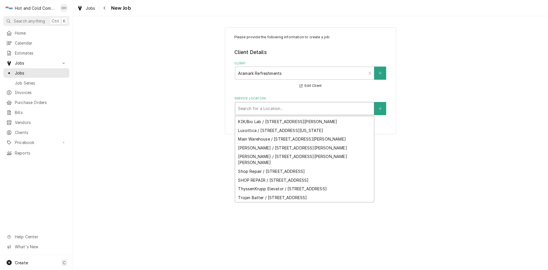
scroll to position [117, 0]
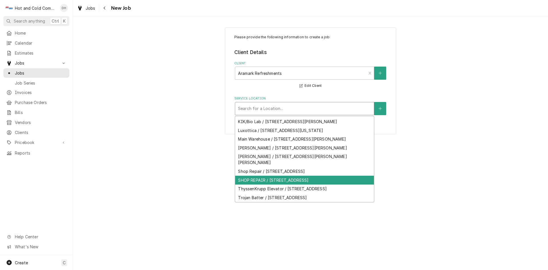
click at [352, 184] on div "SHOP REPAIR / [STREET_ADDRESS]" at bounding box center [304, 179] width 139 height 9
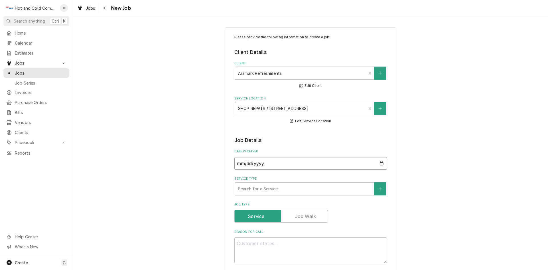
click at [379, 162] on input "[DATE]" at bounding box center [310, 163] width 153 height 13
type textarea "x"
type input "[DATE]"
type textarea "x"
type input "[DATE]"
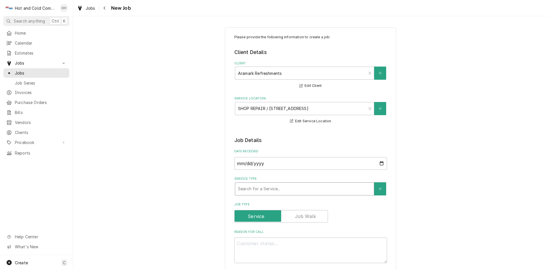
click at [307, 189] on div "Service Type" at bounding box center [304, 188] width 133 height 10
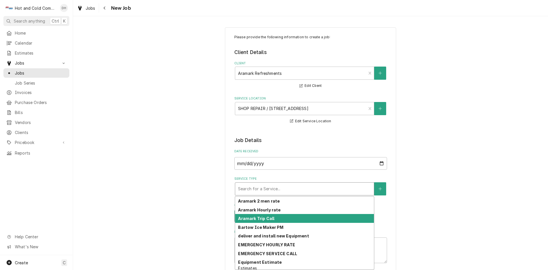
click at [262, 218] on strong "Aramark Trip Call" at bounding box center [256, 218] width 36 height 5
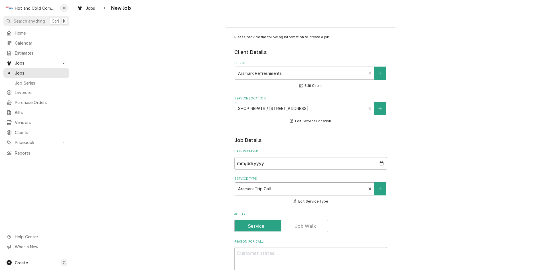
scroll to position [95, 0]
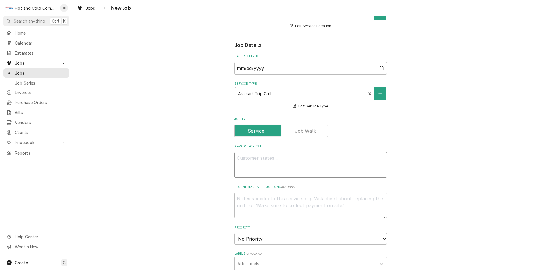
drag, startPoint x: 285, startPoint y: 165, endPoint x: 295, endPoint y: 174, distance: 13.5
click at [286, 164] on textarea "Reason For Call" at bounding box center [310, 165] width 153 height 26
type textarea "x"
type textarea "p"
type textarea "x"
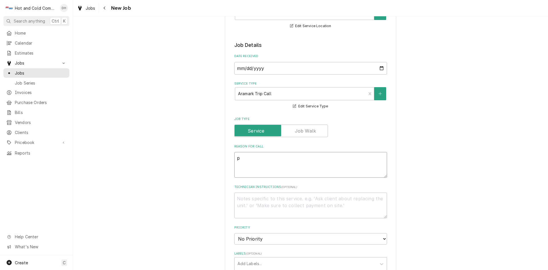
type textarea "pI"
type textarea "x"
type textarea "pIC"
type textarea "x"
type textarea "pICK"
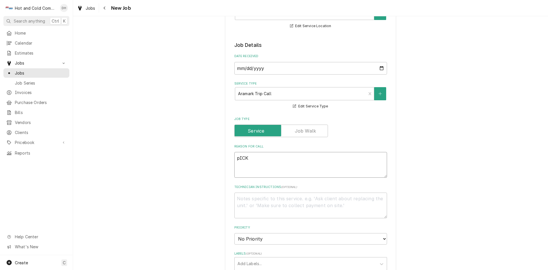
type textarea "x"
type textarea "pICK"
type textarea "x"
type textarea "pICK U"
type textarea "x"
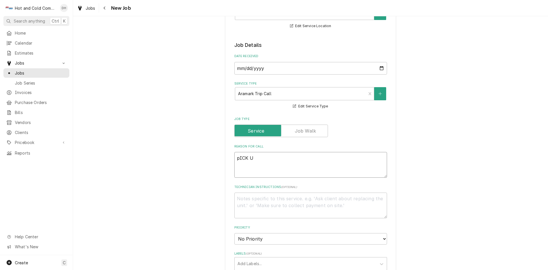
type textarea "pICK UP"
type textarea "x"
type textarea "pICK UP"
type textarea "x"
type textarea "pICK UP M"
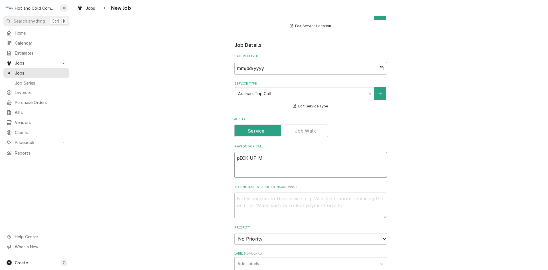
type textarea "x"
type textarea "pICK UP MA"
type textarea "x"
type textarea "pICK UP MAC"
type textarea "x"
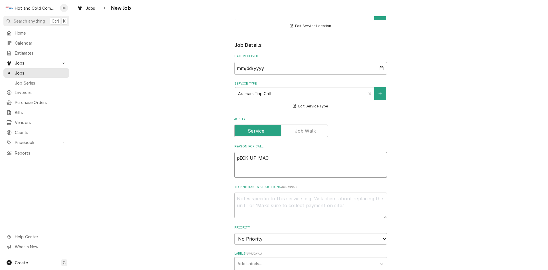
type textarea "pICK UP MACH"
type textarea "x"
type textarea "pICK UP MACHI"
type textarea "x"
type textarea "pICK UP MACHIN"
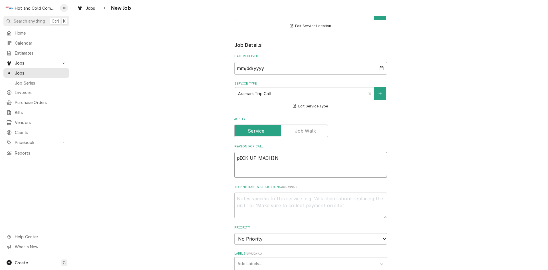
type textarea "x"
type textarea "pICK UP MACHINE"
type textarea "x"
type textarea "pICK UP MACHINE"
type textarea "x"
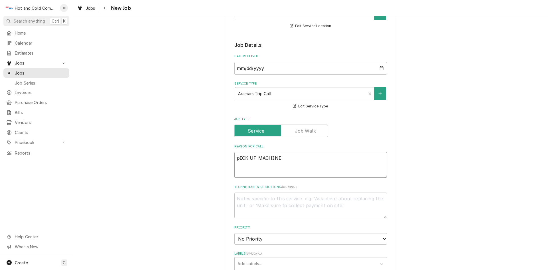
type textarea "pICK UP MACHINE F"
type textarea "x"
type textarea "pICK UP MACHINE FO"
type textarea "x"
type textarea "pICK UP MACHINE FOR"
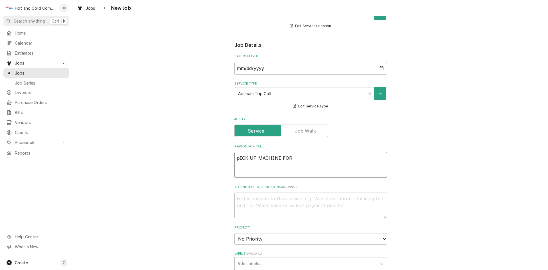
type textarea "x"
type textarea "pICK UP MACHINE FOR"
type textarea "x"
type textarea "pICK UP MACHINE FOR C"
type textarea "x"
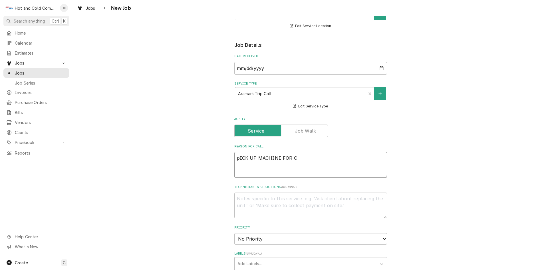
type textarea "pICK UP MACHINE FOR CH"
type textarea "x"
type textarea "pICK UP MACHINE FOR CHE"
type textarea "x"
type textarea "pICK UP MACHINE FOR CHEC"
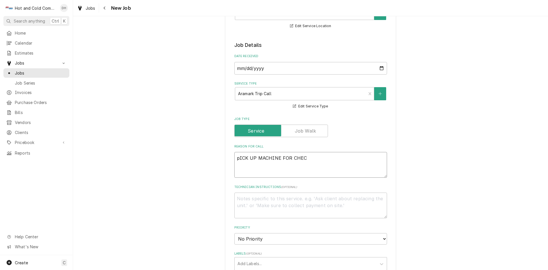
type textarea "x"
type textarea "pICK UP MACHINE FOR CHECK"
type textarea "x"
type textarea "pICK UP MACHINE FOR CHECK"
type textarea "x"
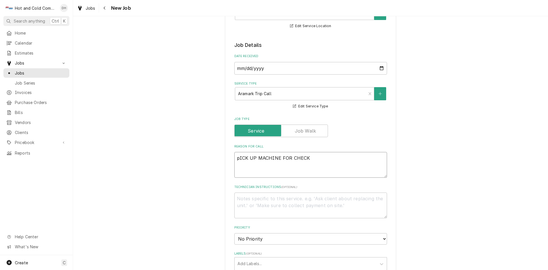
type textarea "pICK UP MACHINE FOR CHECK O"
type textarea "x"
type textarea "pICK UP MACHINE FOR CHECK OU"
type textarea "x"
type textarea "pICK UP MACHINE FOR CHECK OUT"
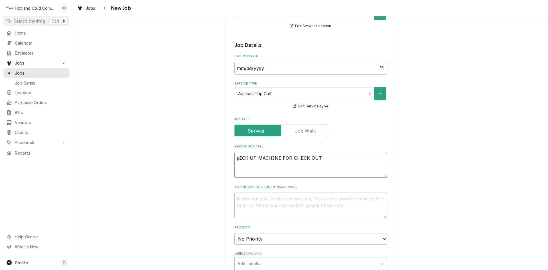
click at [237, 158] on textarea "pICK UP MACHINE FOR CHECK OUT" at bounding box center [310, 165] width 153 height 26
type textarea "x"
type textarea "ICK UP MACHINE FOR CHECK OUT"
type textarea "x"
type textarea "PICK UP MACHINE FOR CHECK OUT"
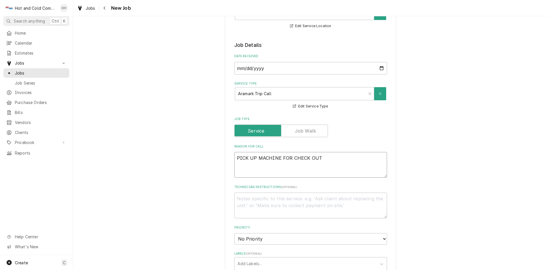
type textarea "x"
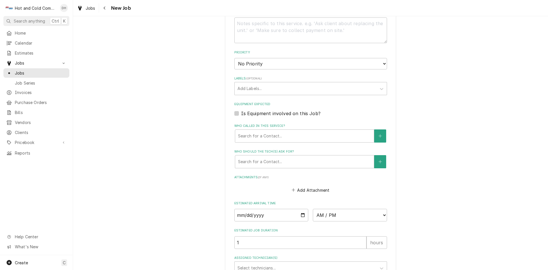
scroll to position [285, 0]
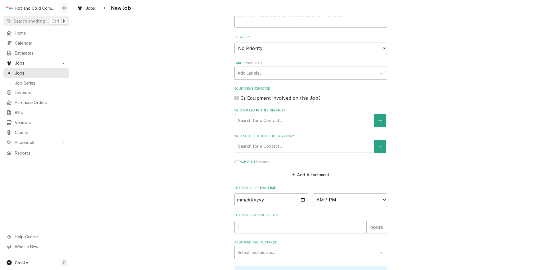
type textarea "PICK UP MACHINE FOR CHECK OUT"
click at [241, 115] on div "Who called in this service?" at bounding box center [304, 120] width 133 height 10
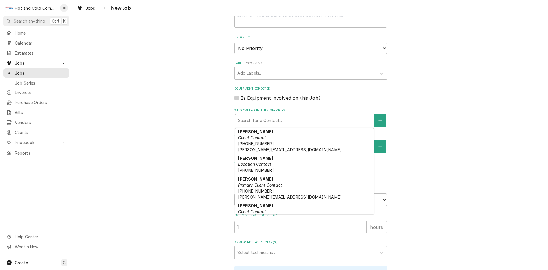
scroll to position [95, 0]
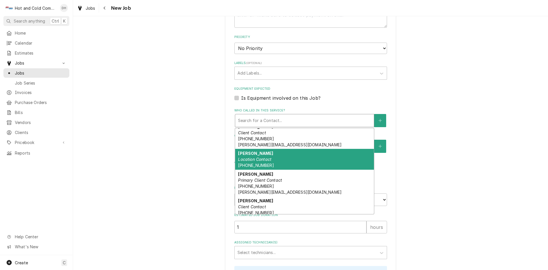
click at [260, 161] on em "Location Contact" at bounding box center [254, 159] width 33 height 5
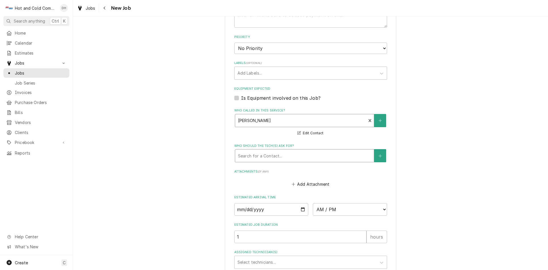
click at [289, 153] on div "Who should the tech(s) ask for?" at bounding box center [304, 155] width 133 height 10
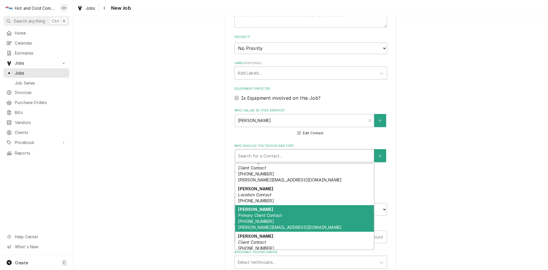
click at [267, 209] on div "Perry Poe Primary Client Contact (404) 353-4032 Poe-Perry@aramark.com" at bounding box center [304, 218] width 139 height 27
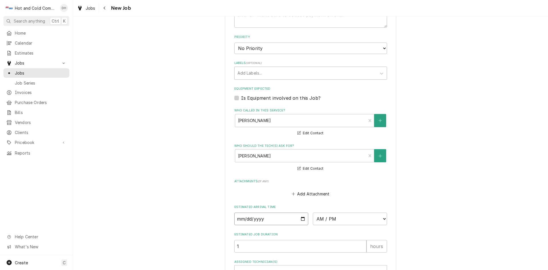
click at [301, 216] on input "Date" at bounding box center [271, 218] width 74 height 13
type textarea "x"
type input "2025-08-15"
type textarea "x"
type input "2025-08-04"
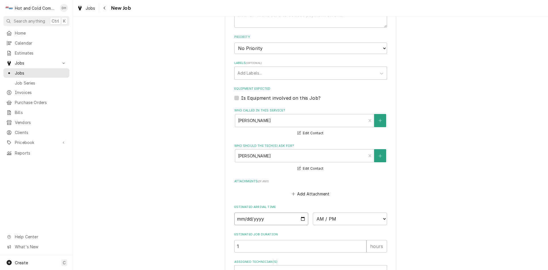
type textarea "x"
click at [381, 218] on select "AM / PM 6:00 AM 6:15 AM 6:30 AM 6:45 AM 7:00 AM 7:15 AM 7:30 AM 7:45 AM 8:00 AM…" at bounding box center [350, 218] width 74 height 13
select select "08:00:00"
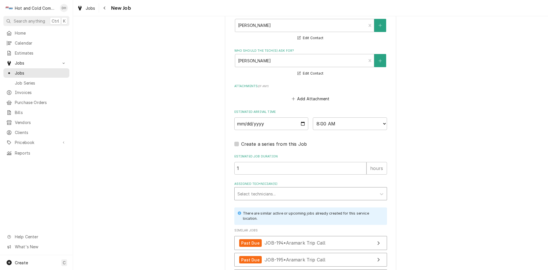
drag, startPoint x: 261, startPoint y: 191, endPoint x: 242, endPoint y: 188, distance: 19.7
click at [261, 191] on div "Assigned Technician(s)" at bounding box center [305, 193] width 136 height 10
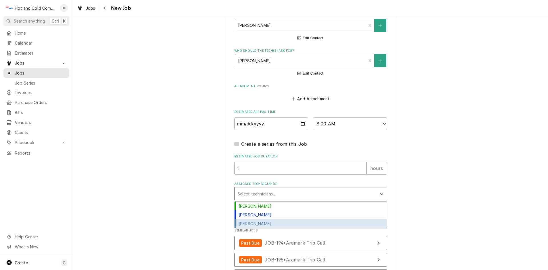
click at [285, 221] on div "[PERSON_NAME]" at bounding box center [310, 223] width 152 height 9
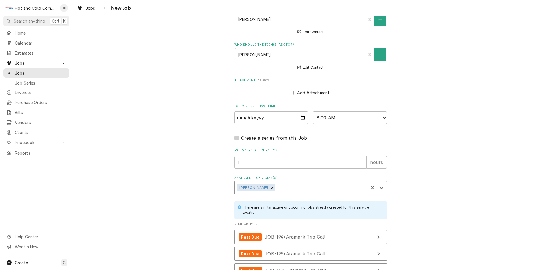
scroll to position [463, 0]
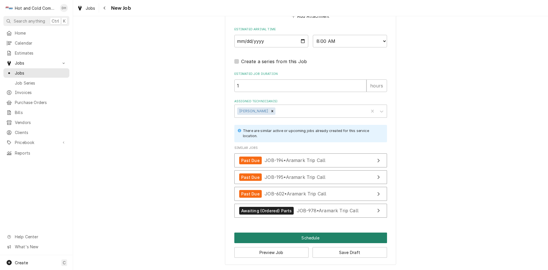
click at [310, 238] on button "Schedule" at bounding box center [310, 237] width 153 height 11
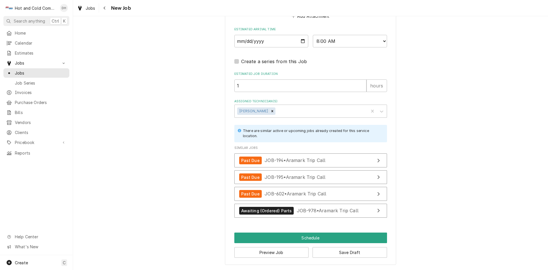
scroll to position [458, 0]
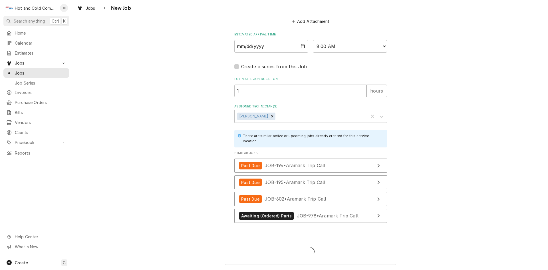
type textarea "x"
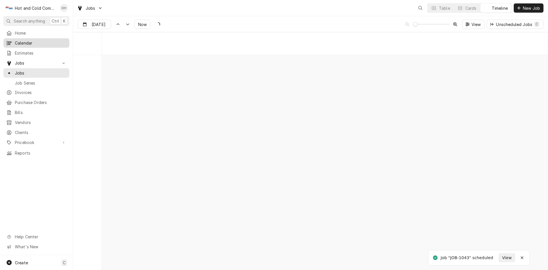
scroll to position [4465, 0]
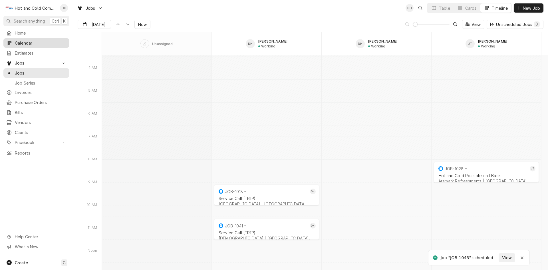
click at [27, 41] on span "Calendar" at bounding box center [41, 43] width 52 height 6
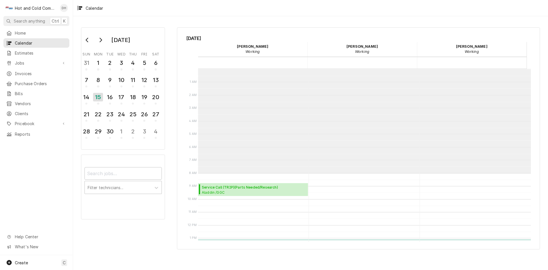
scroll to position [104, 0]
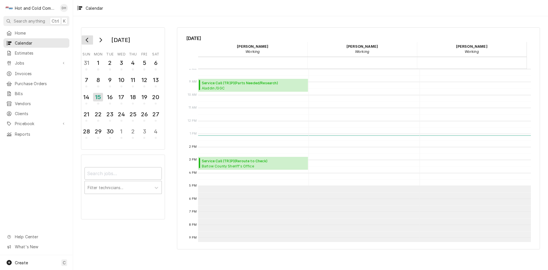
click at [87, 41] on icon "Go to previous month" at bounding box center [87, 40] width 5 height 5
click at [101, 83] on div "4" at bounding box center [98, 80] width 10 height 10
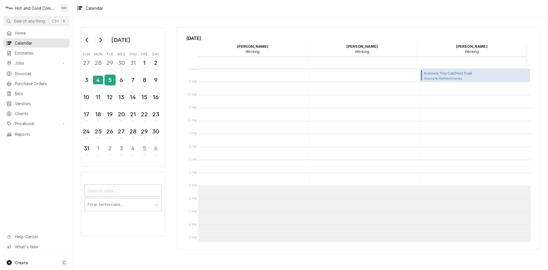
click at [112, 81] on div "5" at bounding box center [110, 80] width 10 height 10
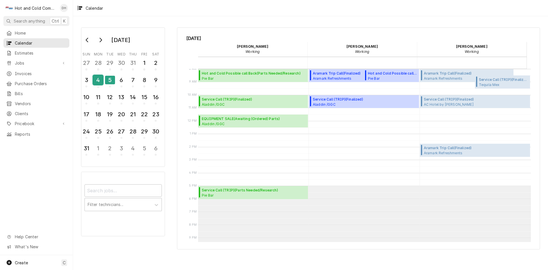
click at [100, 80] on div "4" at bounding box center [98, 80] width 10 height 10
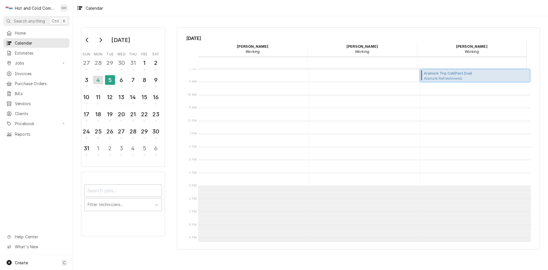
click at [444, 74] on span "Aramark Trip Call ( Past Due )" at bounding box center [454, 73] width 61 height 5
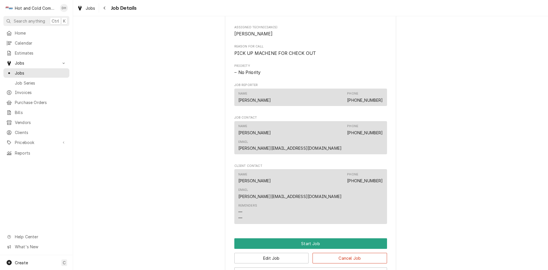
scroll to position [216, 0]
